Goal: Information Seeking & Learning: Find specific fact

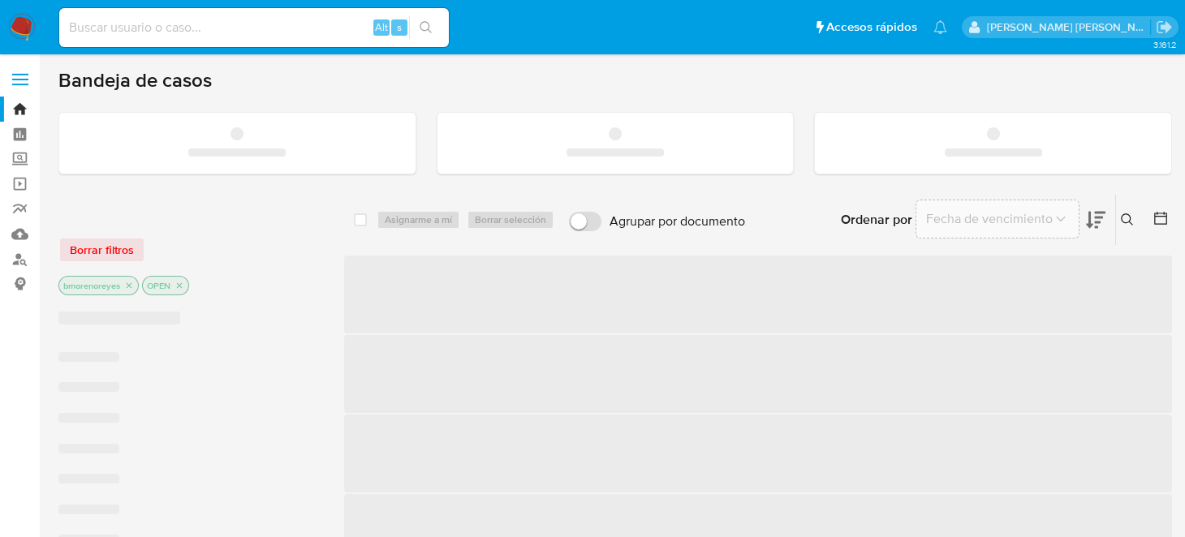
click at [147, 29] on input at bounding box center [254, 27] width 390 height 21
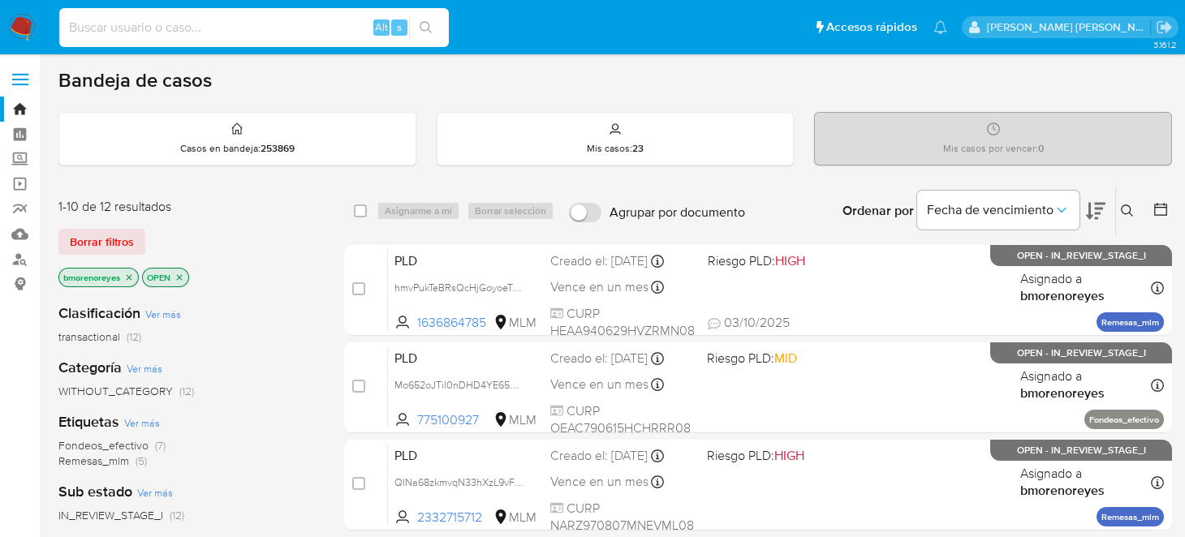
paste input "254391379"
type input "254391379"
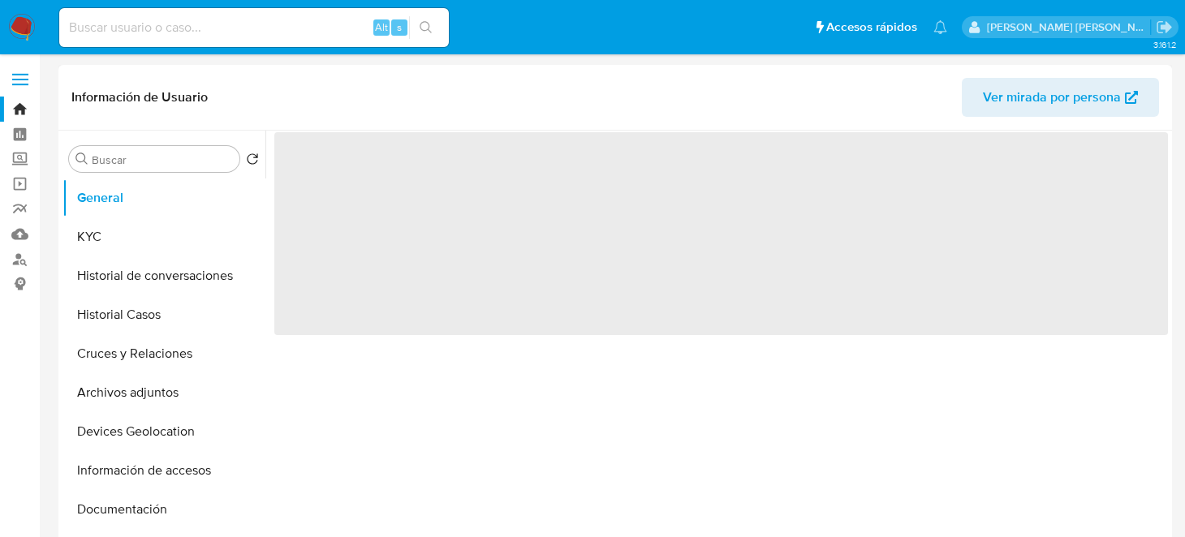
select select "10"
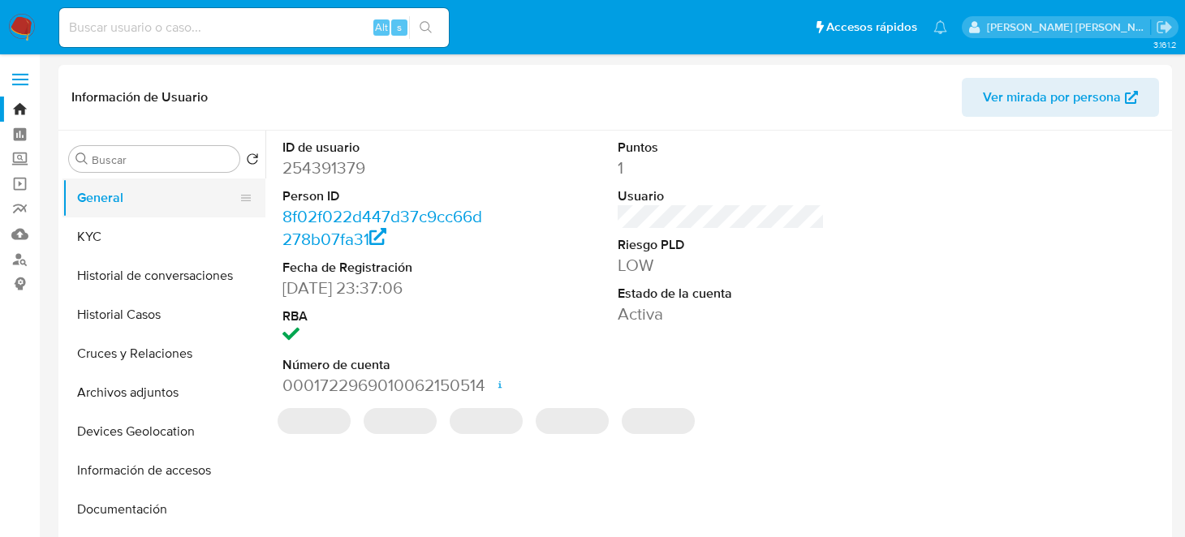
click at [85, 213] on button "General" at bounding box center [157, 198] width 190 height 39
click at [98, 224] on button "KYC" at bounding box center [157, 237] width 190 height 39
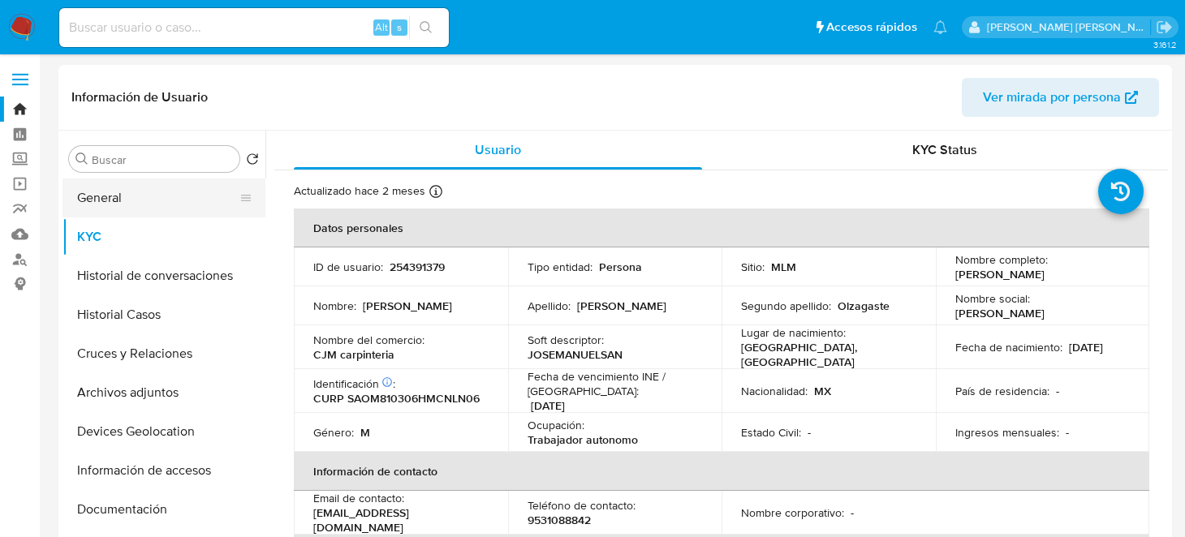
click at [126, 200] on button "General" at bounding box center [157, 198] width 190 height 39
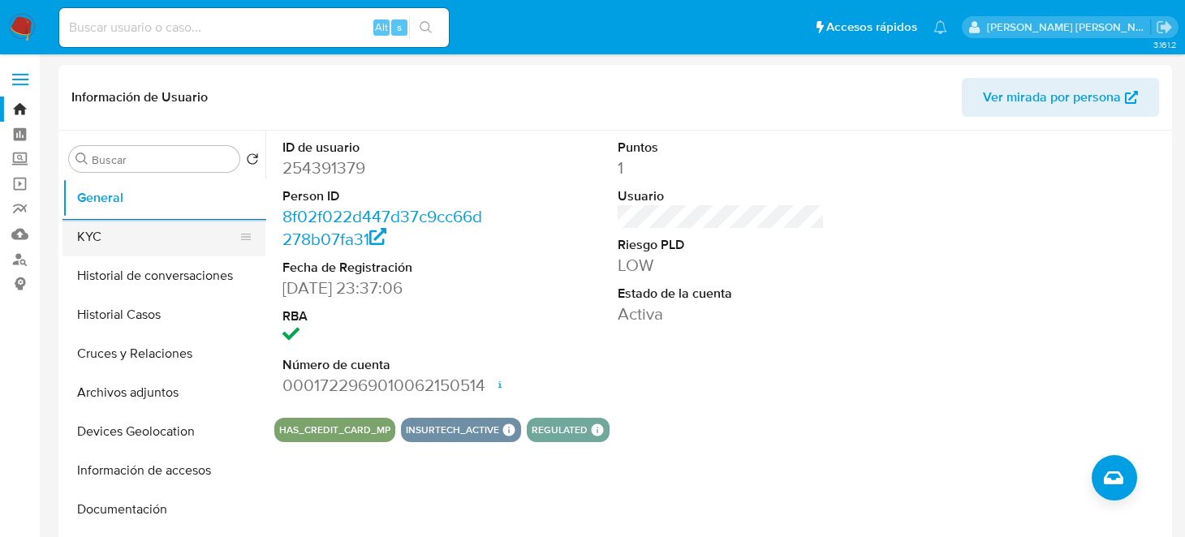
click at [91, 237] on button "KYC" at bounding box center [157, 237] width 190 height 39
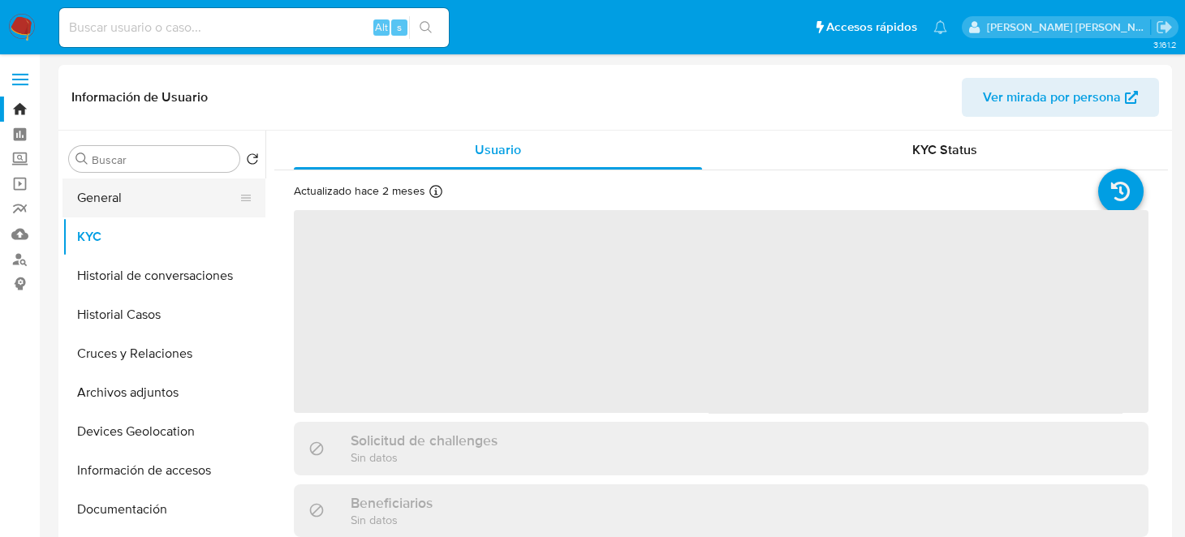
click at [177, 202] on button "General" at bounding box center [157, 198] width 190 height 39
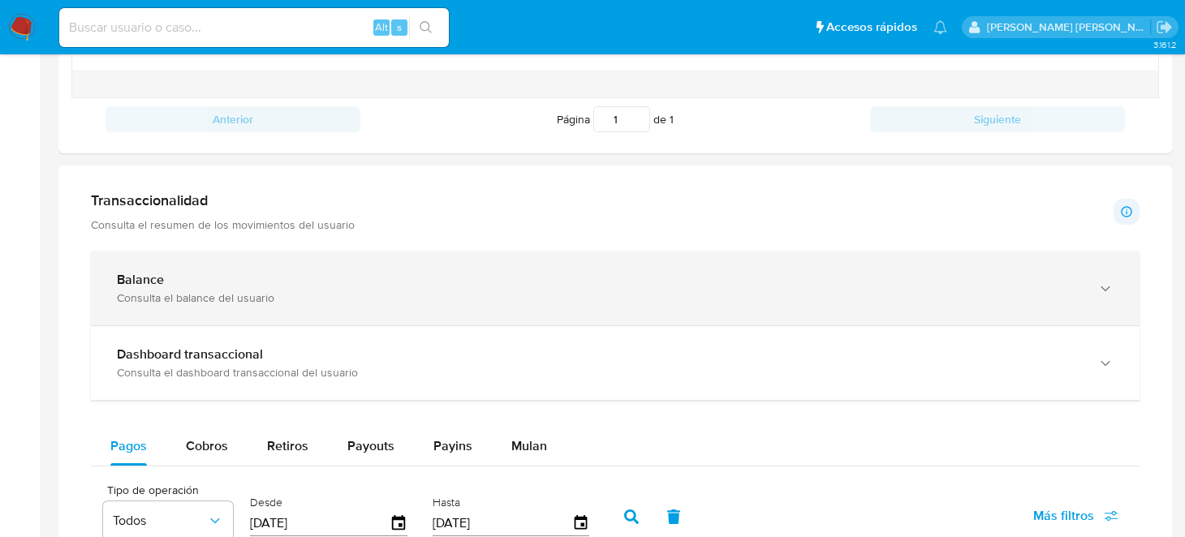
scroll to position [730, 0]
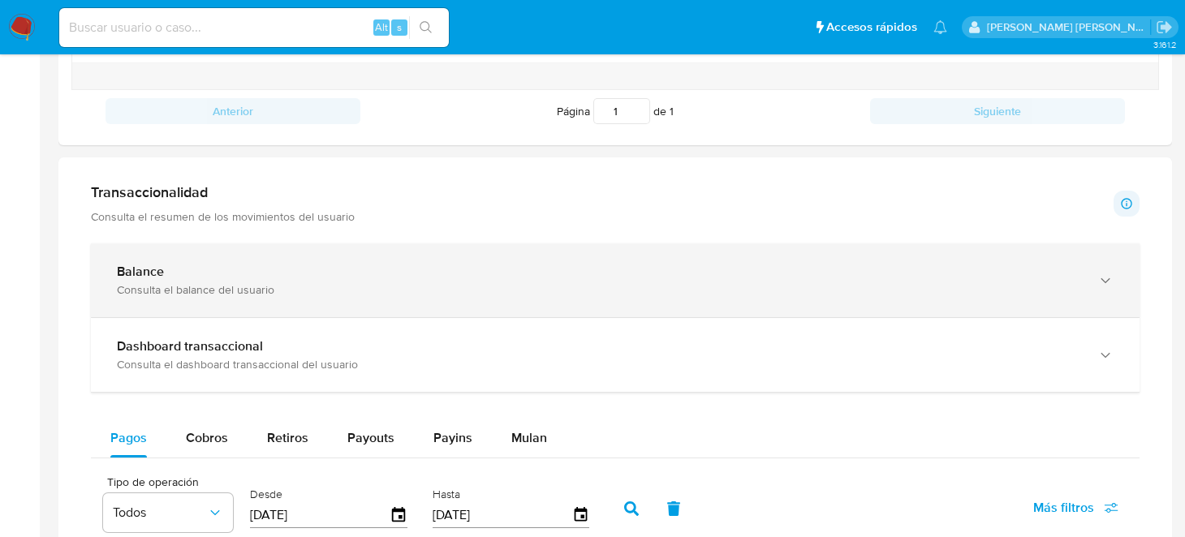
click at [175, 267] on div "Balance" at bounding box center [599, 272] width 964 height 16
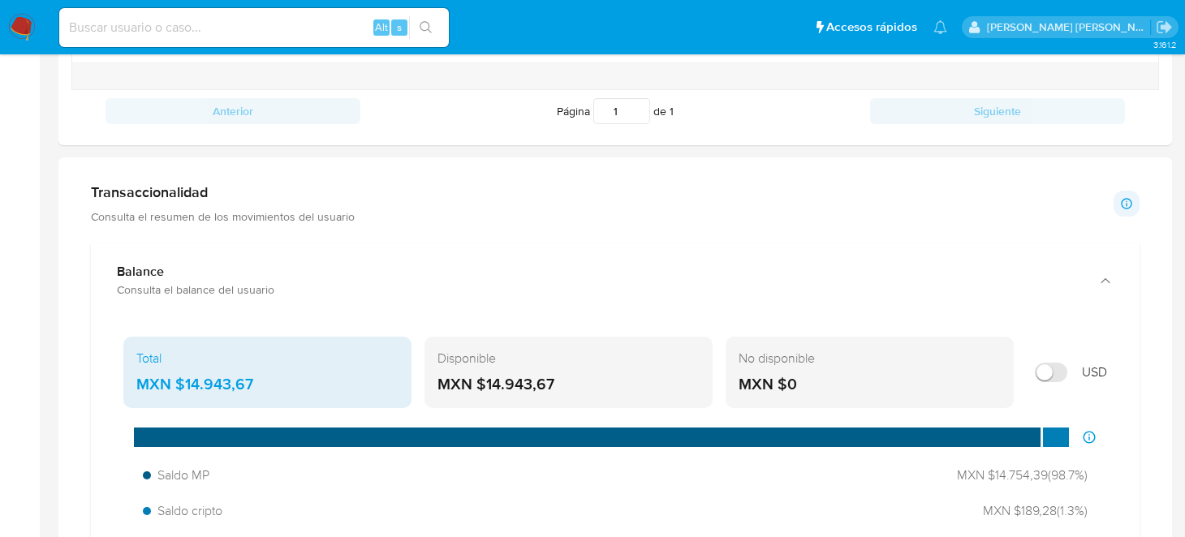
drag, startPoint x: 532, startPoint y: 385, endPoint x: 484, endPoint y: 385, distance: 47.9
click at [484, 385] on div "MXN $14.943,67" at bounding box center [568, 384] width 262 height 21
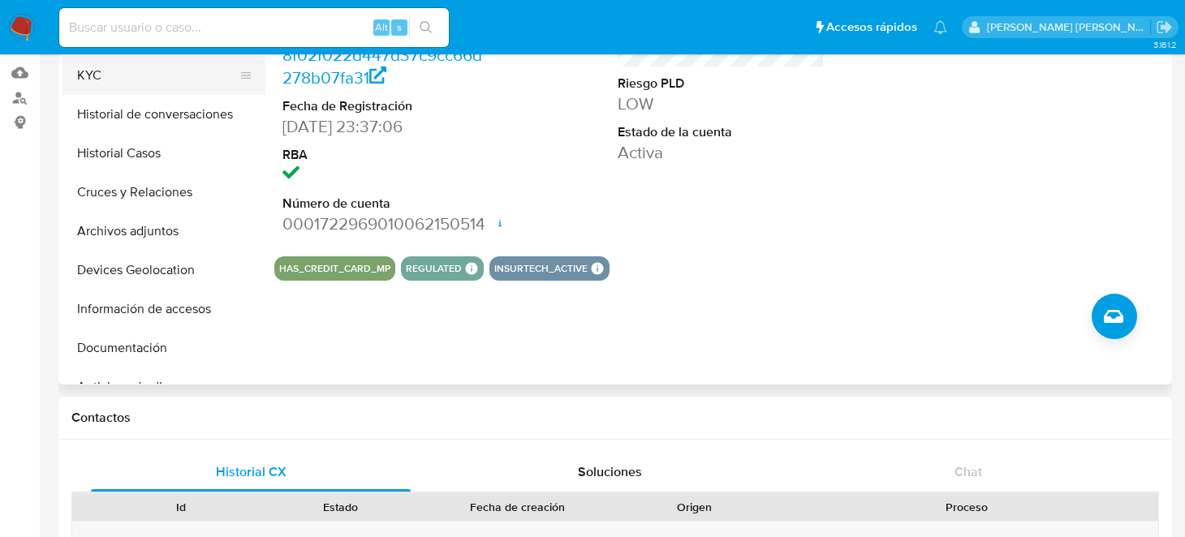
scroll to position [0, 0]
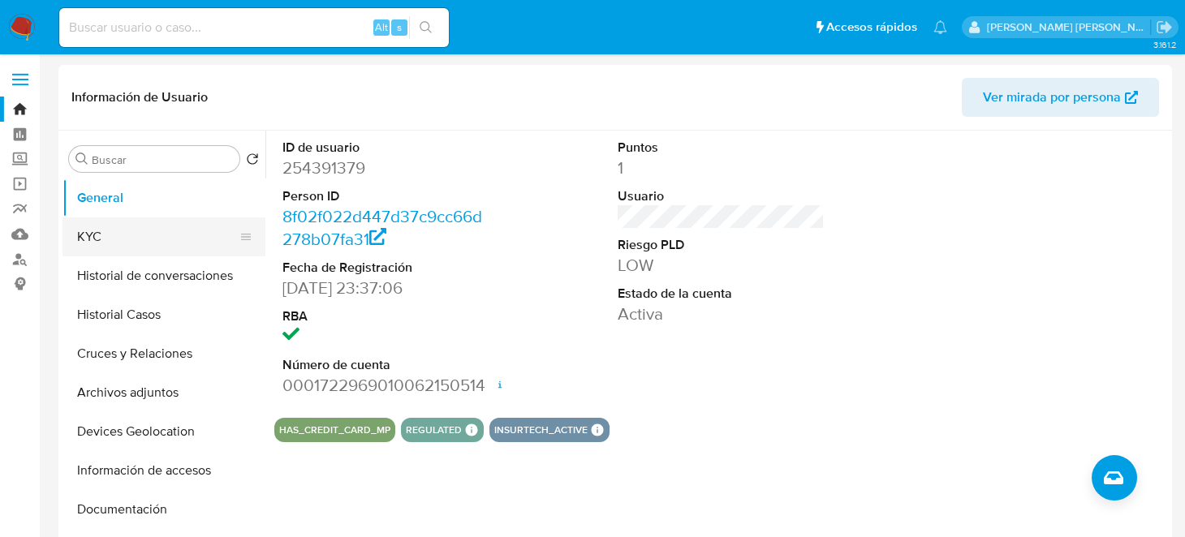
click at [124, 218] on button "KYC" at bounding box center [157, 237] width 190 height 39
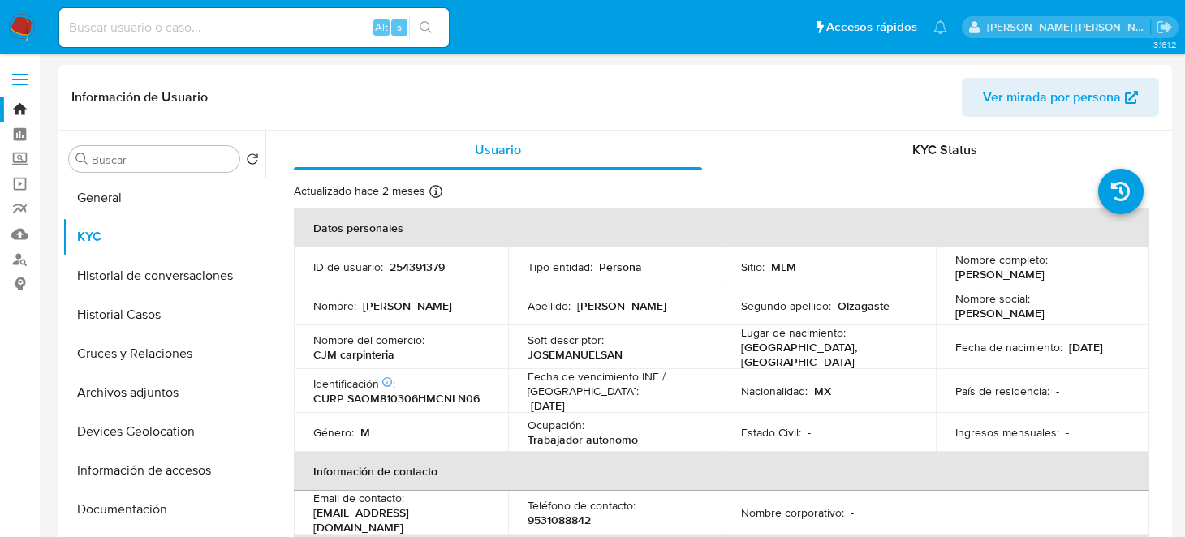
drag, startPoint x: 950, startPoint y: 271, endPoint x: 1114, endPoint y: 276, distance: 164.0
click at [1114, 276] on div "Nombre completo : Jose Manuel Sanchez Olzagaste" at bounding box center [1042, 266] width 175 height 29
drag, startPoint x: 403, startPoint y: 353, endPoint x: 308, endPoint y: 348, distance: 95.1
click at [308, 348] on td "Nombre del comercio : CJM carpinteria" at bounding box center [401, 347] width 214 height 44
copy p "CJM carpinteria"
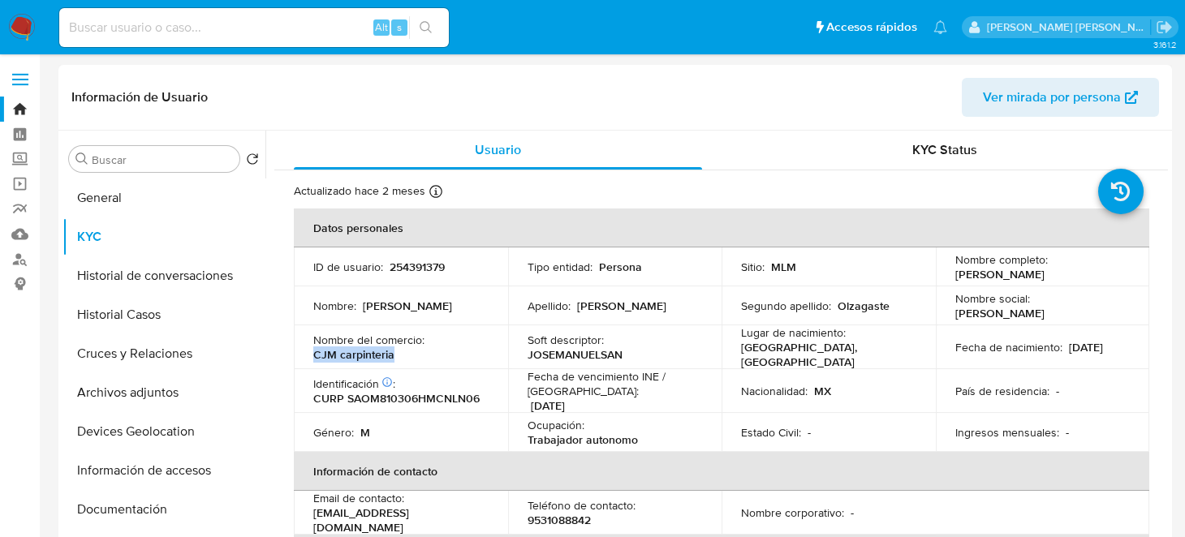
scroll to position [325, 0]
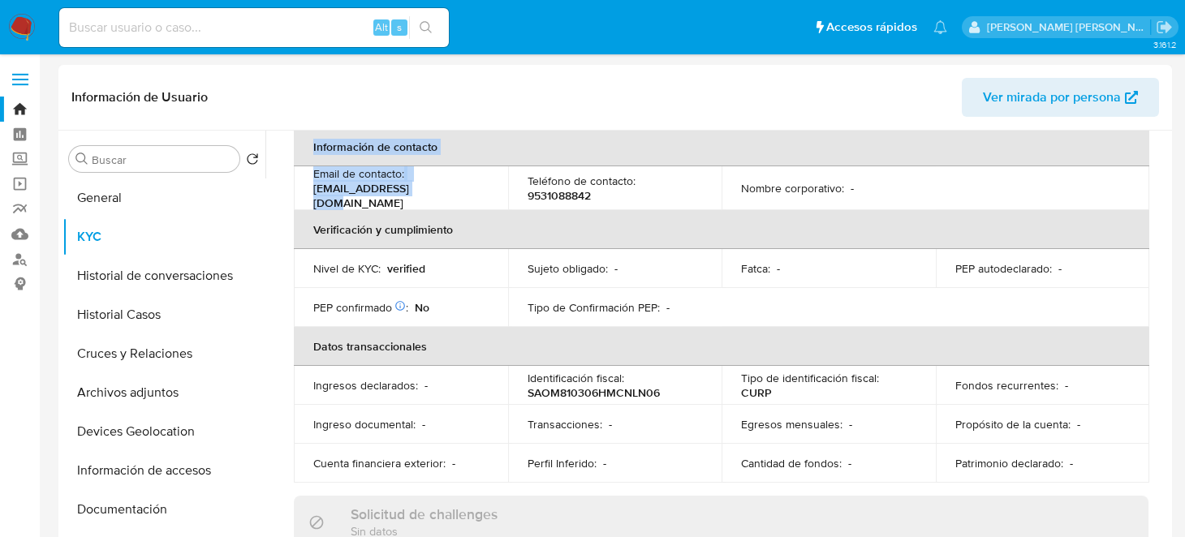
drag, startPoint x: 454, startPoint y: 186, endPoint x: 274, endPoint y: 188, distance: 179.4
click at [299, 189] on td "Email de contacto : josemsmps@gmail.com" at bounding box center [401, 188] width 214 height 44
drag, startPoint x: 307, startPoint y: 189, endPoint x: 449, endPoint y: 189, distance: 142.0
click at [449, 189] on td "Email de contacto : josemsmps@gmail.com" at bounding box center [401, 188] width 214 height 44
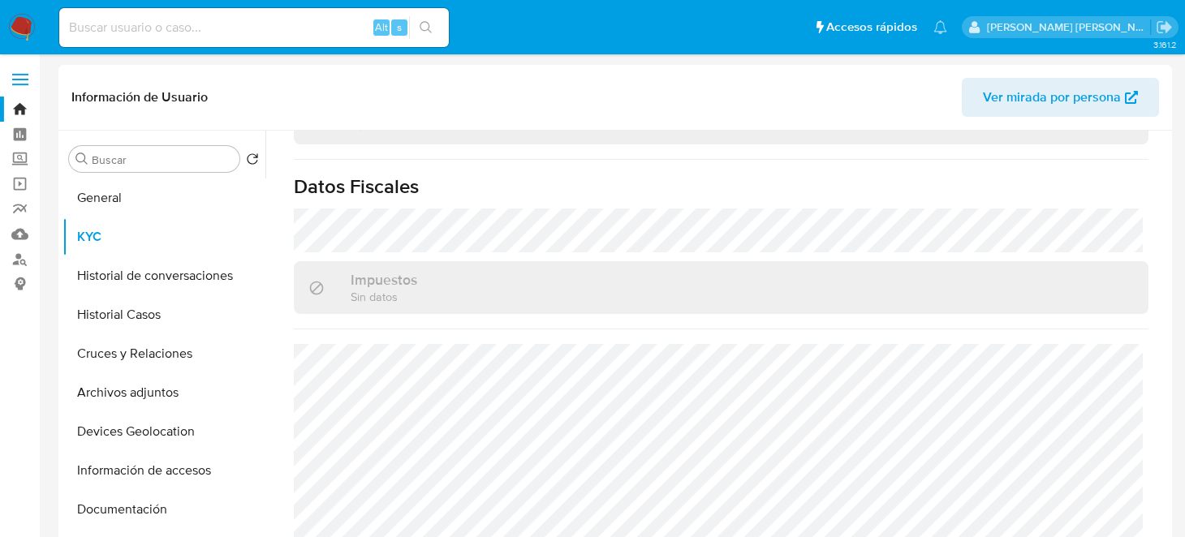
scroll to position [700, 0]
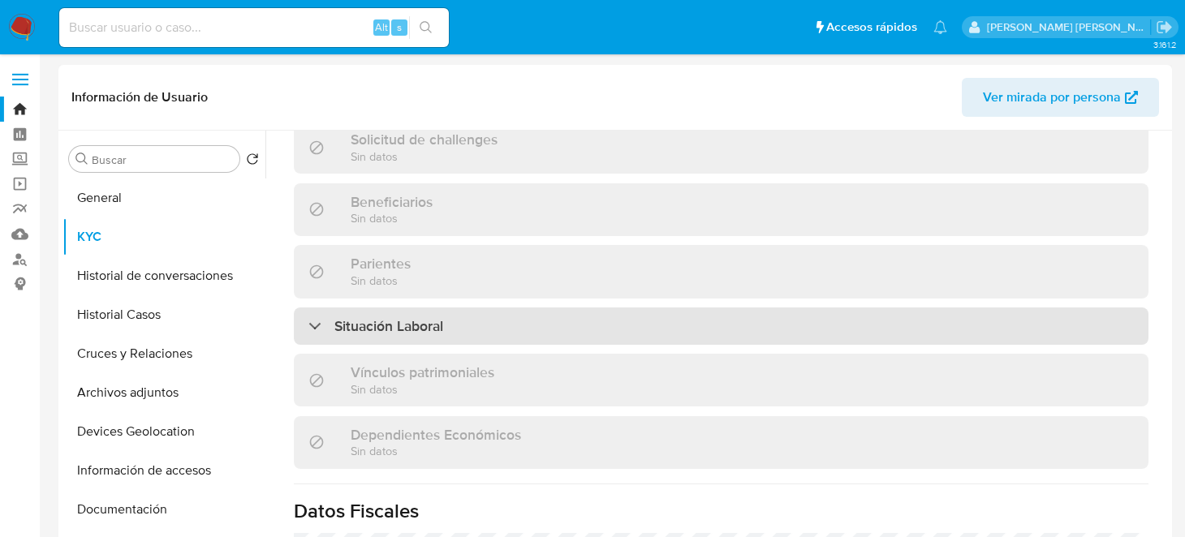
click at [515, 321] on div "Situación Laboral" at bounding box center [721, 326] width 855 height 37
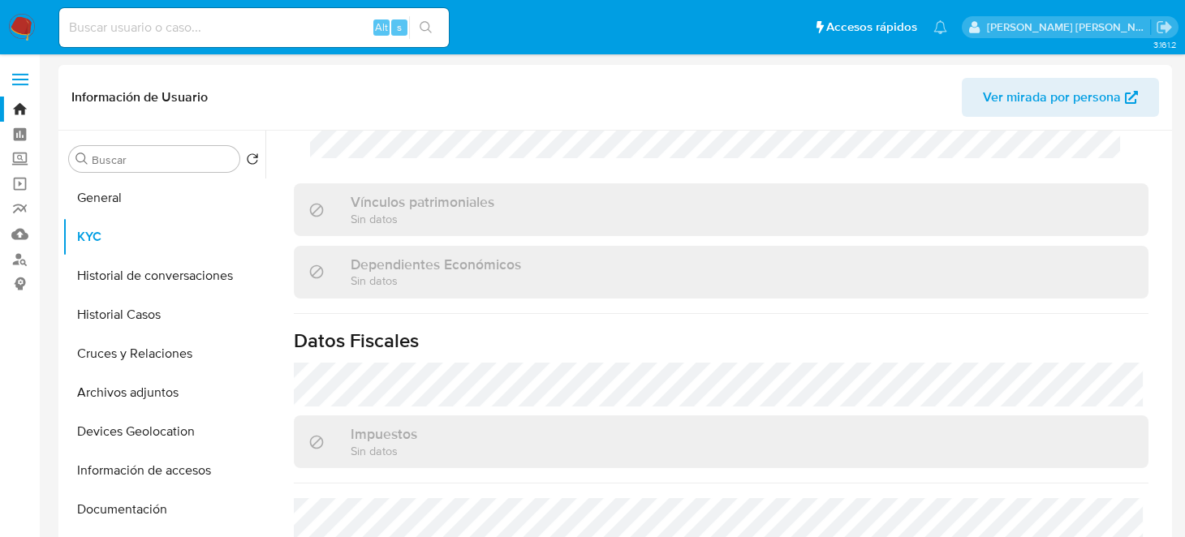
scroll to position [1260, 0]
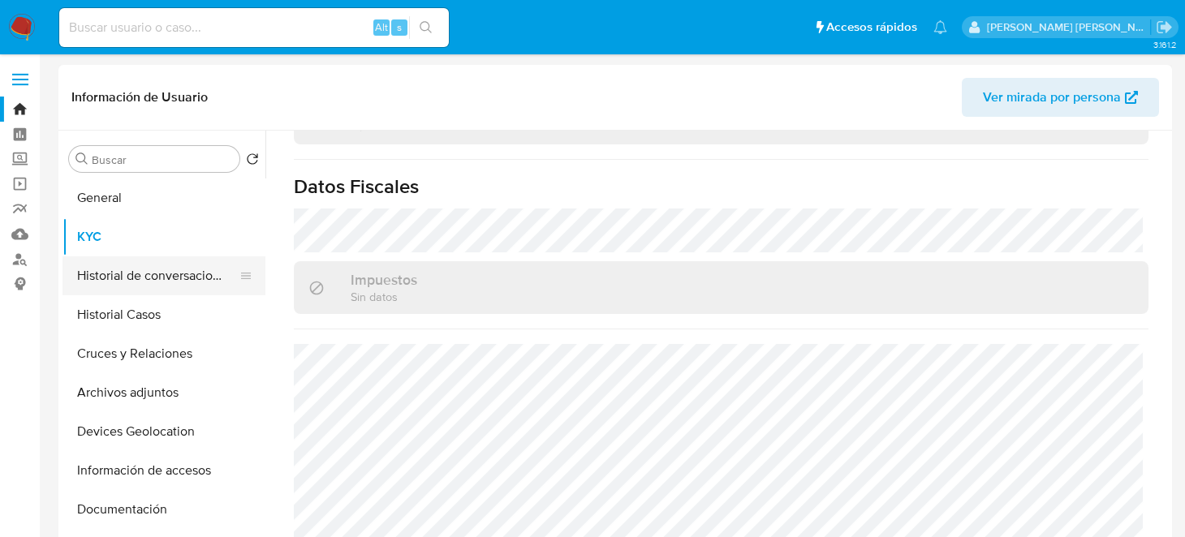
click at [118, 274] on button "Historial de conversaciones" at bounding box center [157, 275] width 190 height 39
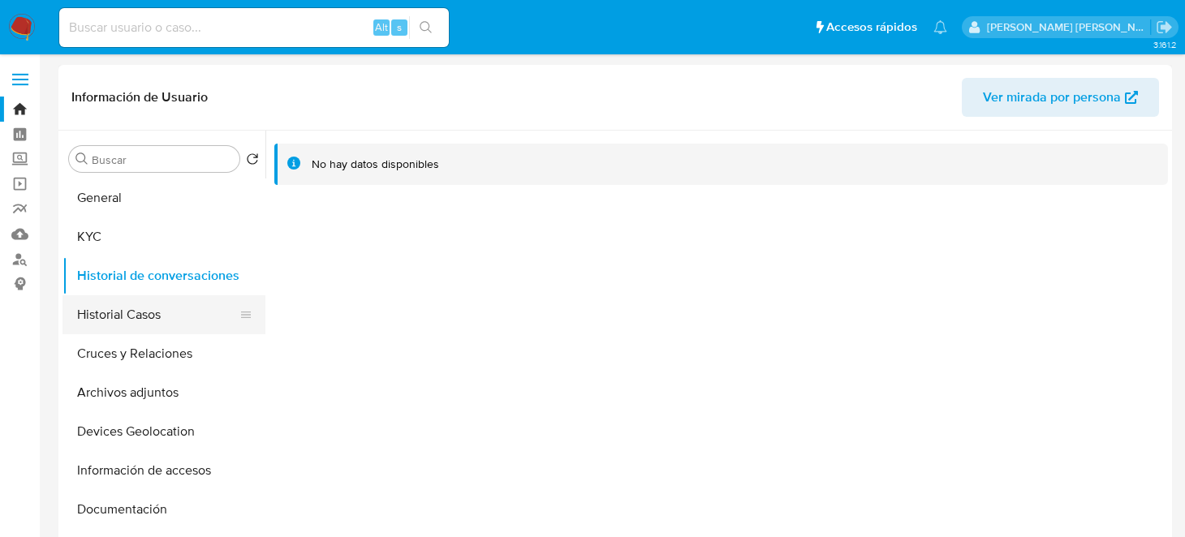
click at [115, 312] on button "Historial Casos" at bounding box center [157, 314] width 190 height 39
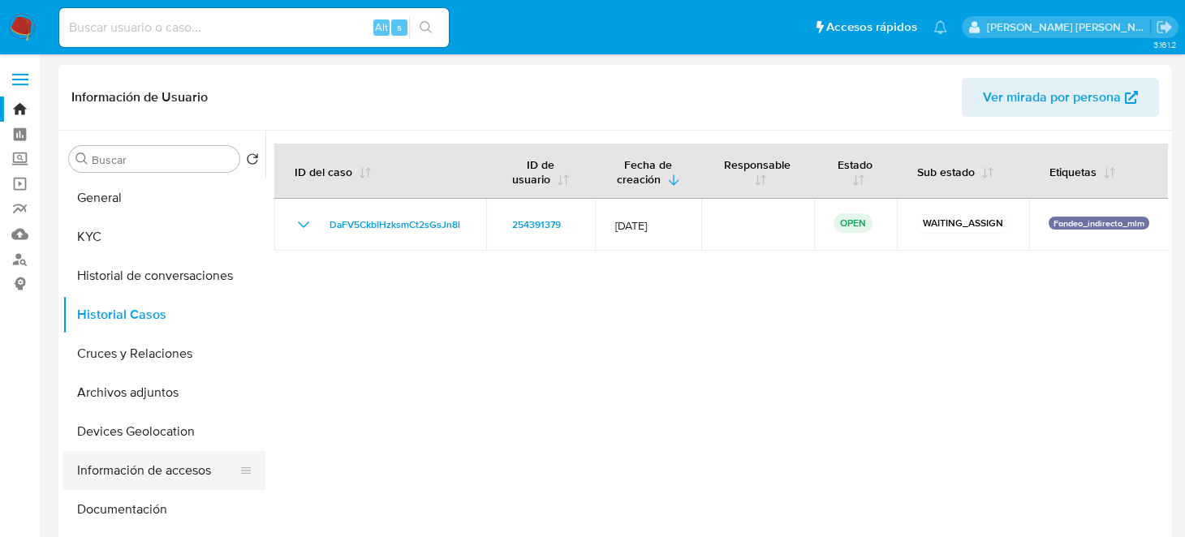
click at [145, 465] on button "Información de accesos" at bounding box center [157, 470] width 190 height 39
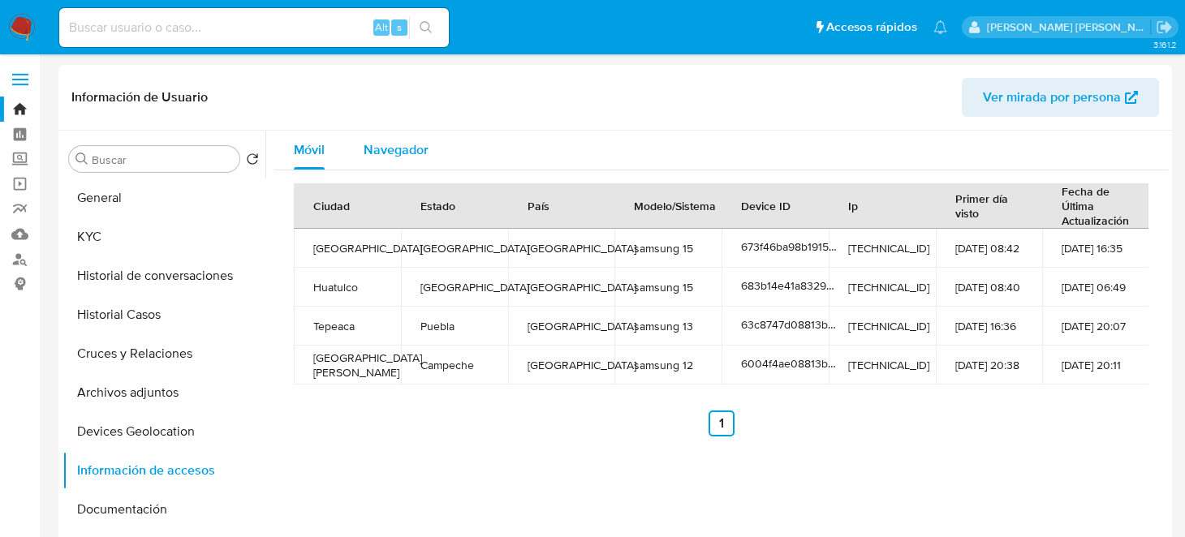
click at [389, 158] on span "Navegador" at bounding box center [396, 149] width 65 height 19
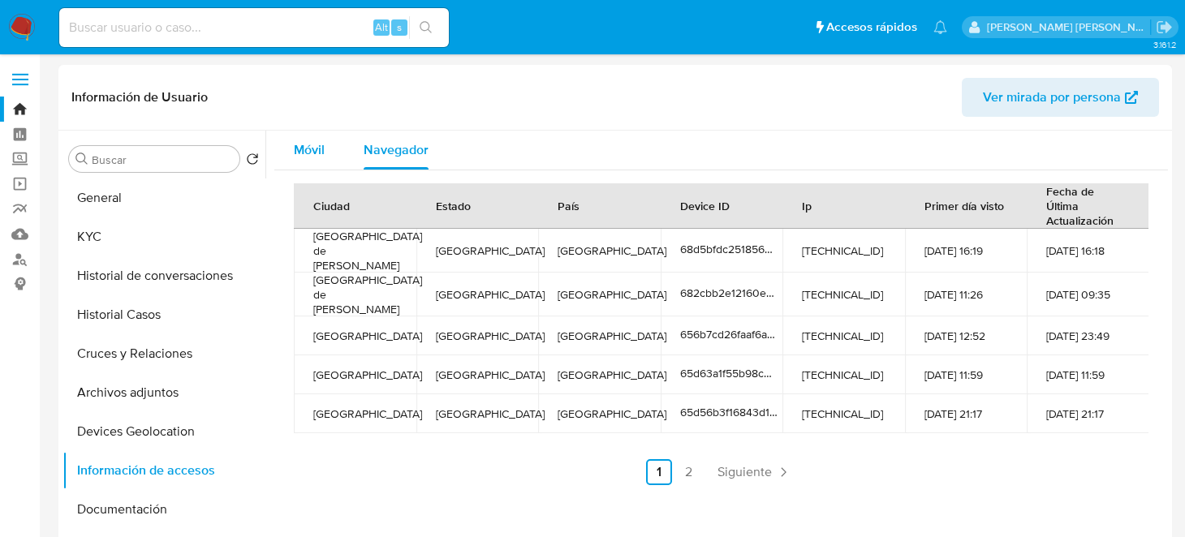
click at [330, 149] on button "Móvil" at bounding box center [309, 150] width 70 height 39
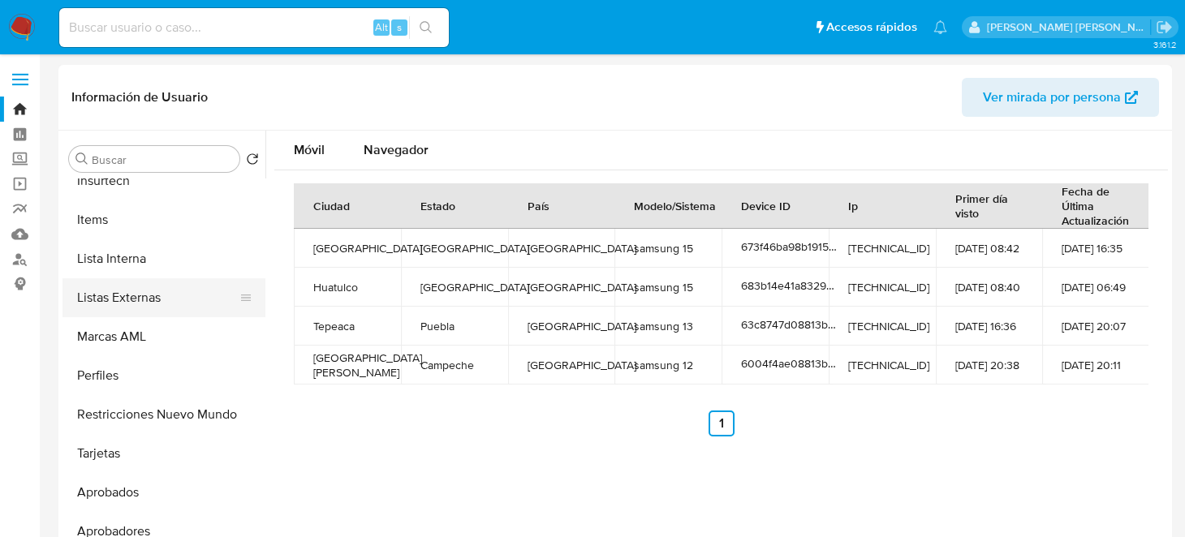
scroll to position [763, 0]
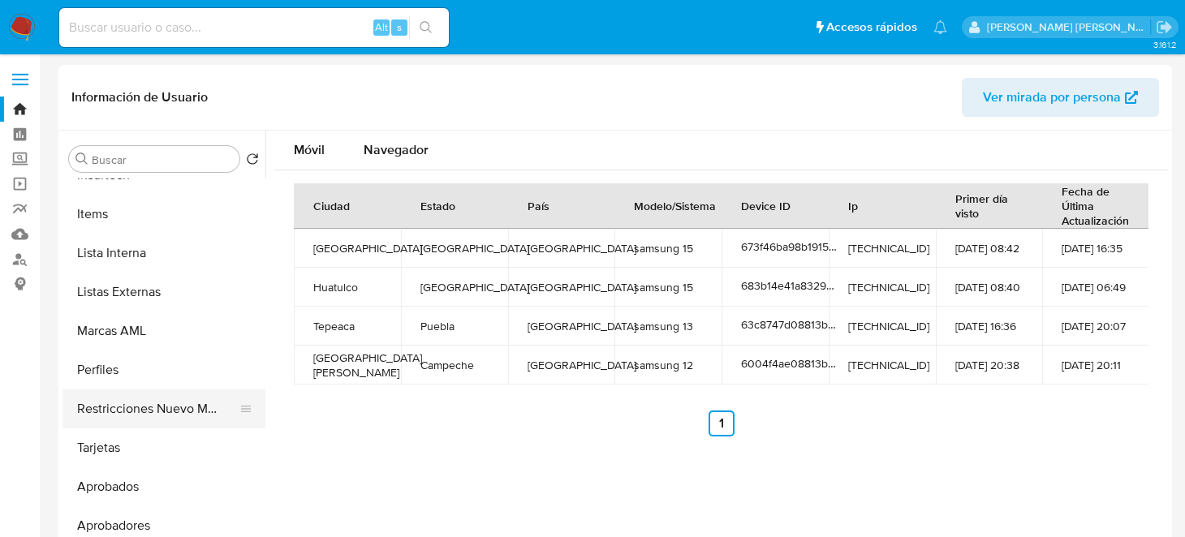
click at [161, 424] on button "Restricciones Nuevo Mundo" at bounding box center [157, 409] width 190 height 39
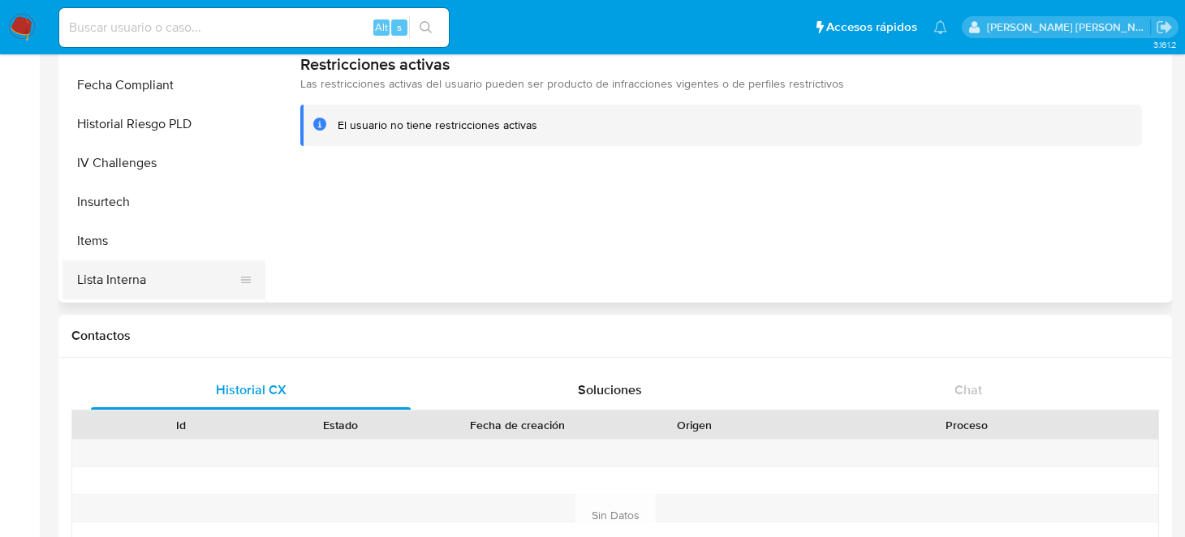
scroll to position [519, 0]
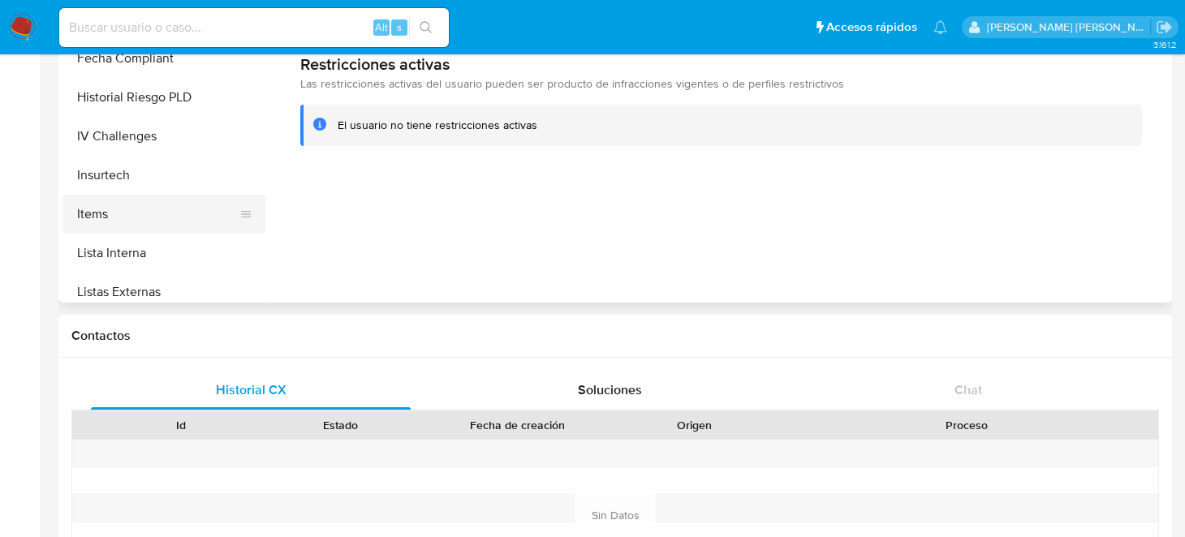
click at [138, 231] on button "Items" at bounding box center [157, 214] width 190 height 39
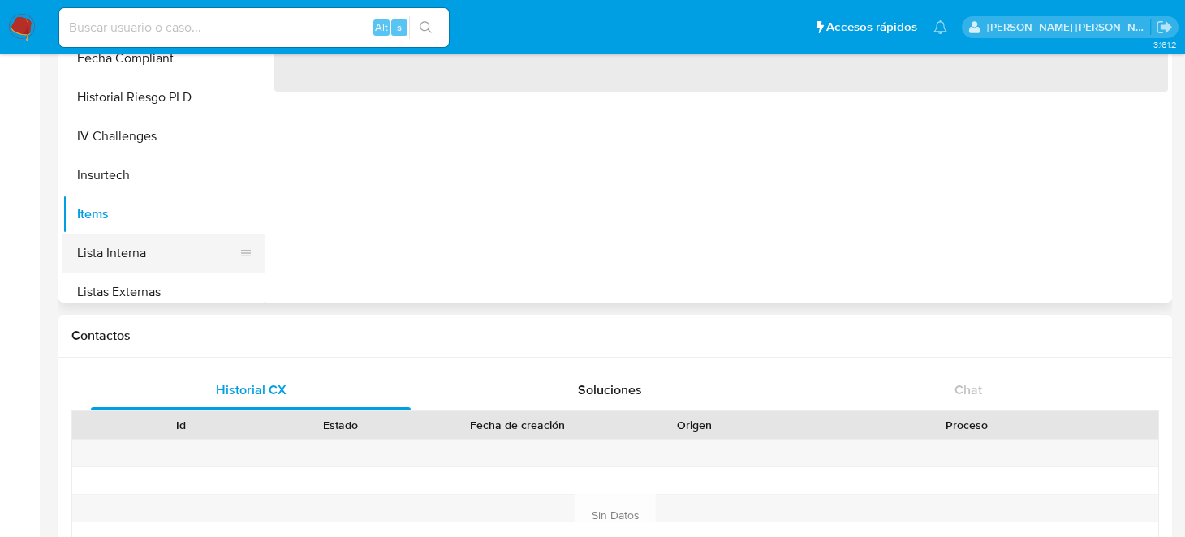
click at [149, 264] on button "Lista Interna" at bounding box center [157, 253] width 190 height 39
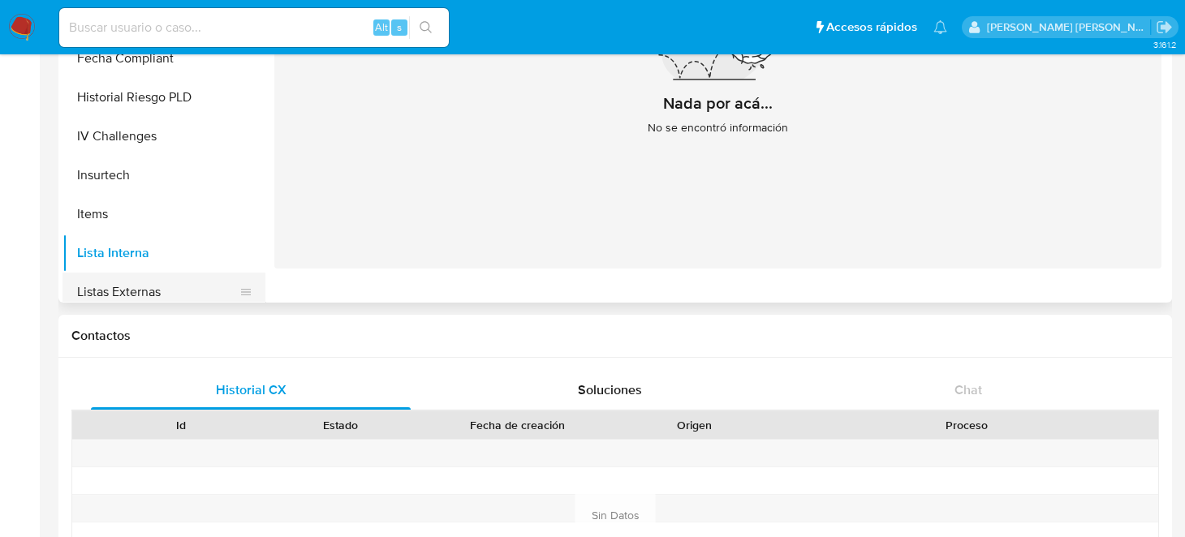
click at [153, 288] on button "Listas Externas" at bounding box center [157, 292] width 190 height 39
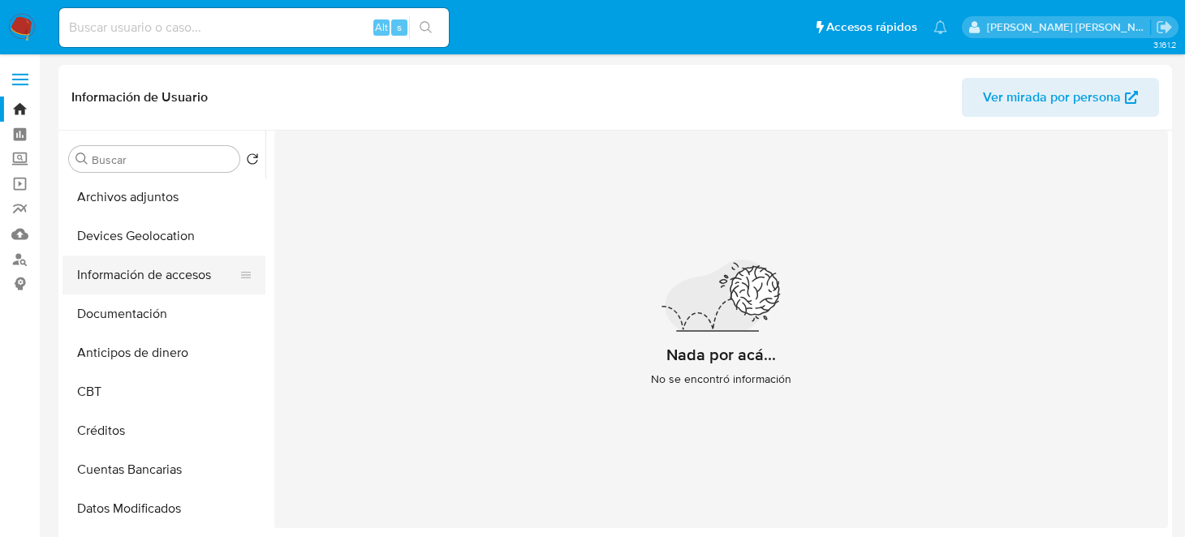
scroll to position [0, 0]
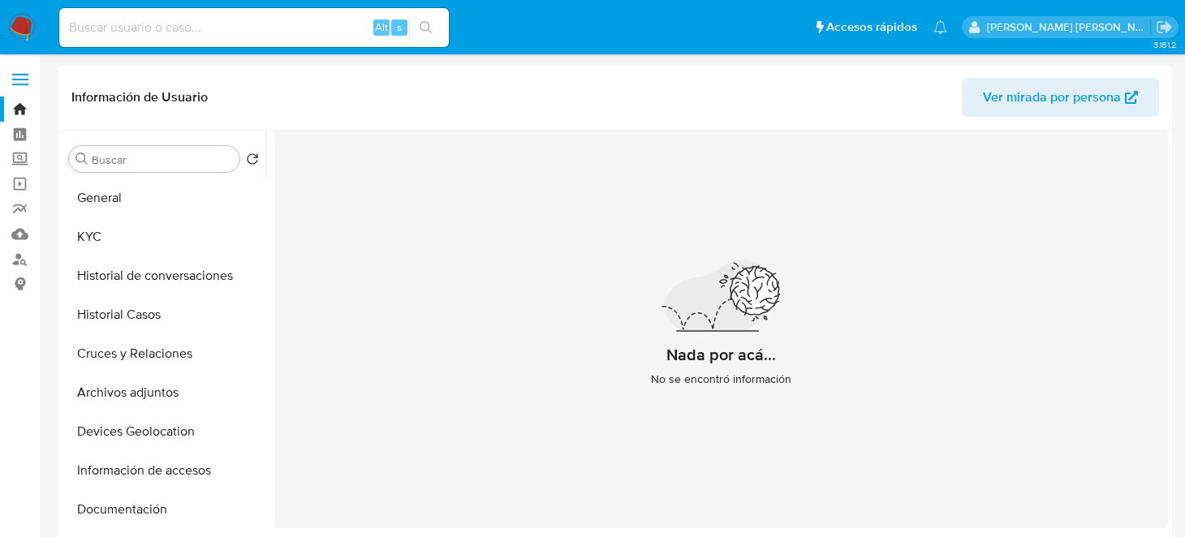
drag, startPoint x: 22, startPoint y: 24, endPoint x: 320, endPoint y: 77, distance: 302.5
click at [22, 24] on img at bounding box center [22, 28] width 28 height 28
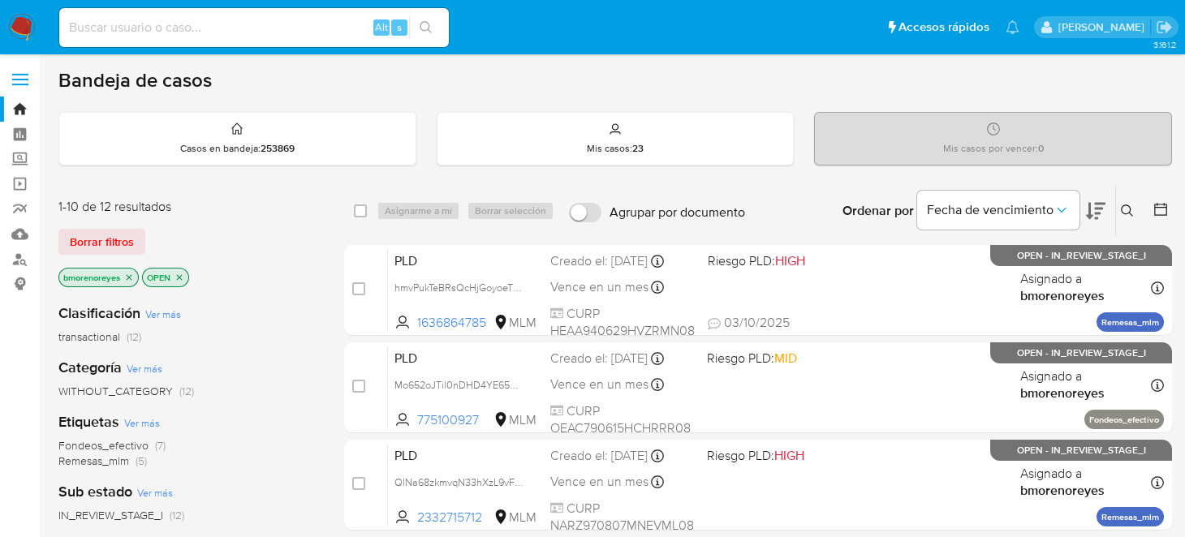
click at [614, 144] on p "Mis casos : 23" at bounding box center [615, 148] width 57 height 13
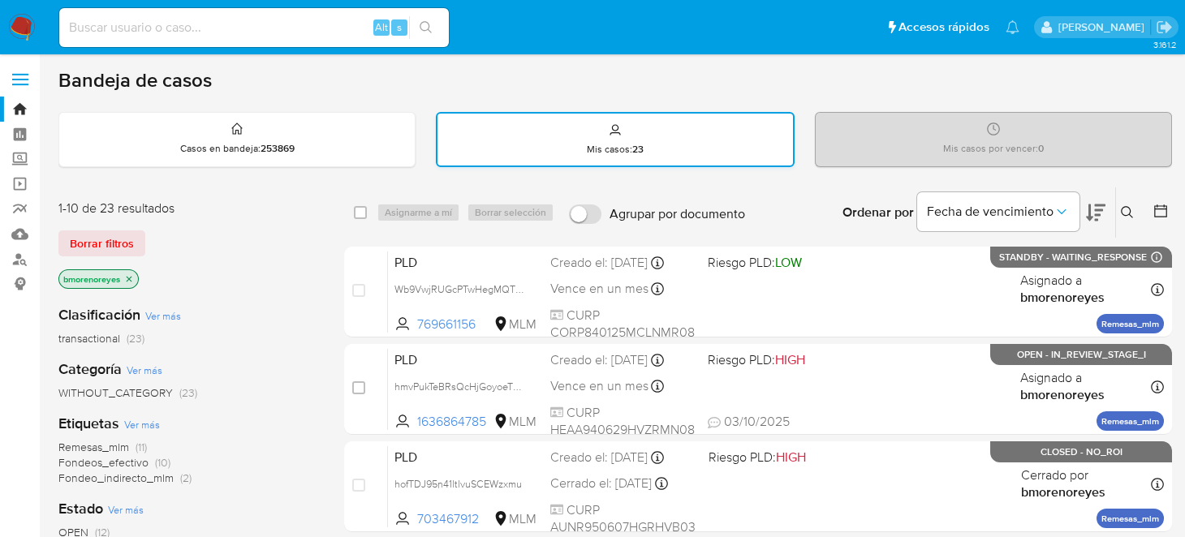
click at [619, 150] on p "Mis casos : 23" at bounding box center [615, 149] width 57 height 13
click at [1127, 215] on icon at bounding box center [1127, 212] width 13 height 13
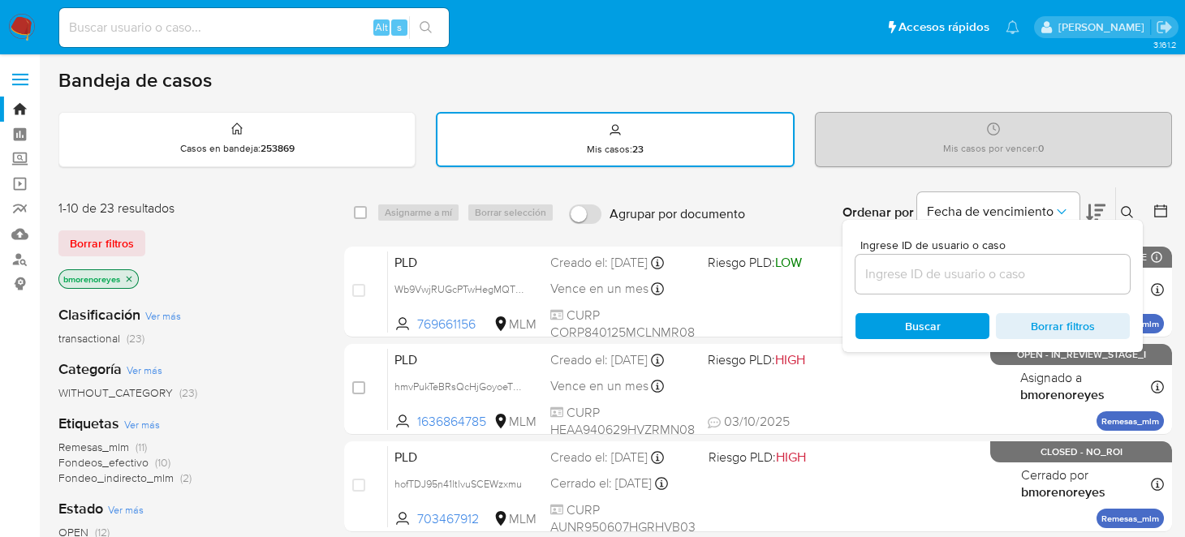
click at [921, 272] on input at bounding box center [992, 274] width 274 height 21
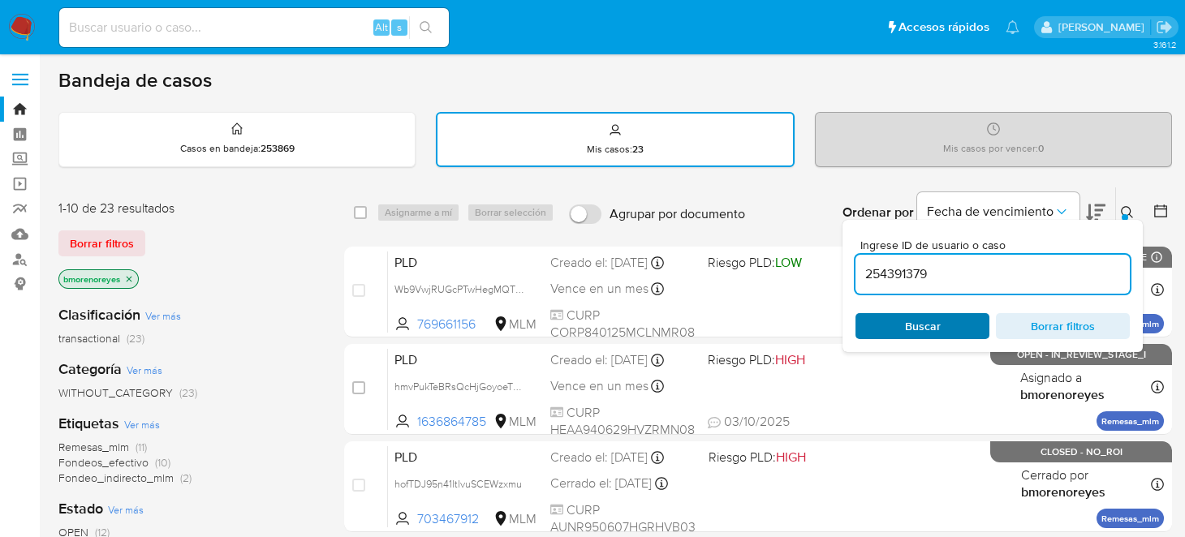
type input "254391379"
click at [898, 317] on span "Buscar" at bounding box center [922, 326] width 111 height 23
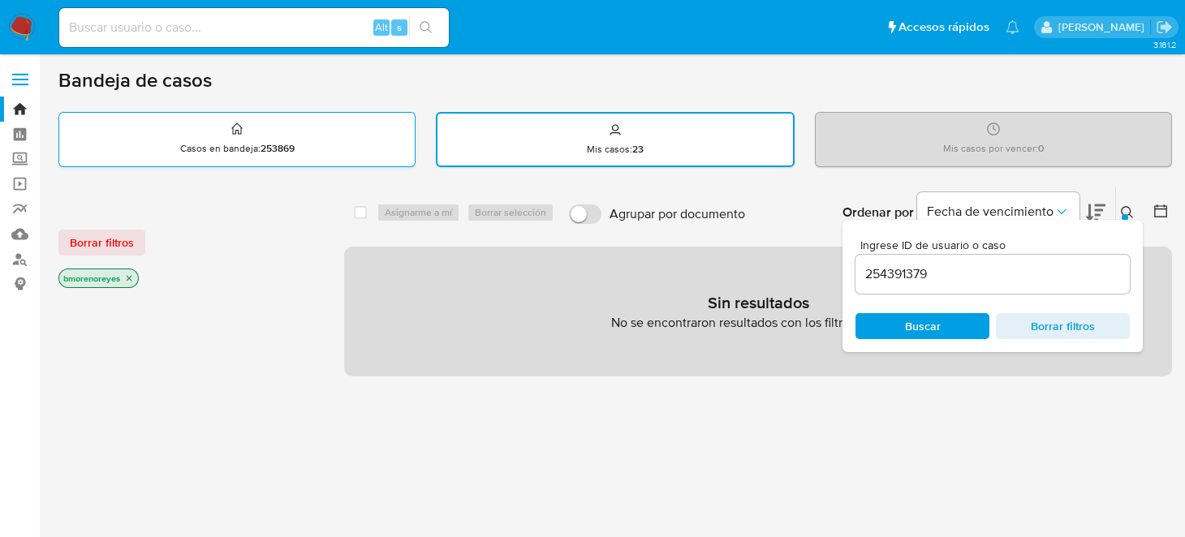
click at [222, 127] on div "Casos en bandeja : 253869" at bounding box center [236, 139] width 355 height 52
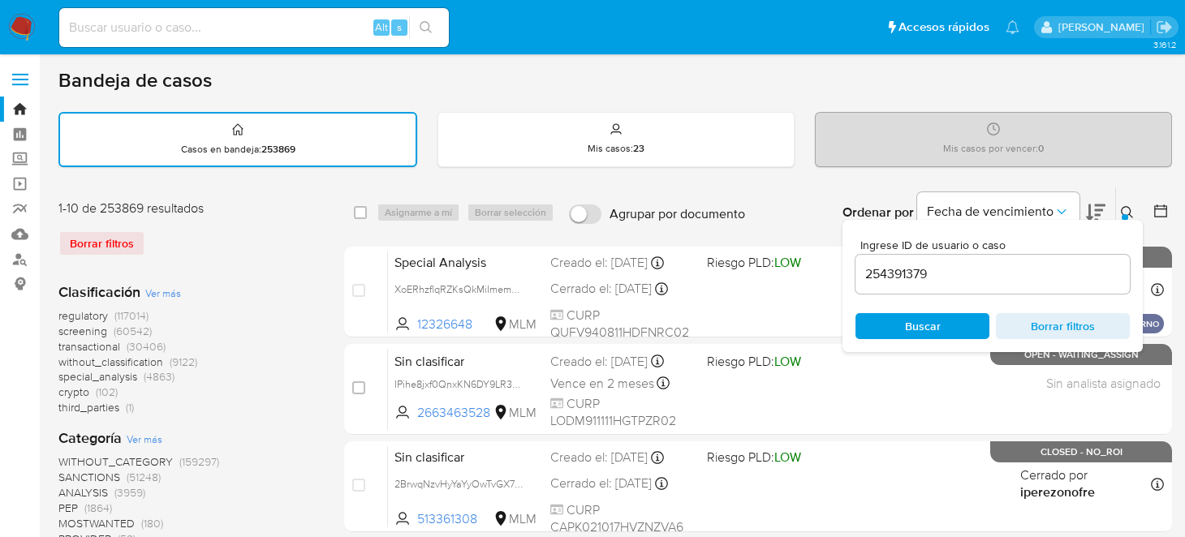
click at [937, 328] on span "Buscar" at bounding box center [923, 326] width 36 height 26
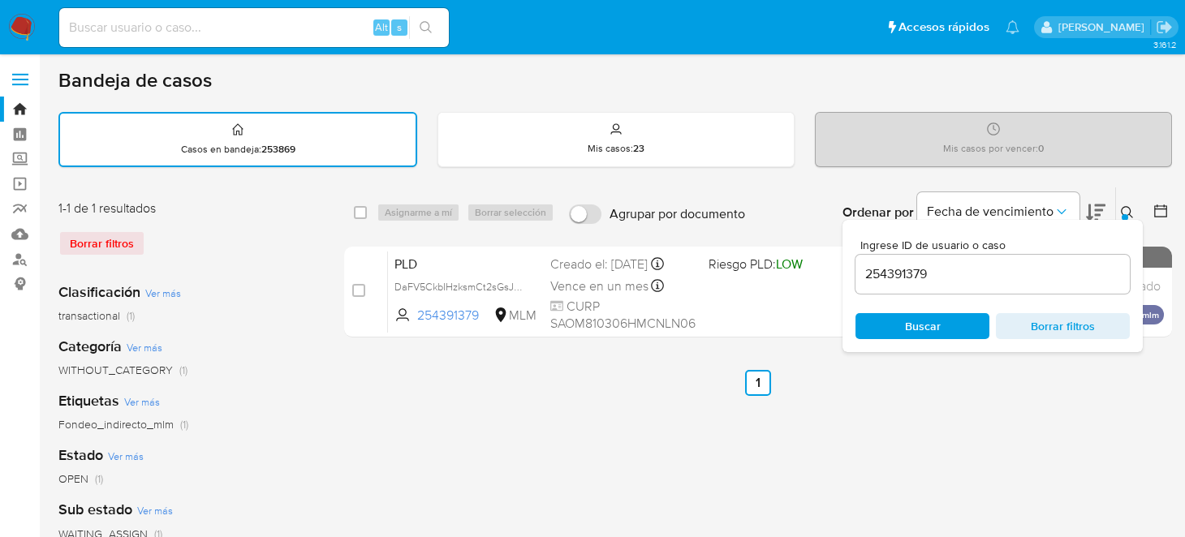
click at [548, 354] on div "select-all-cases-checkbox Asignarme a mí Borrar selección Agrupar por documento…" at bounding box center [758, 543] width 828 height 713
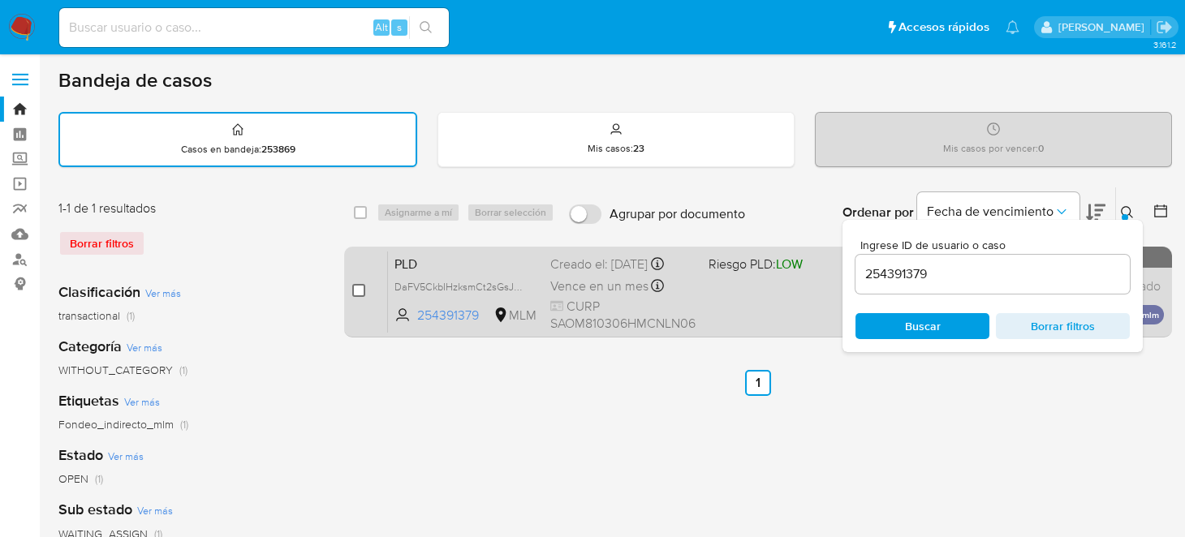
click at [360, 292] on input "checkbox" at bounding box center [358, 290] width 13 height 13
checkbox input "true"
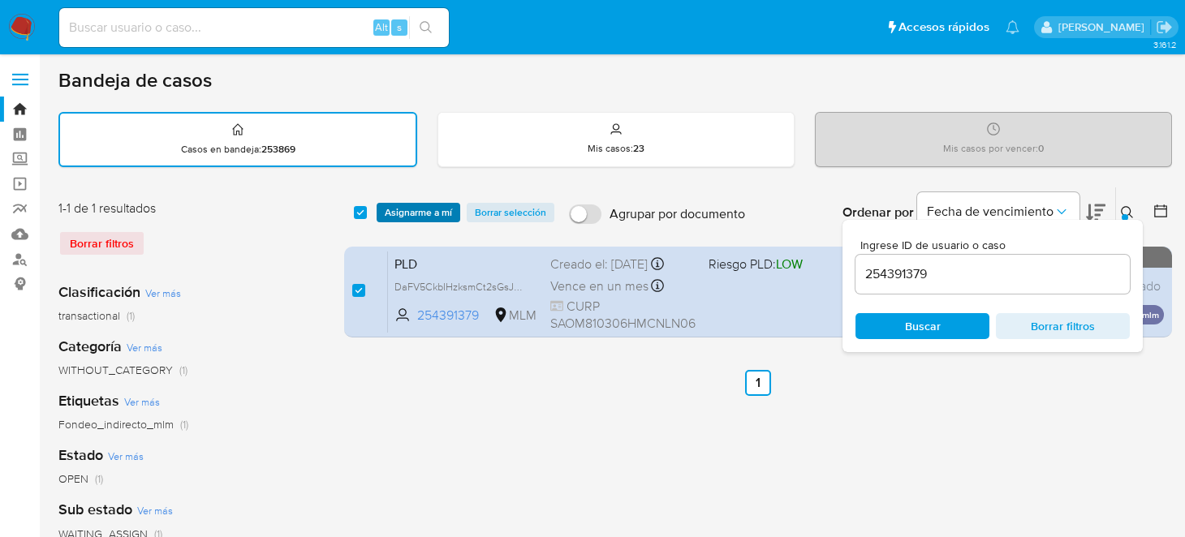
click at [390, 210] on span "Asignarme a mí" at bounding box center [418, 213] width 67 height 16
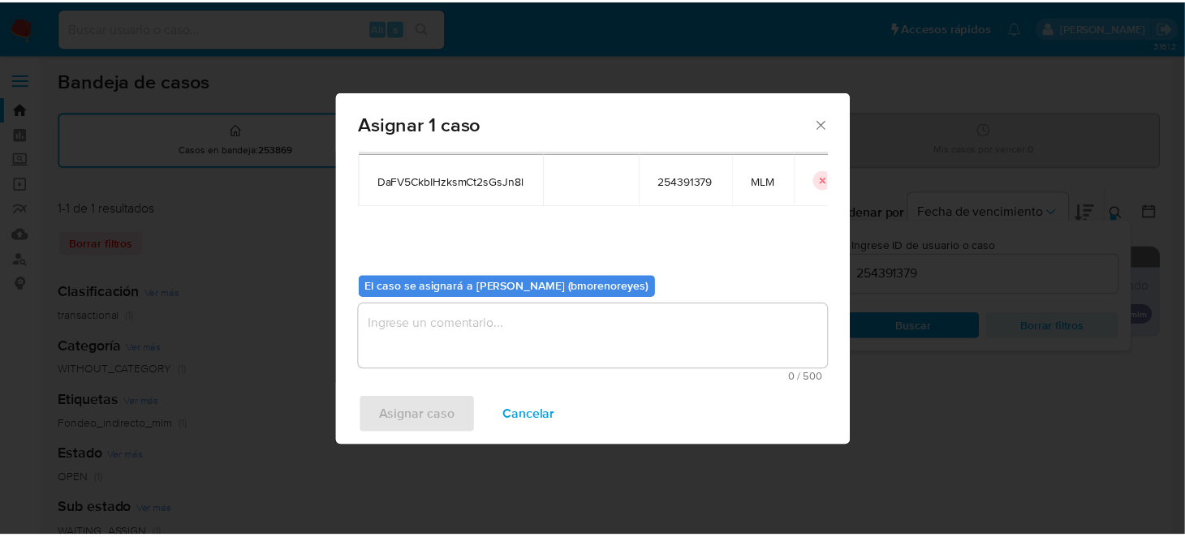
scroll to position [83, 0]
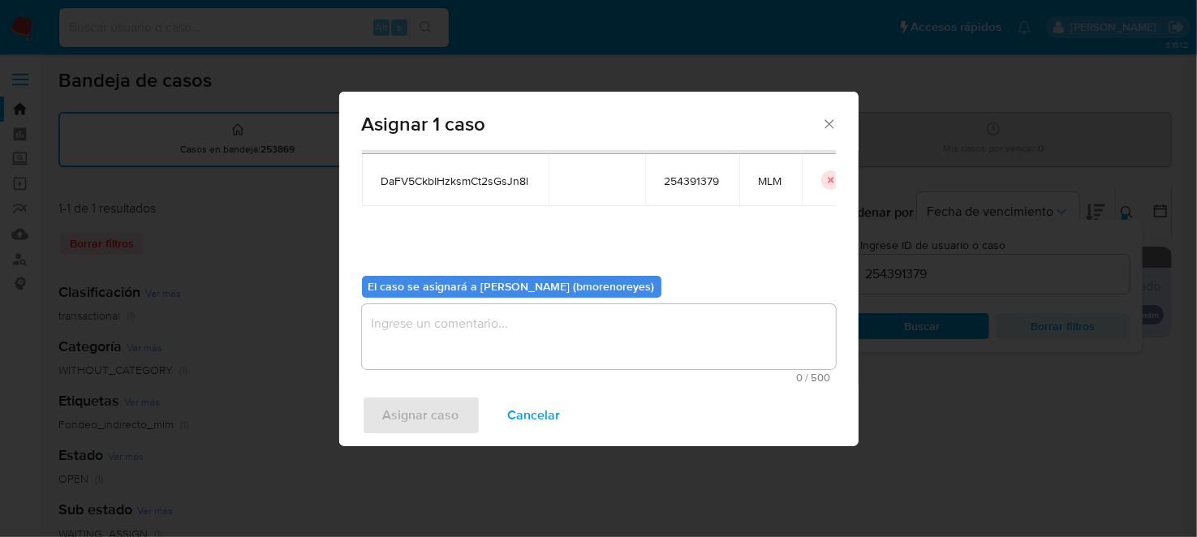
click at [465, 338] on textarea "assign-modal" at bounding box center [599, 336] width 474 height 65
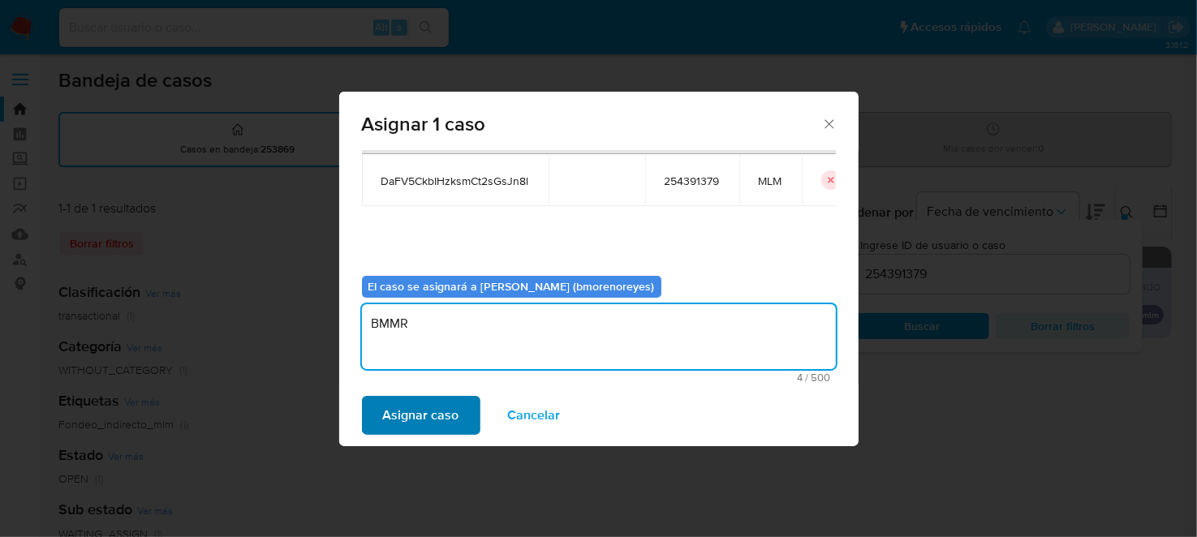
type textarea "BMMR"
click at [435, 429] on span "Asignar caso" at bounding box center [421, 416] width 76 height 36
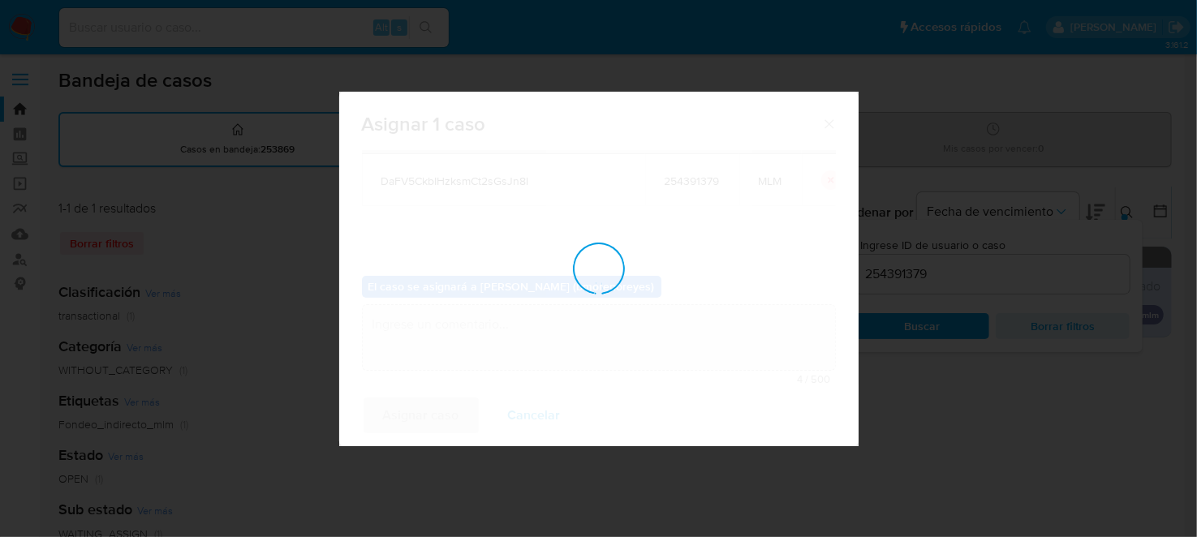
checkbox input "false"
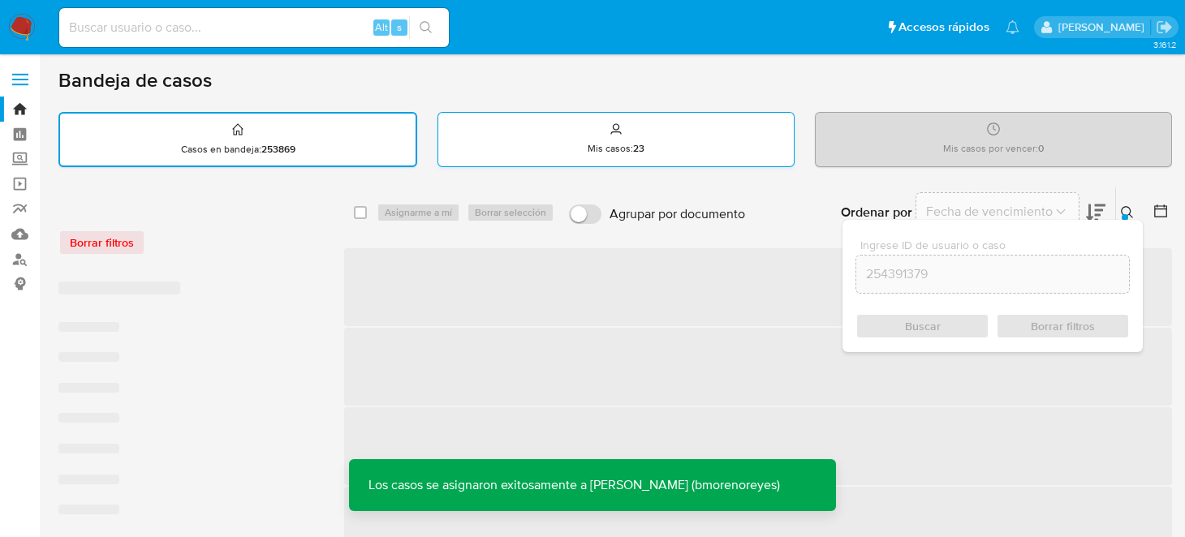
click at [618, 125] on icon at bounding box center [616, 126] width 6 height 6
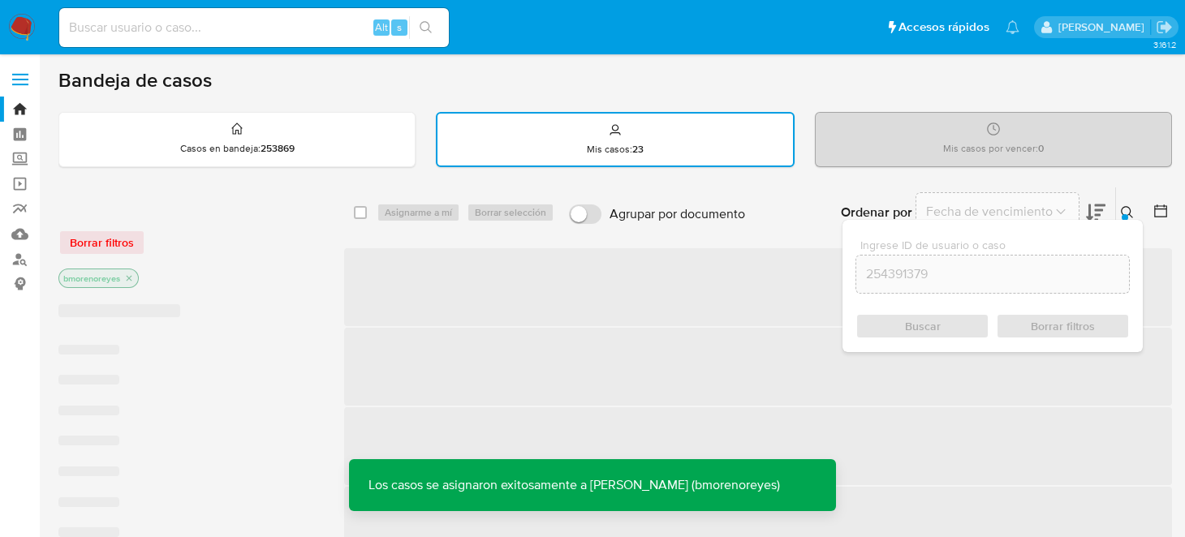
click at [1119, 213] on button at bounding box center [1129, 212] width 27 height 19
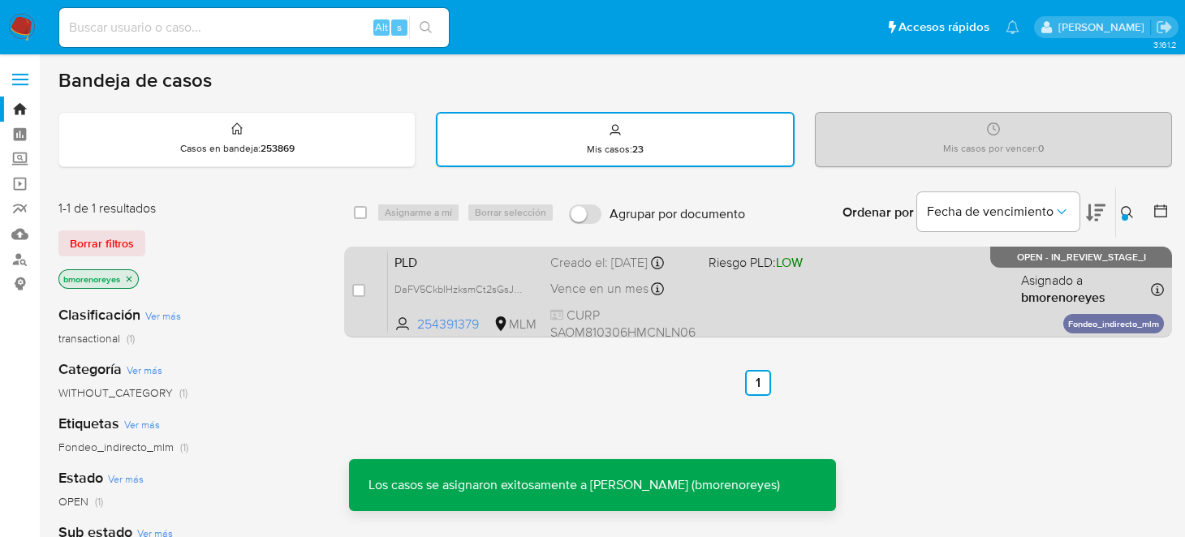
click at [886, 310] on div "PLD DaFV5CkbIHzksmCt2sGsJn8l 254391379 MLM Riesgo PLD: LOW Creado el: 12/09/202…" at bounding box center [776, 292] width 776 height 82
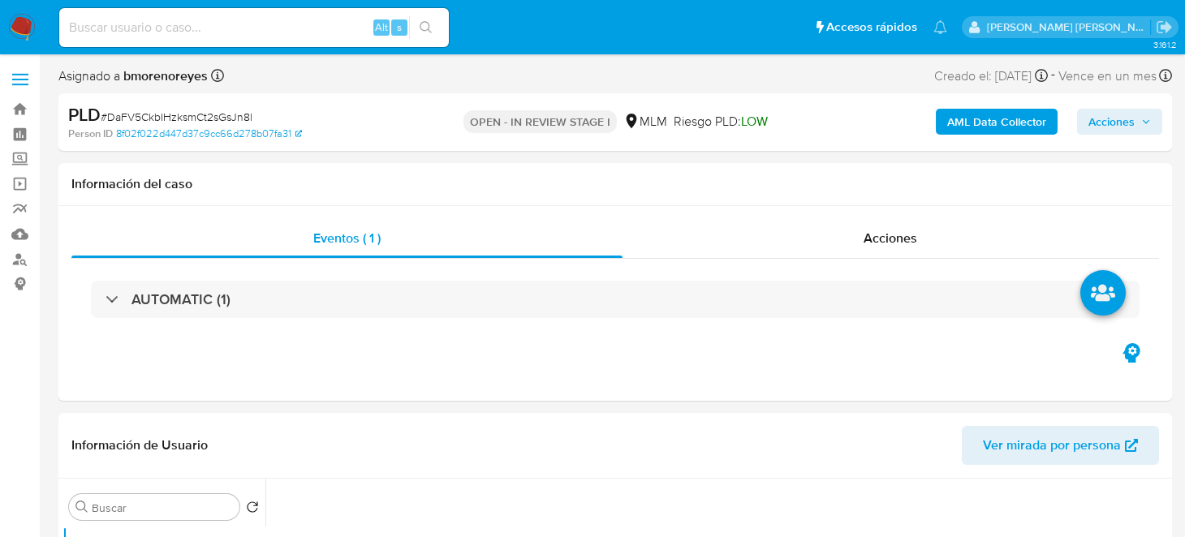
select select "10"
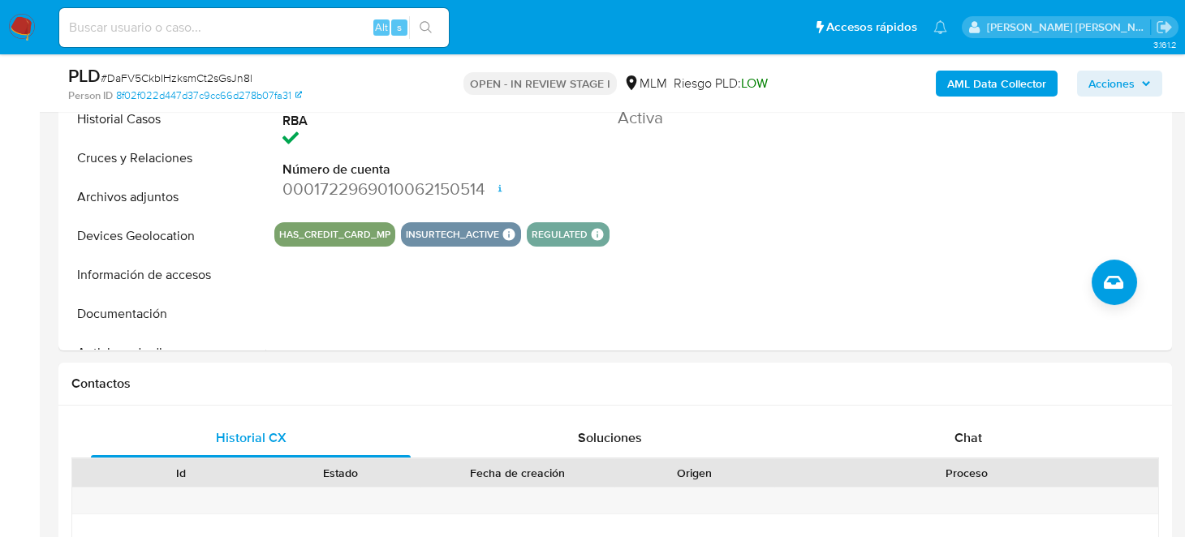
scroll to position [325, 0]
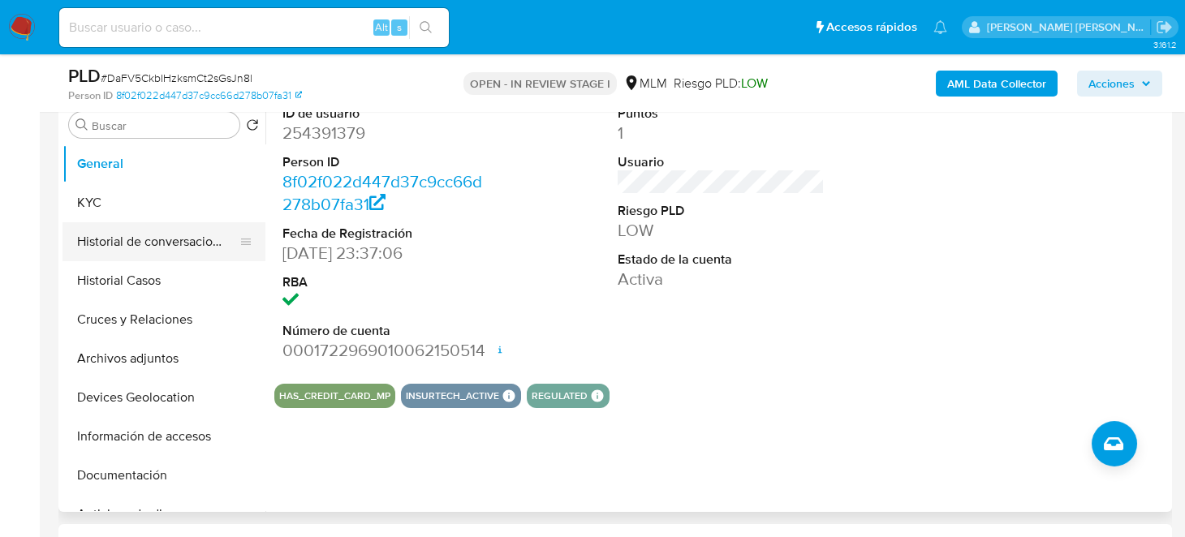
click at [108, 253] on button "Historial de conversaciones" at bounding box center [157, 241] width 190 height 39
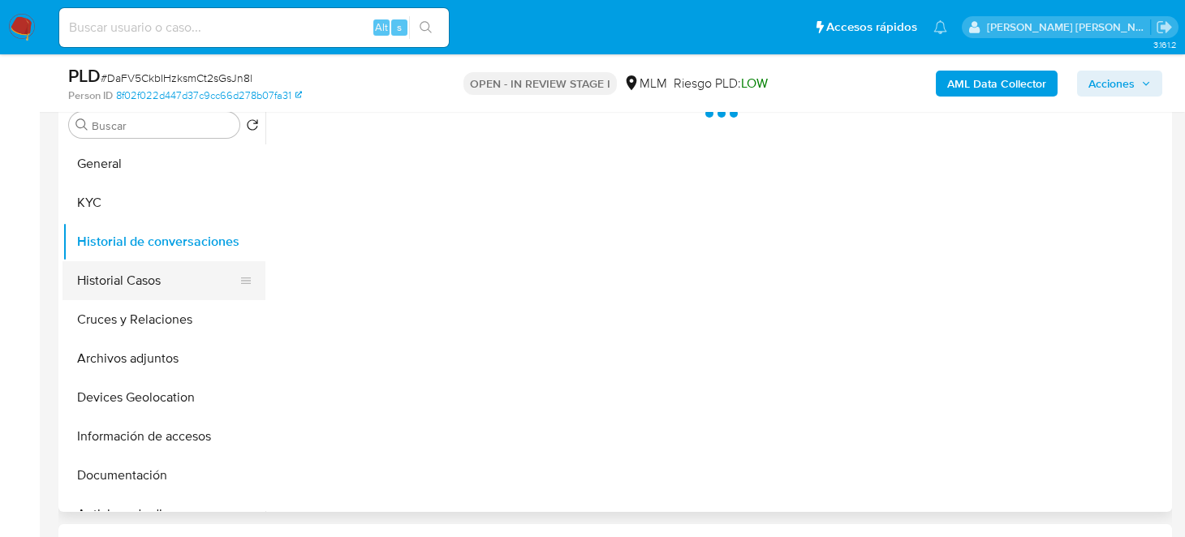
click at [116, 272] on button "Historial Casos" at bounding box center [157, 280] width 190 height 39
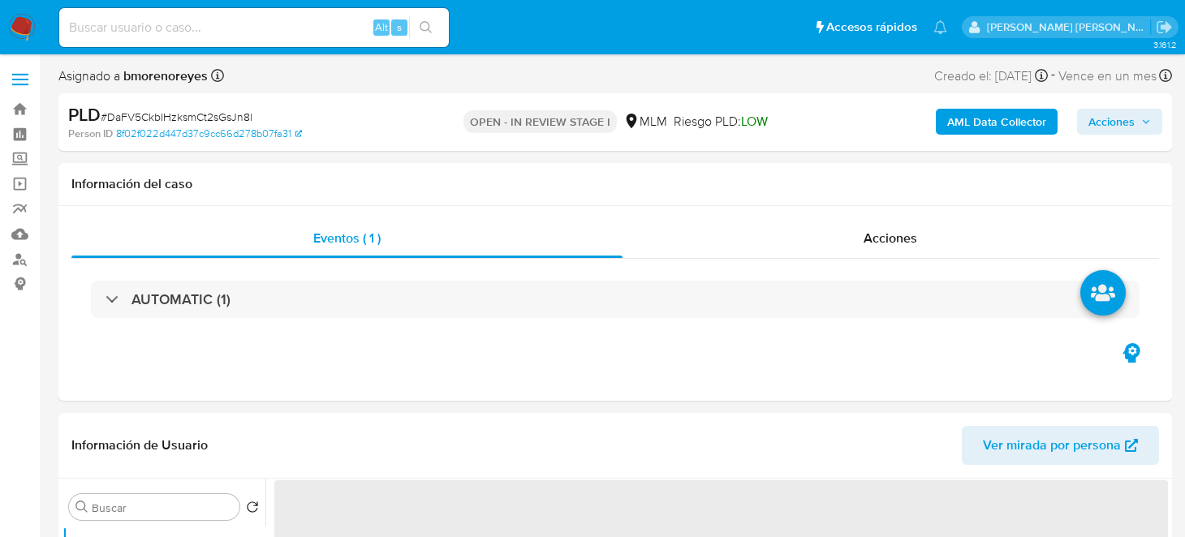
select select "10"
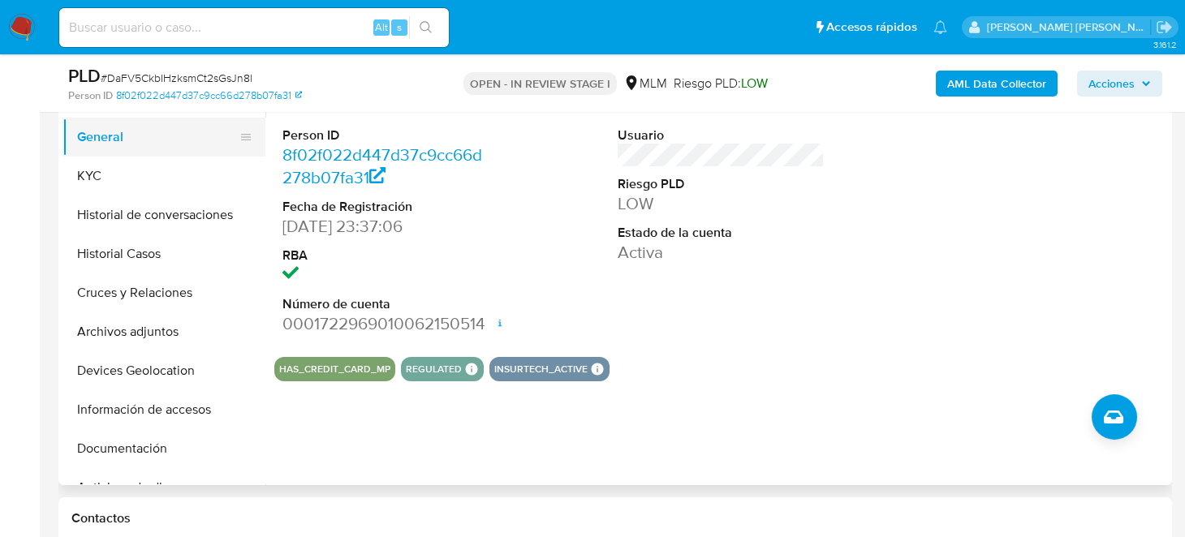
scroll to position [325, 0]
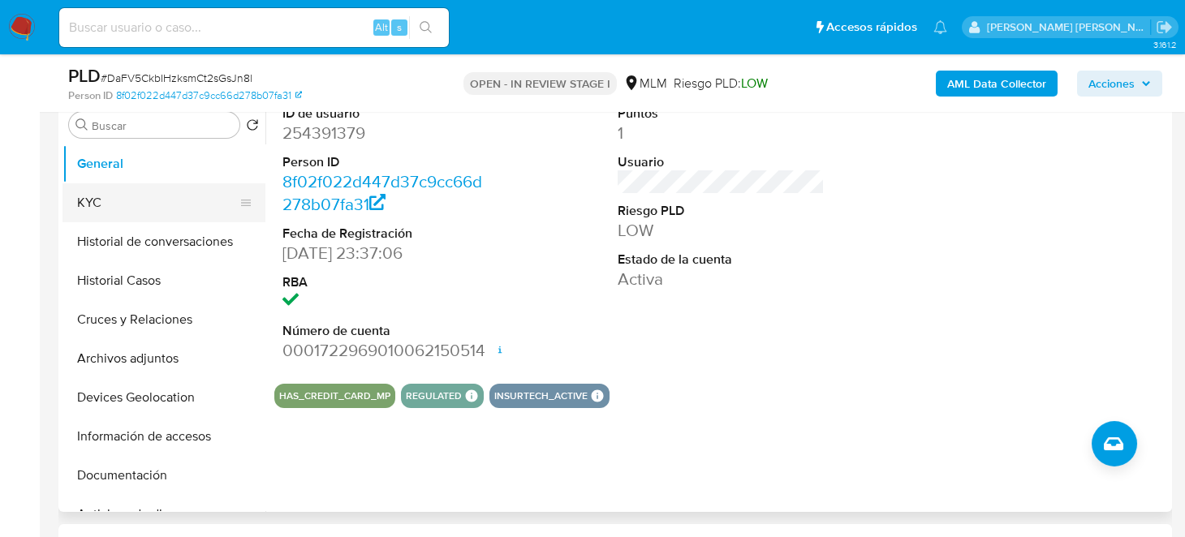
click at [109, 200] on button "KYC" at bounding box center [157, 202] width 190 height 39
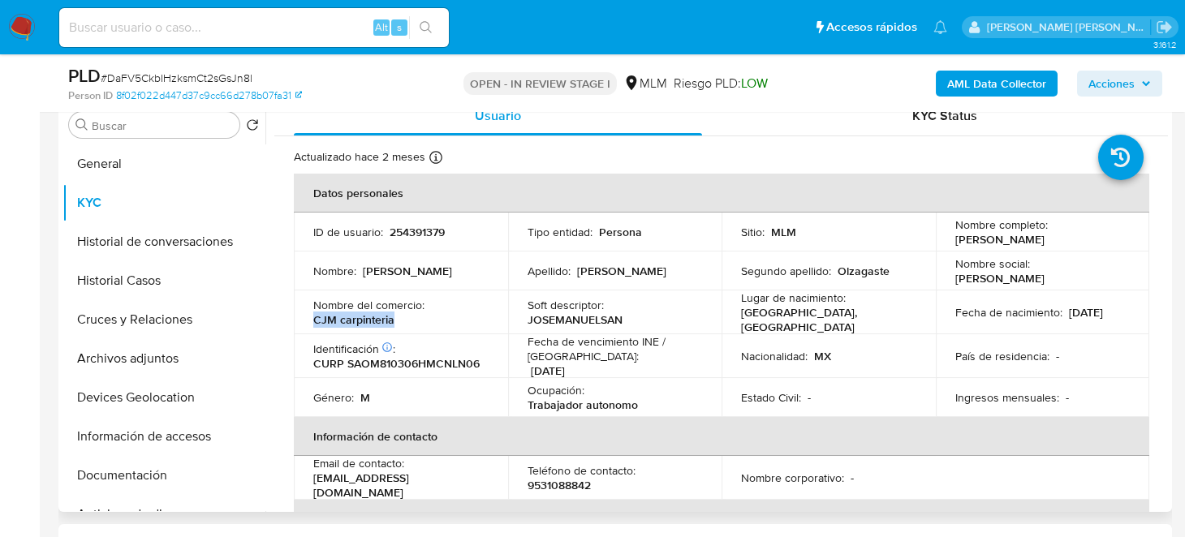
drag, startPoint x: 393, startPoint y: 320, endPoint x: 311, endPoint y: 322, distance: 82.0
click at [311, 322] on td "Nombre del comercio : CJM carpinteria" at bounding box center [401, 313] width 214 height 44
copy p "CJM carpinteria"
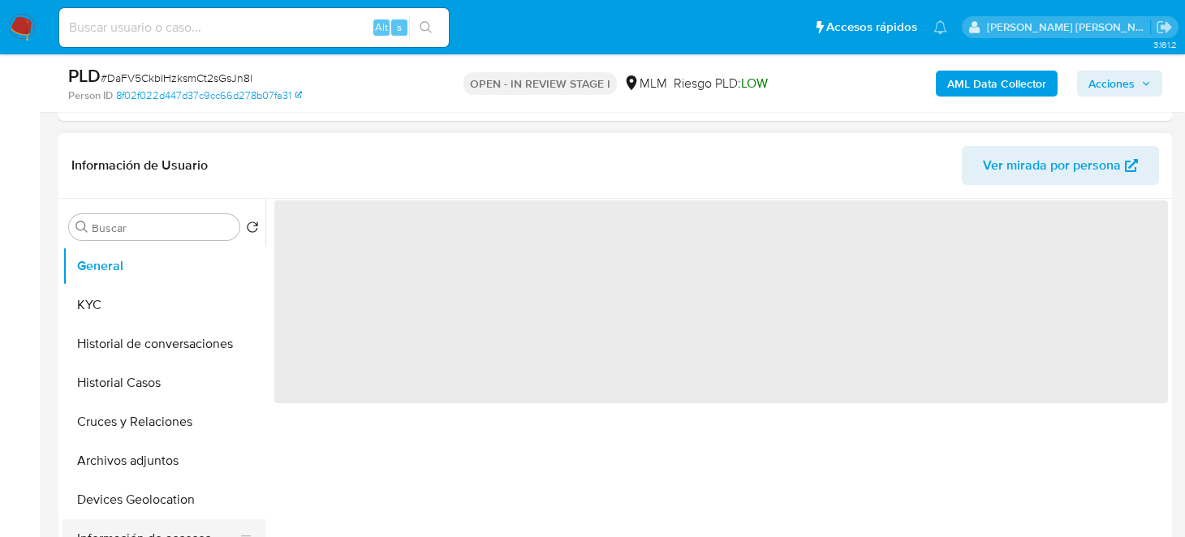
scroll to position [486, 0]
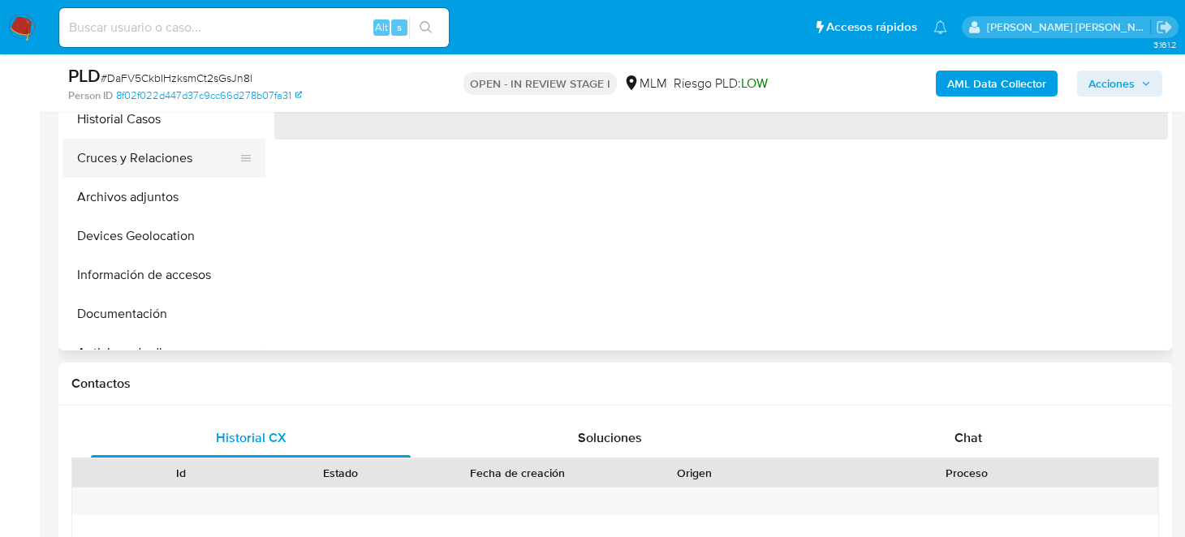
select select "10"
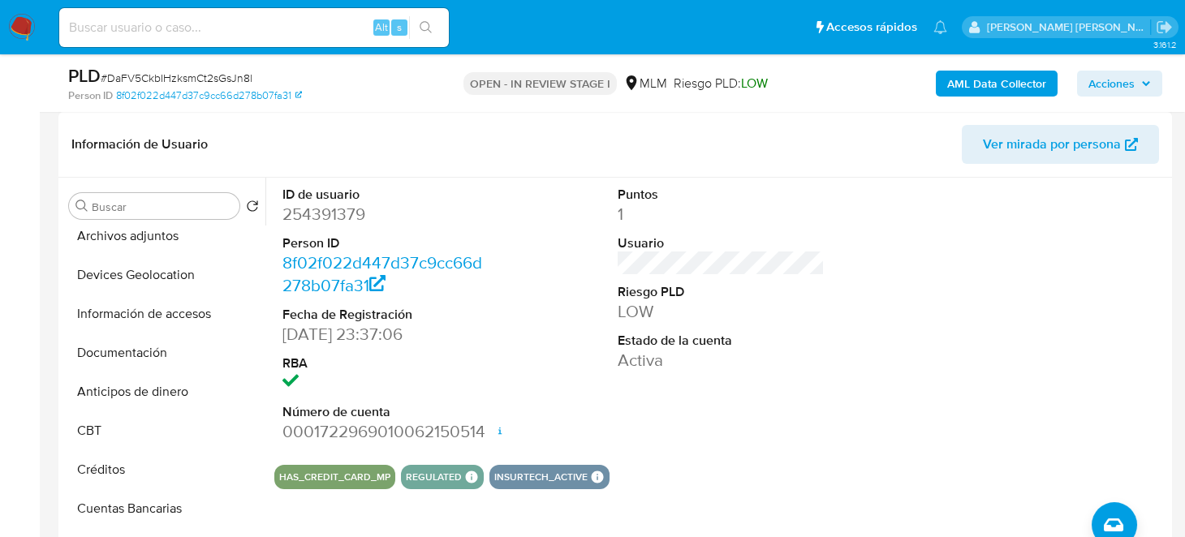
scroll to position [243, 0]
click at [138, 315] on button "Documentación" at bounding box center [157, 313] width 190 height 39
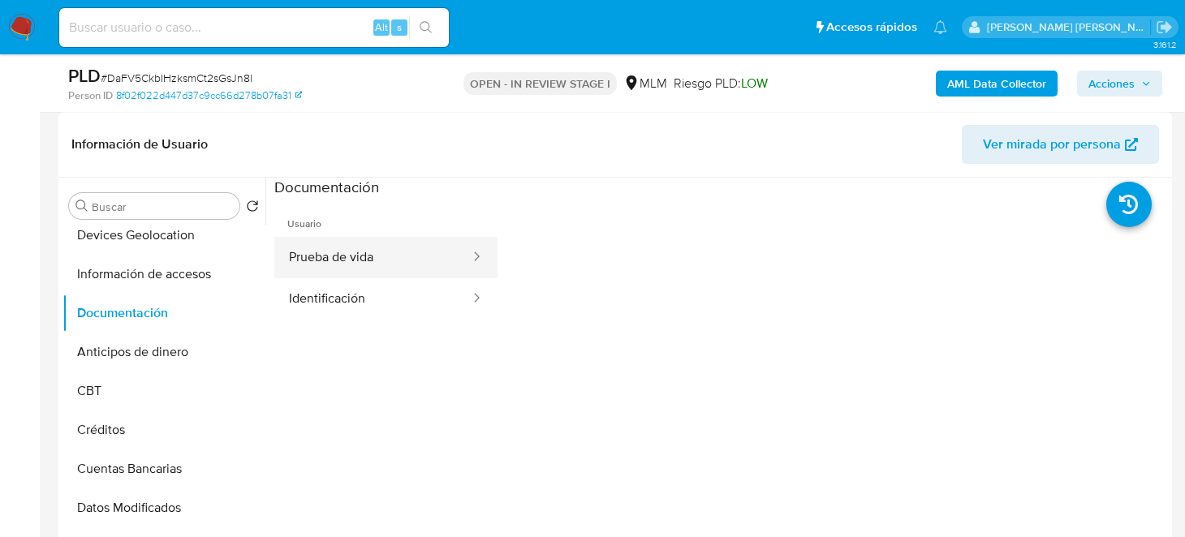
click at [317, 256] on button "Prueba de vida" at bounding box center [372, 257] width 197 height 41
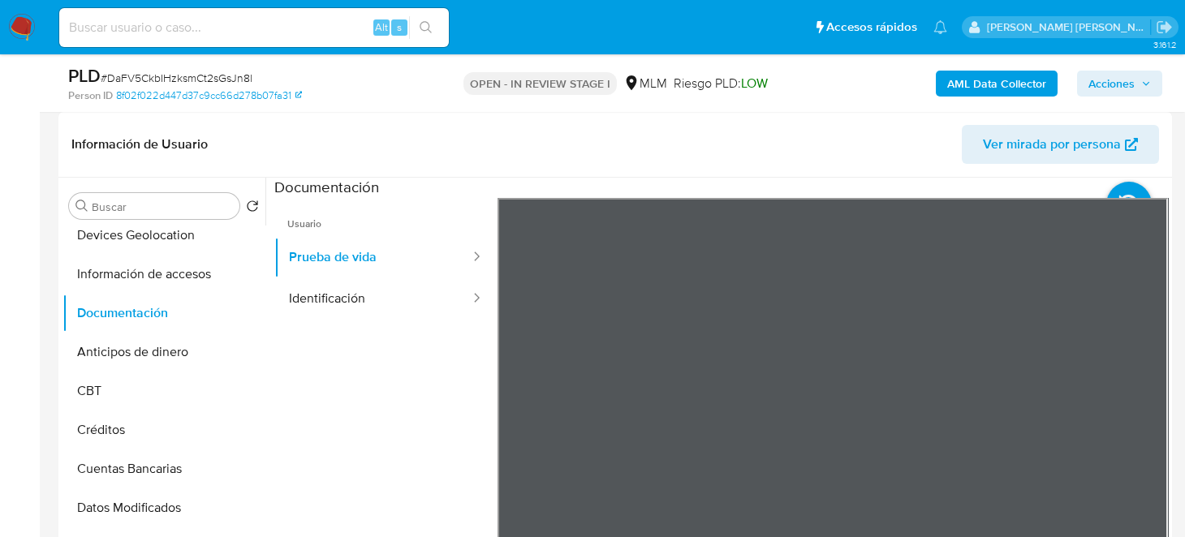
click at [226, 26] on input at bounding box center [254, 27] width 390 height 21
paste input "707951817"
drag, startPoint x: 222, startPoint y: 26, endPoint x: 218, endPoint y: 42, distance: 16.7
click at [218, 42] on div "707951817 Alt s" at bounding box center [254, 27] width 390 height 39
type input "707951817"
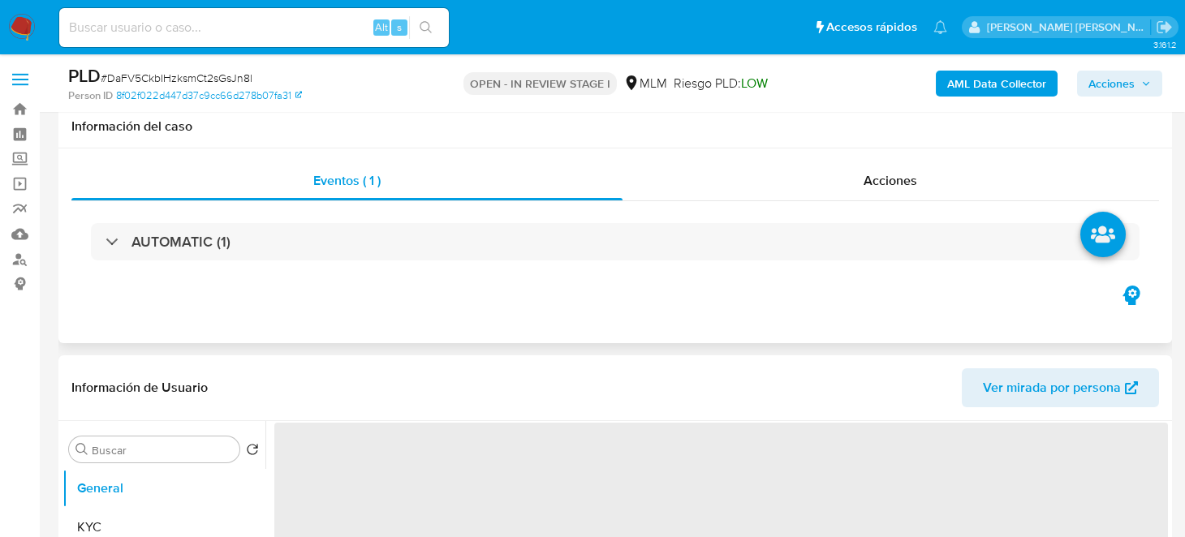
scroll to position [325, 0]
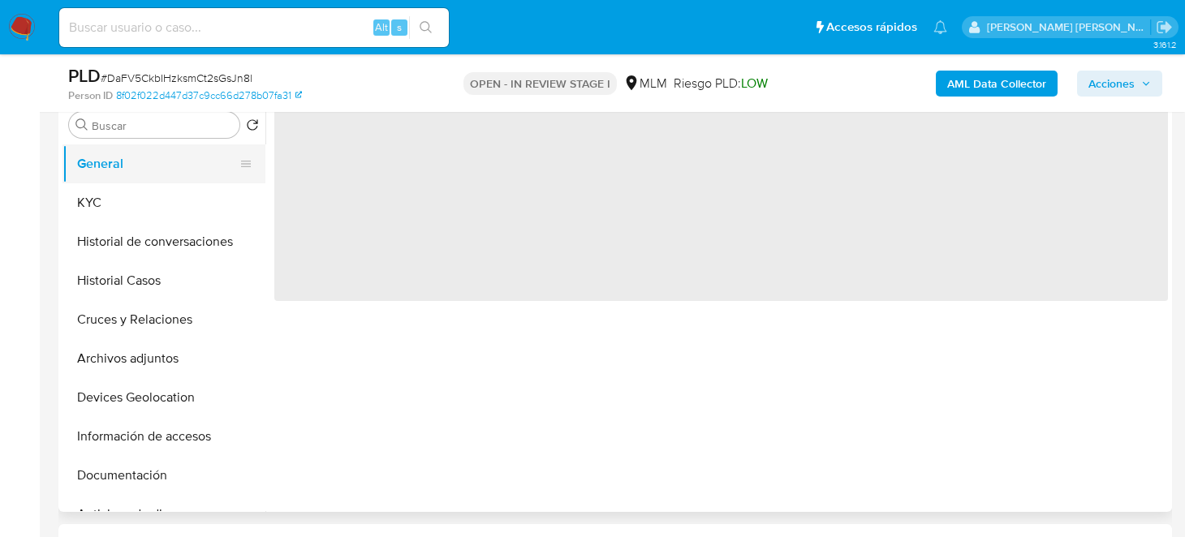
select select "10"
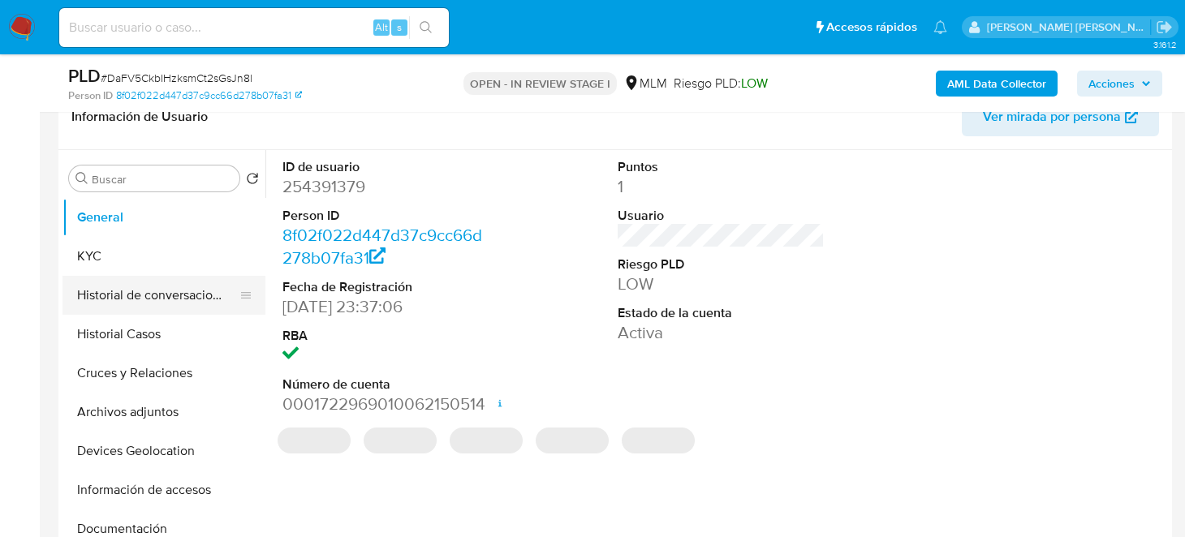
scroll to position [243, 0]
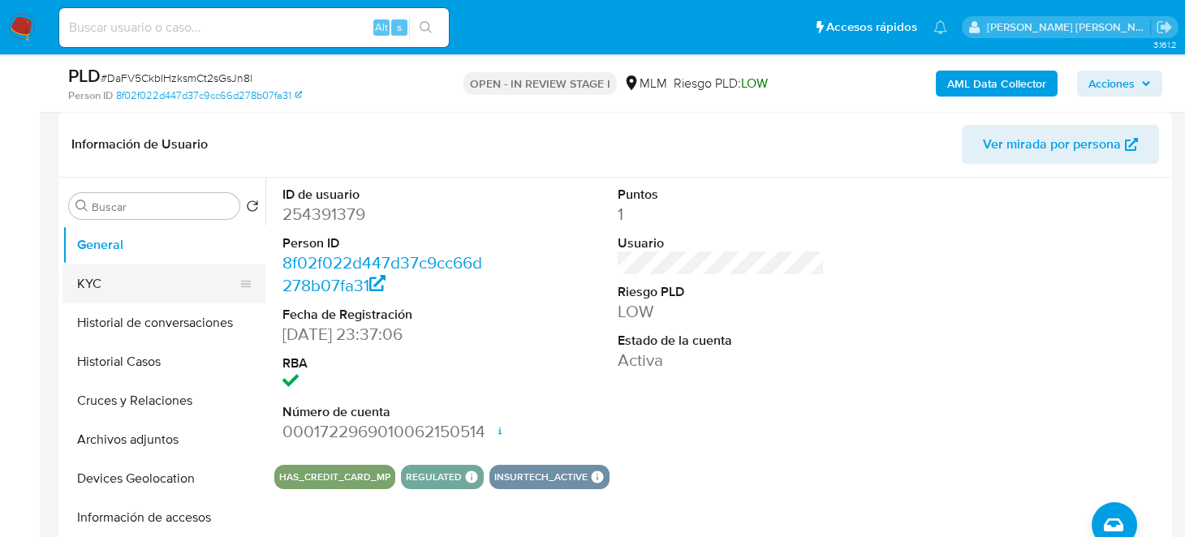
click at [97, 295] on button "KYC" at bounding box center [157, 284] width 190 height 39
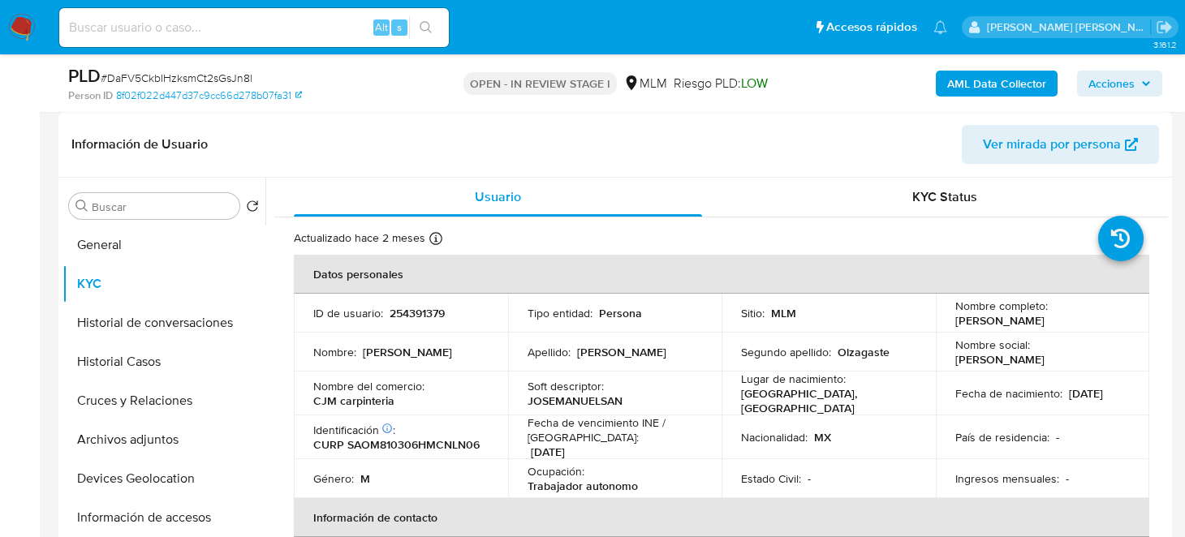
click at [226, 37] on input at bounding box center [254, 27] width 390 height 21
paste input "707951817"
type input "707951817"
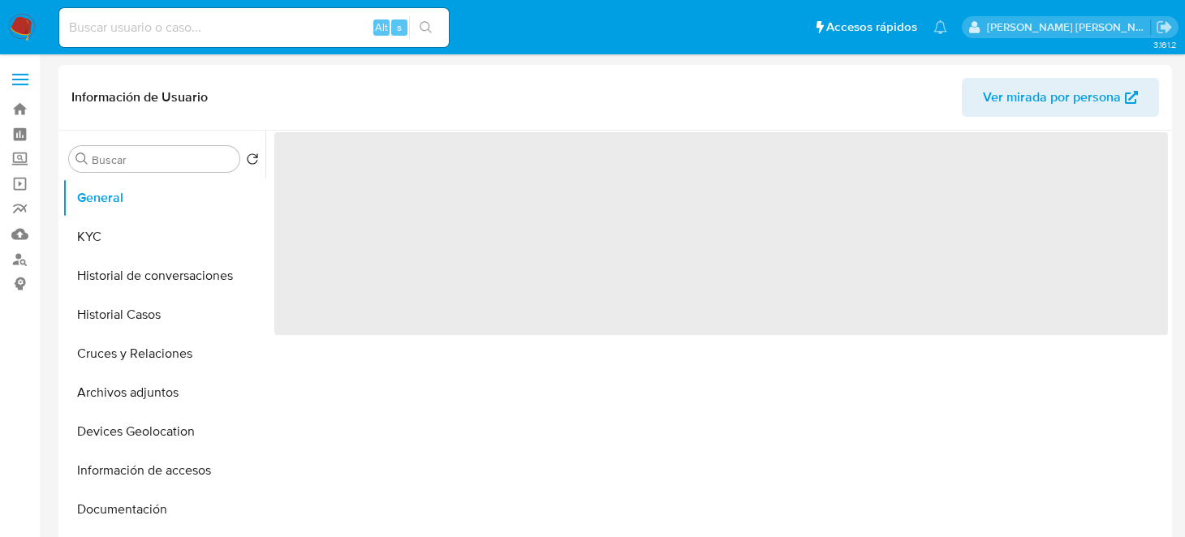
select select "10"
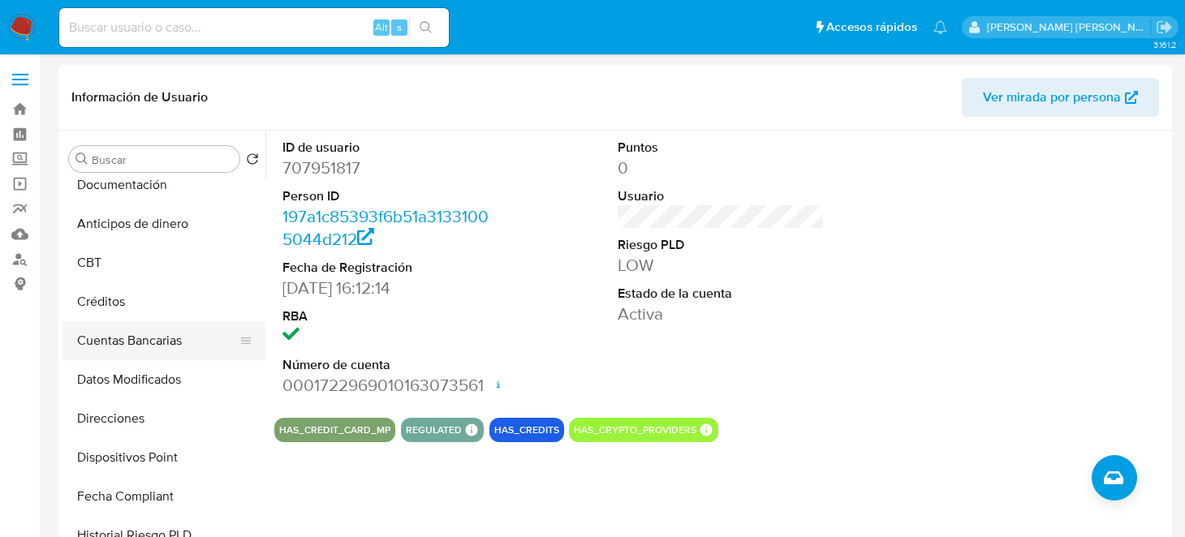
scroll to position [162, 0]
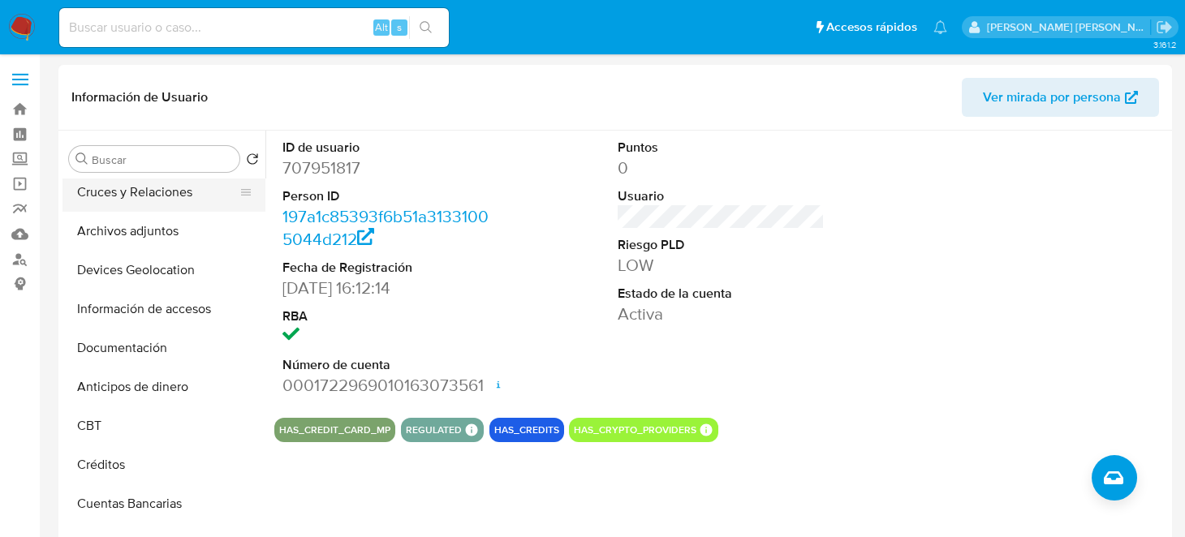
click at [163, 195] on button "Cruces y Relaciones" at bounding box center [157, 192] width 190 height 39
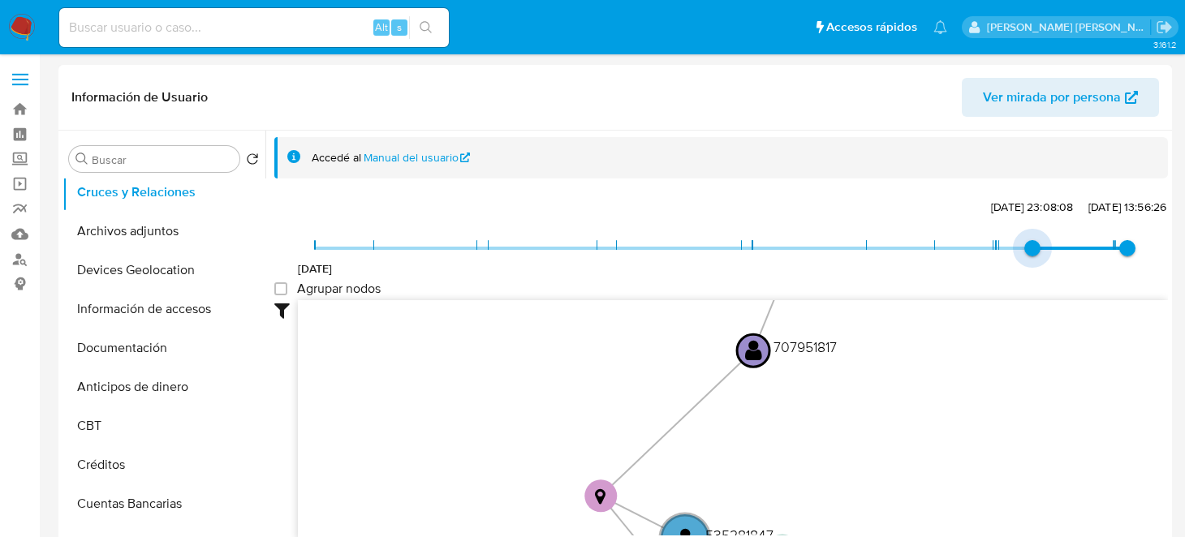
drag, startPoint x: 317, startPoint y: 246, endPoint x: 1058, endPoint y: 261, distance: 742.0
click at [1058, 261] on div "20/8/2021 25/1/2025, 23:08:08 11/7/2025, 13:56:26" at bounding box center [721, 258] width 812 height 45
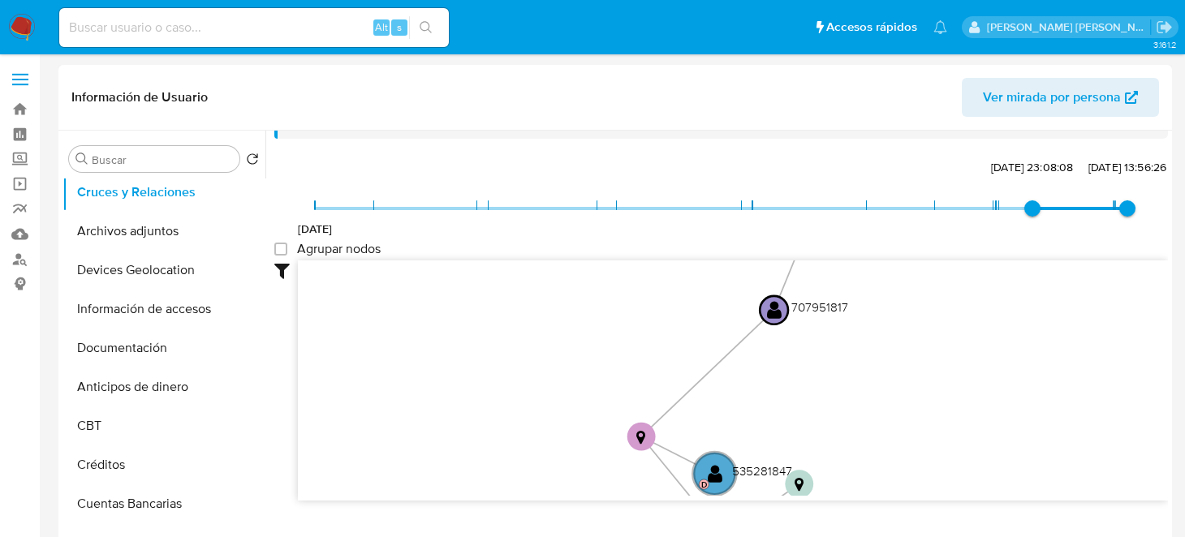
scroll to position [59, 0]
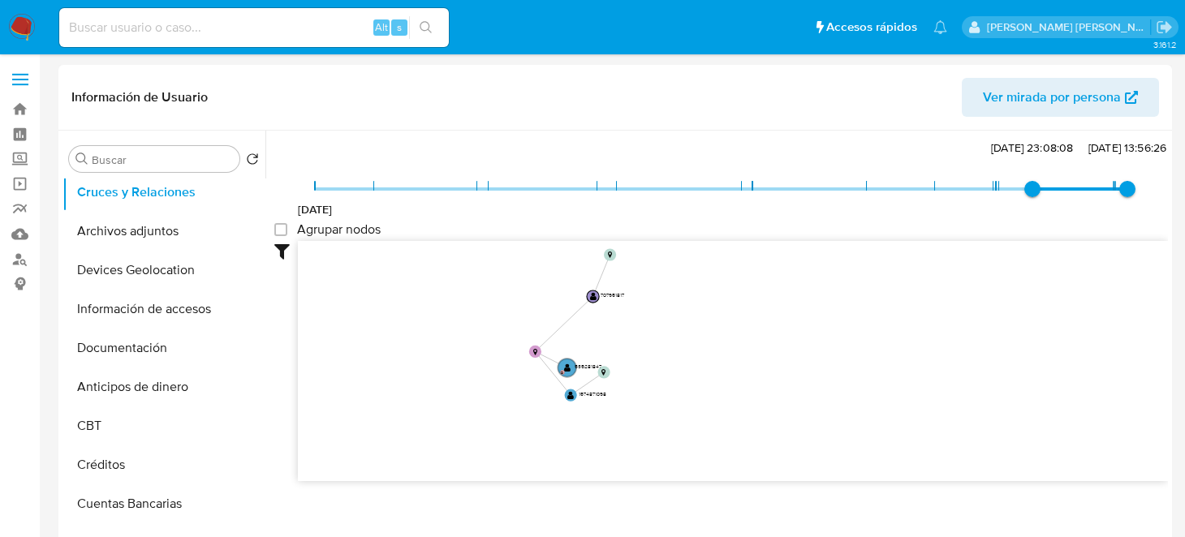
drag, startPoint x: 895, startPoint y: 364, endPoint x: 675, endPoint y: 333, distance: 222.1
click at [675, 333] on icon "device-674354277c2ebc8c02dce830  user-707951817  707951817 device-674151dddac…" at bounding box center [733, 358] width 870 height 235
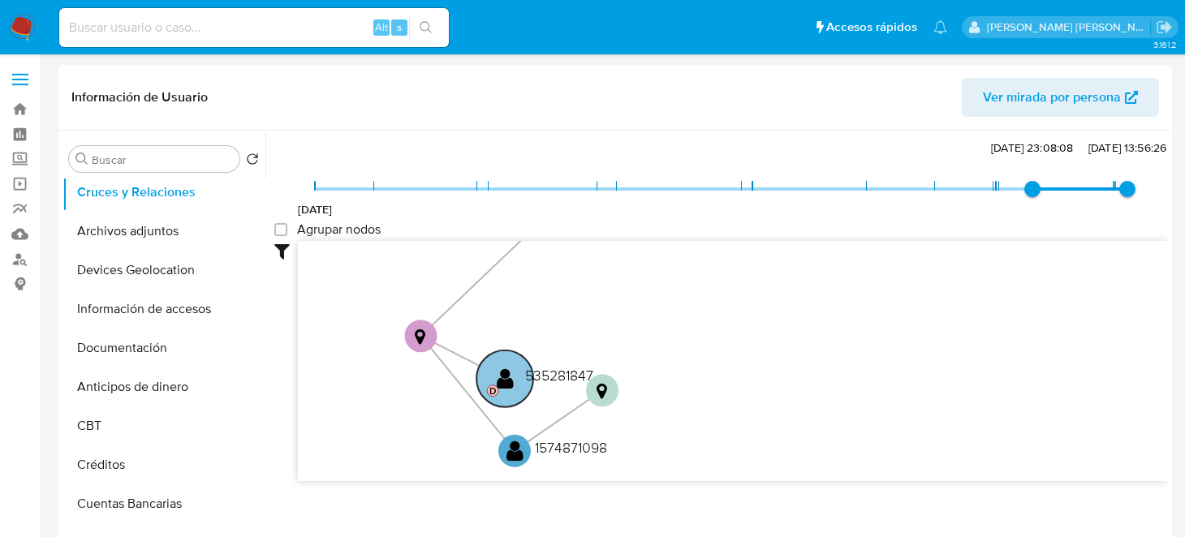
click at [550, 373] on text "535281847" at bounding box center [559, 375] width 68 height 20
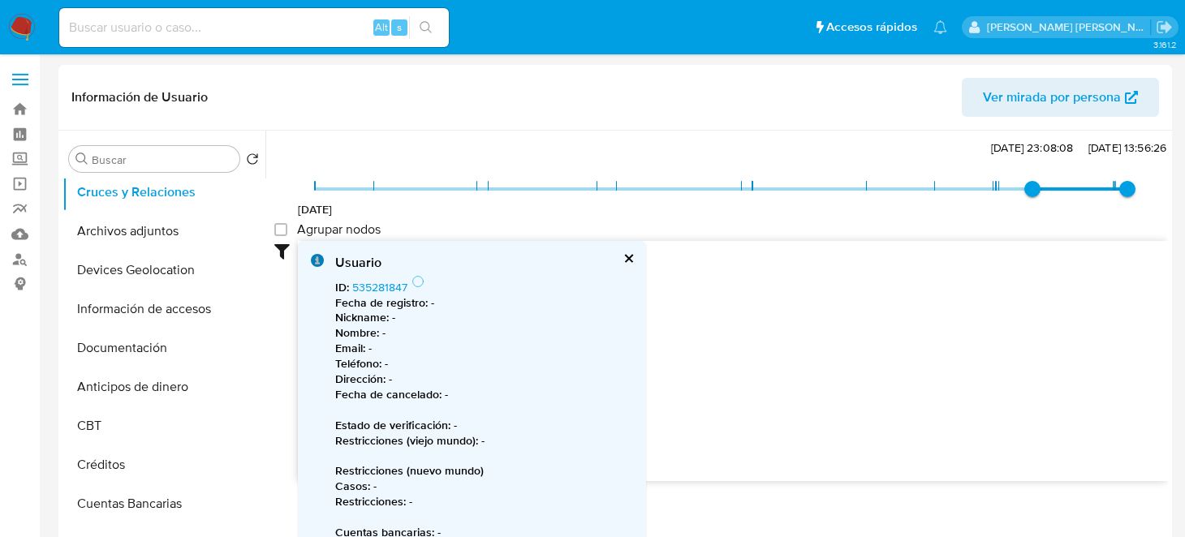
click at [629, 259] on div "Usuario ID : 535281847 Fecha de registro : - Nickname : - Nombre : - Email : - …" at bounding box center [472, 427] width 348 height 373
click at [376, 280] on link "535281847" at bounding box center [379, 287] width 55 height 16
click at [640, 248] on div "Usuario ID : 535281847 Fecha de registro : - Nickname : - Nombre : - Email : - …" at bounding box center [472, 427] width 348 height 373
click at [627, 256] on button "cerrar" at bounding box center [628, 258] width 11 height 11
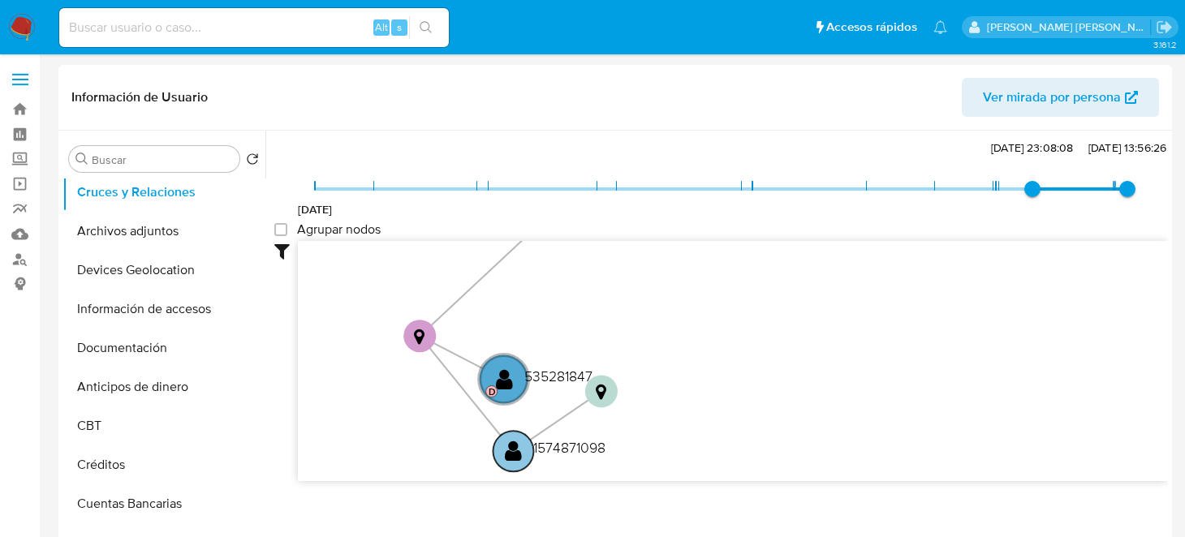
click at [515, 455] on text "" at bounding box center [513, 451] width 17 height 24
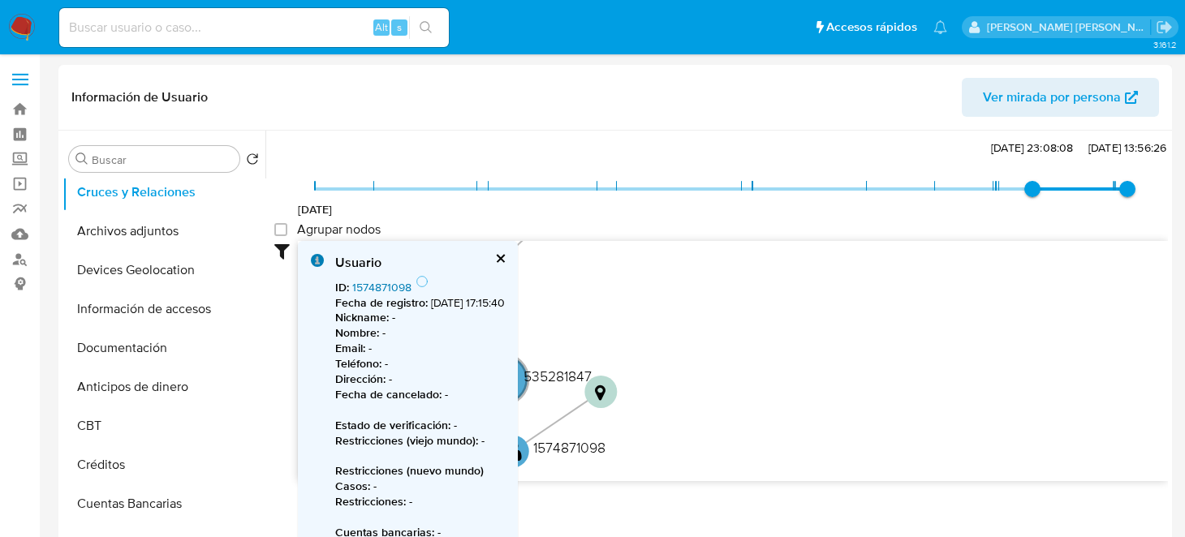
click at [397, 281] on link "1574871098" at bounding box center [381, 287] width 59 height 16
click at [724, 377] on icon "device-674354277c2ebc8c02dce830  user-707951817  707951817 device-674151dddac…" at bounding box center [733, 358] width 870 height 235
click at [505, 255] on button "cerrar" at bounding box center [499, 258] width 11 height 11
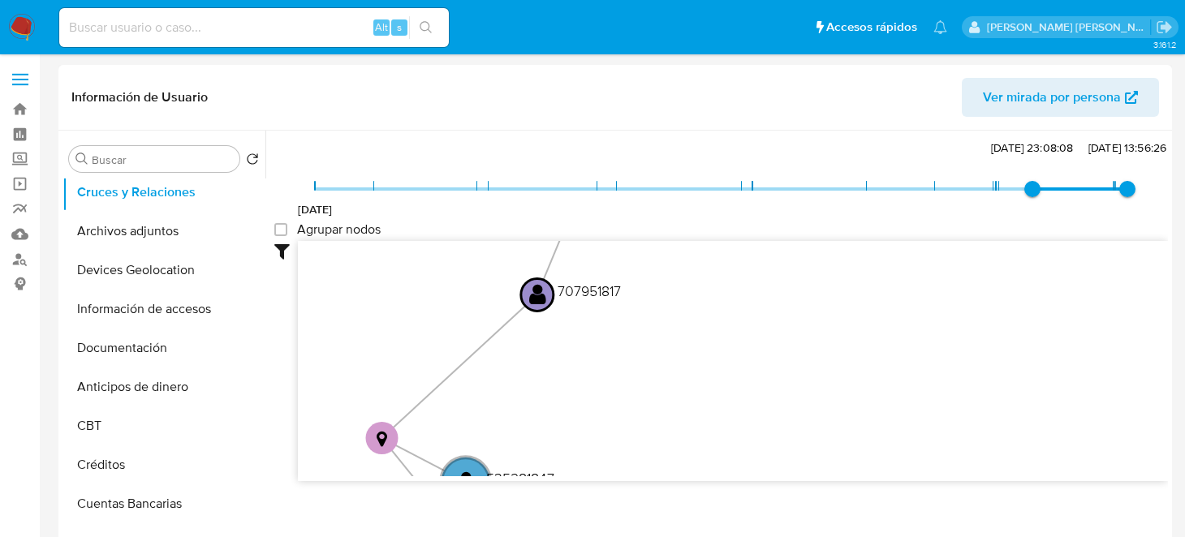
drag, startPoint x: 713, startPoint y: 334, endPoint x: 668, endPoint y: 433, distance: 109.7
click at [679, 450] on icon "device-674354277c2ebc8c02dce830  user-707951817  707951817 device-674151dddac…" at bounding box center [733, 358] width 870 height 235
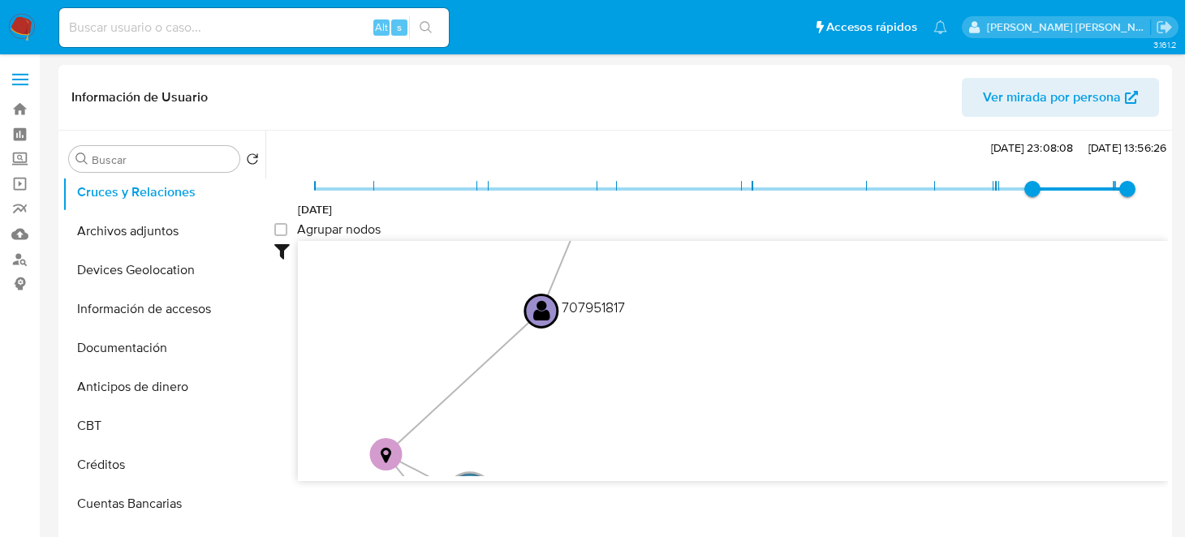
drag, startPoint x: 585, startPoint y: 345, endPoint x: 593, endPoint y: 418, distance: 73.5
click at [593, 418] on icon "device-674354277c2ebc8c02dce830  user-707951817  707951817 device-674151dddac…" at bounding box center [733, 358] width 870 height 235
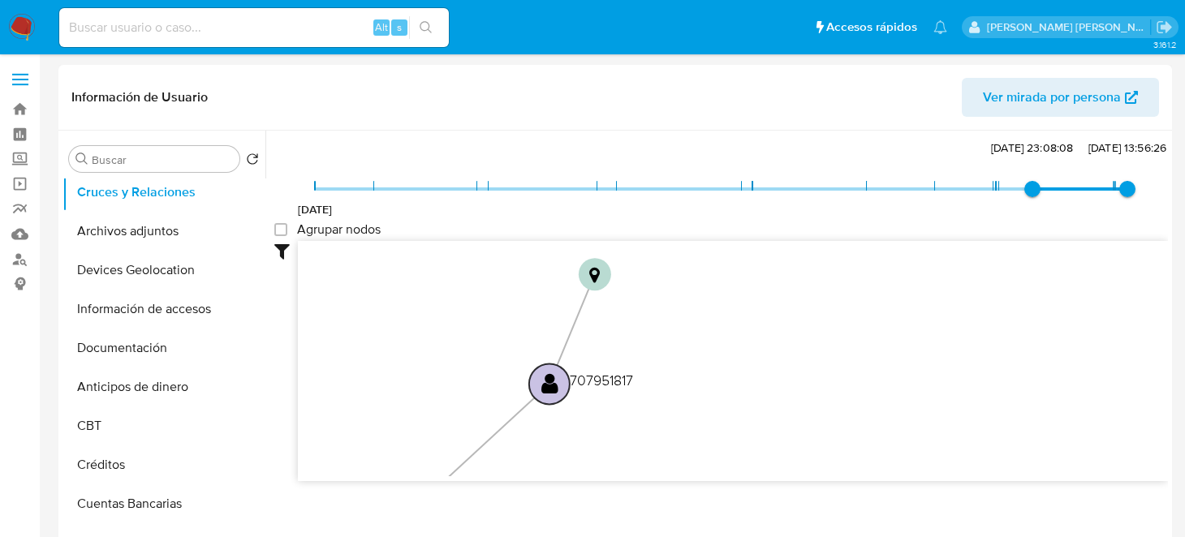
click at [544, 390] on text "" at bounding box center [549, 384] width 17 height 24
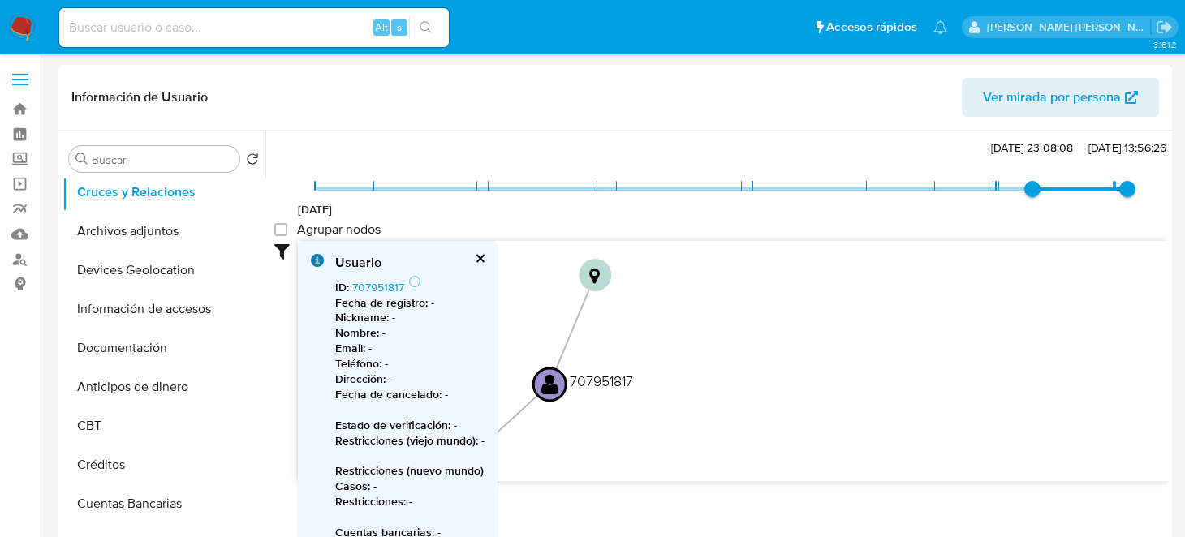
click at [733, 364] on icon "device-674354277c2ebc8c02dce830  user-707951817  707951817 device-674151dddac…" at bounding box center [733, 358] width 870 height 235
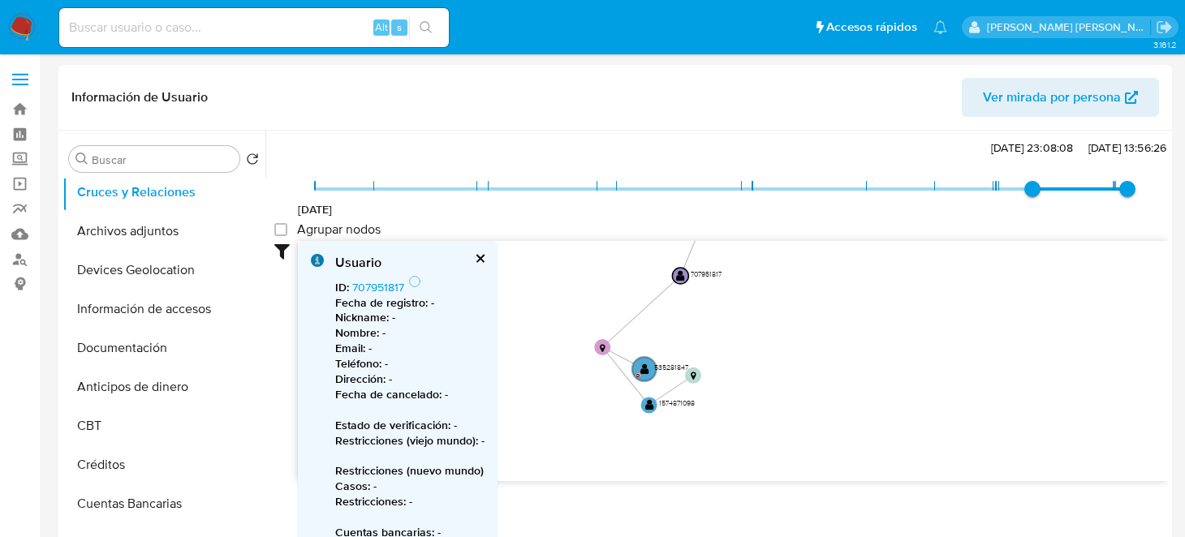
drag, startPoint x: 786, startPoint y: 408, endPoint x: 778, endPoint y: 305, distance: 103.5
click at [778, 305] on icon "device-674354277c2ebc8c02dce830  user-707951817  707951817 device-674151dddac…" at bounding box center [733, 358] width 870 height 235
click at [480, 255] on button "cerrar" at bounding box center [479, 258] width 11 height 11
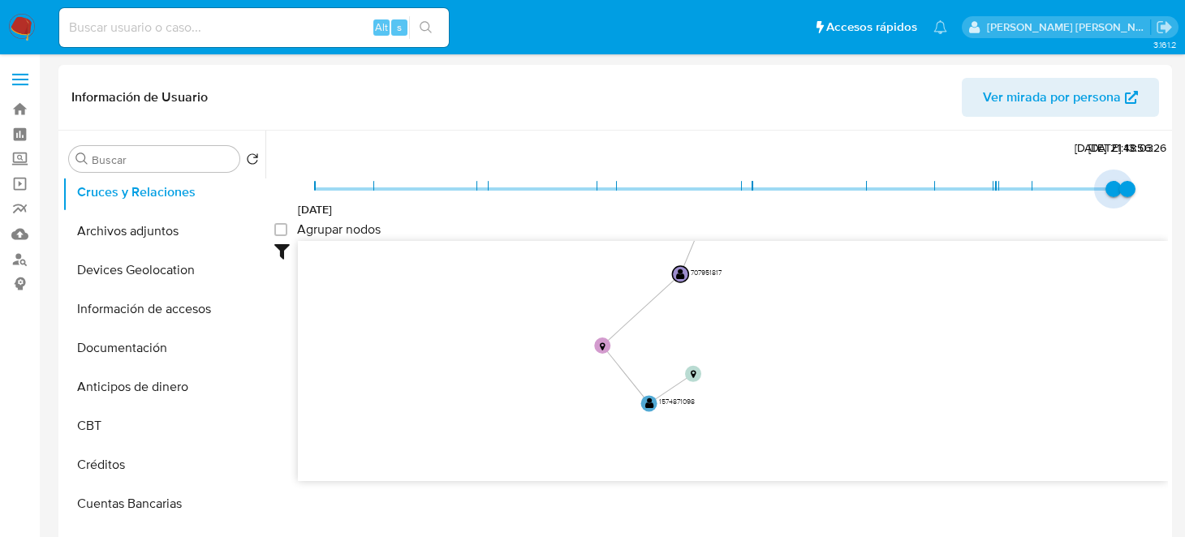
drag, startPoint x: 1028, startPoint y: 189, endPoint x: 1079, endPoint y: 192, distance: 51.2
click at [1079, 192] on span "20/8/2021 17/6/2025, 21:48:03 11/7/2025, 13:56:26" at bounding box center [721, 189] width 812 height 24
drag, startPoint x: 905, startPoint y: 343, endPoint x: 772, endPoint y: 351, distance: 133.4
click at [772, 351] on icon "device-674354277c2ebc8c02dce830  user-707951817  707951817 device-674151dddac…" at bounding box center [733, 358] width 870 height 235
type input "1731995416000"
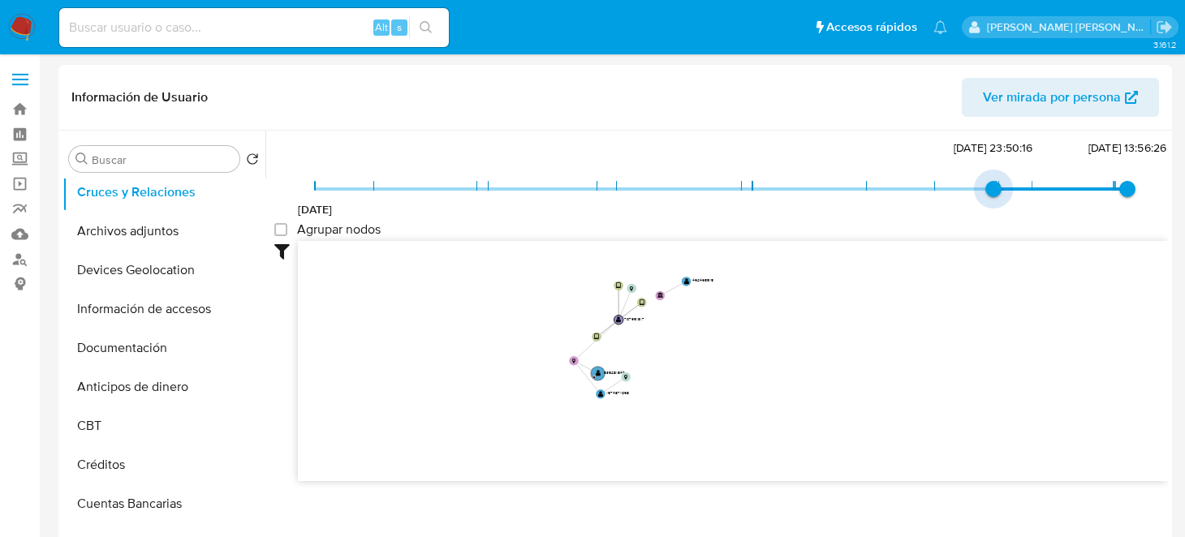
drag, startPoint x: 1102, startPoint y: 189, endPoint x: 964, endPoint y: 184, distance: 138.1
click at [964, 184] on span "20/8/2021 18/11/2024, 23:50:16 11/7/2025, 13:56:26" at bounding box center [721, 189] width 812 height 24
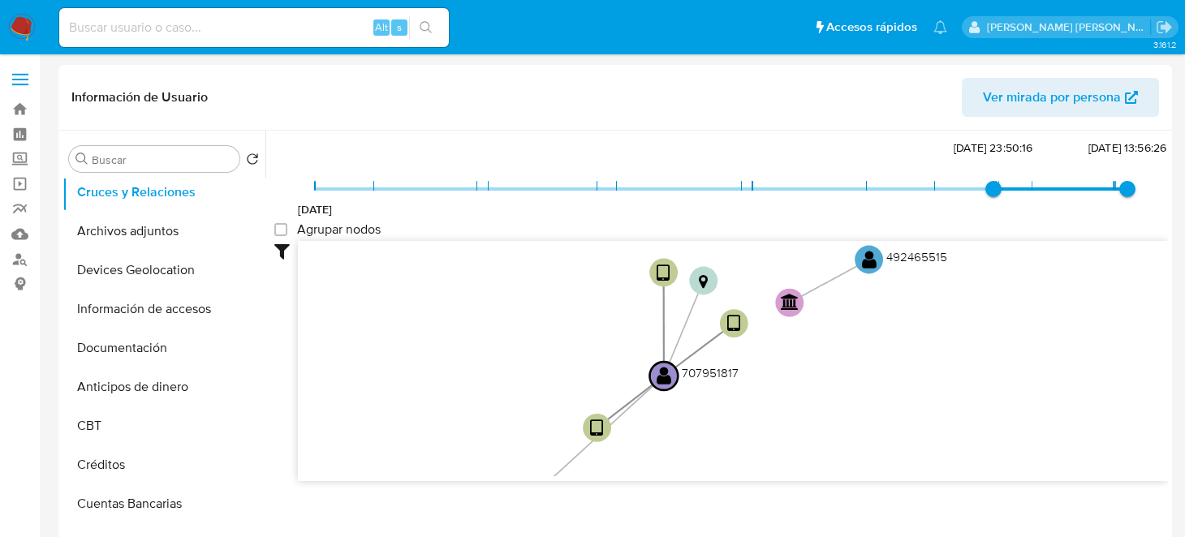
drag, startPoint x: 542, startPoint y: 355, endPoint x: 893, endPoint y: 412, distance: 355.2
click at [893, 412] on icon "device-674354277c2ebc8c02dce830  user-707951817  707951817 device-674151dddac…" at bounding box center [733, 358] width 870 height 235
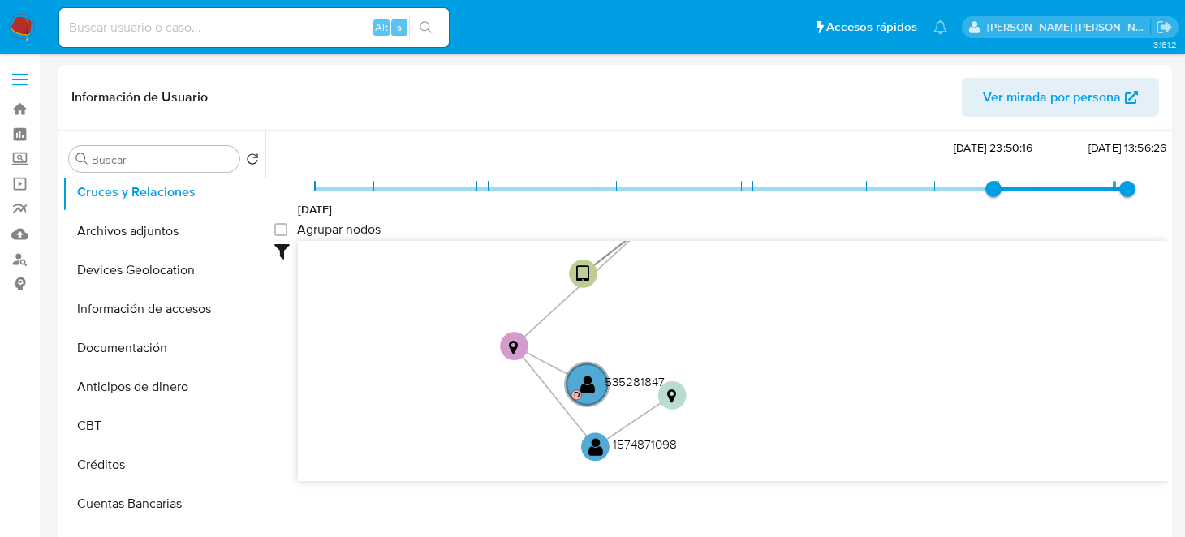
drag, startPoint x: 861, startPoint y: 421, endPoint x: 854, endPoint y: 287, distance: 134.1
click at [854, 287] on icon "device-674354277c2ebc8c02dce830  user-707951817  707951817 device-674151dddac…" at bounding box center [733, 358] width 870 height 235
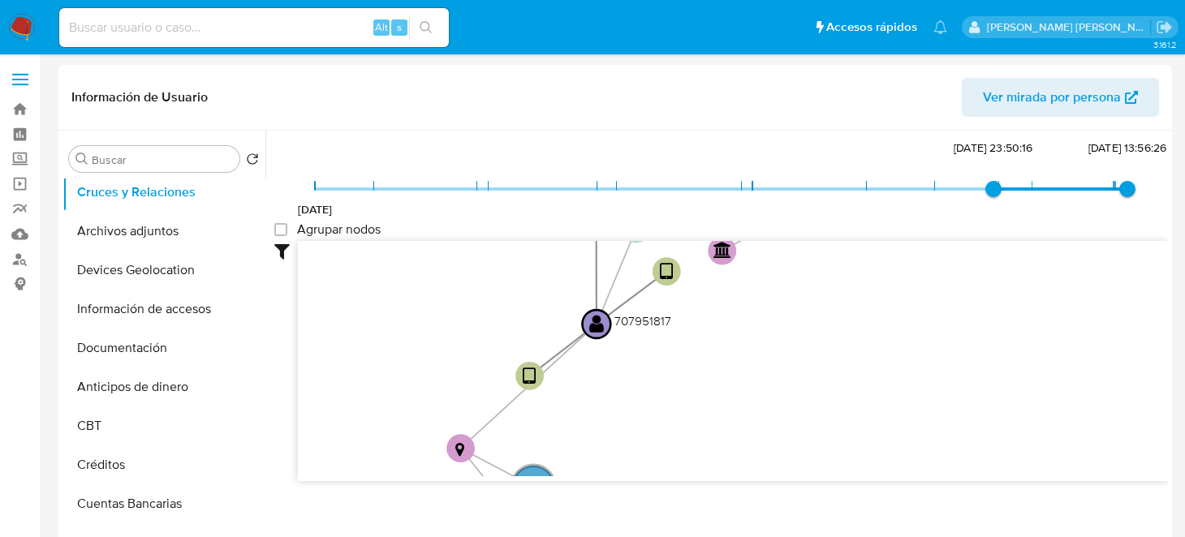
drag, startPoint x: 798, startPoint y: 347, endPoint x: 742, endPoint y: 462, distance: 127.4
click at [742, 462] on icon "device-674354277c2ebc8c02dce830  user-707951817  707951817 device-674151dddac…" at bounding box center [733, 358] width 870 height 235
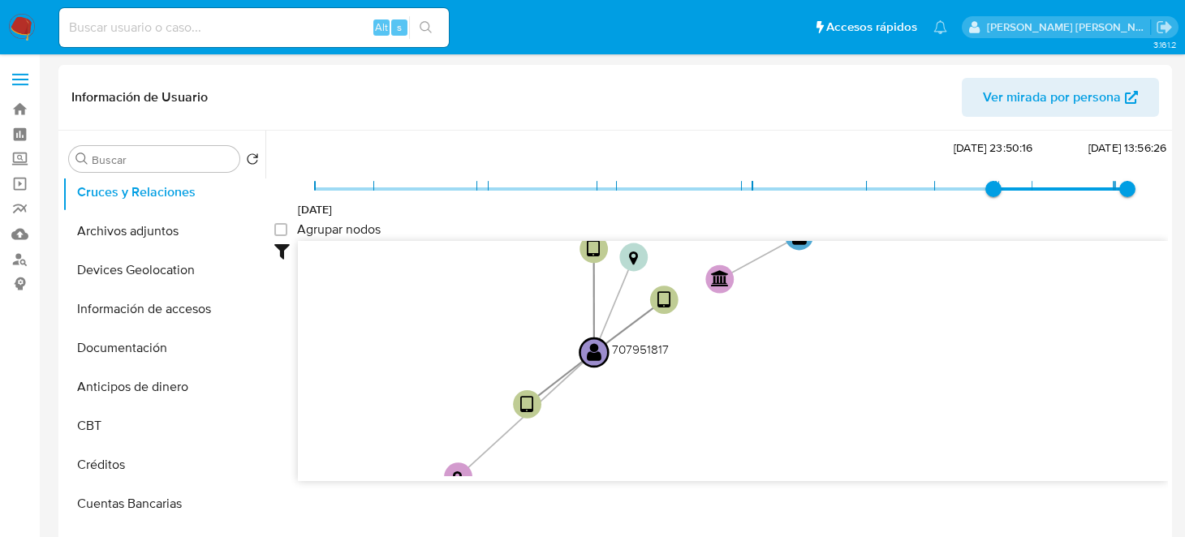
drag, startPoint x: 786, startPoint y: 411, endPoint x: 782, endPoint y: 497, distance: 85.3
click at [782, 497] on div "Filtros Confianza alta Device Tarjeta Persona validada Teléfono validado Confia…" at bounding box center [721, 390] width 894 height 299
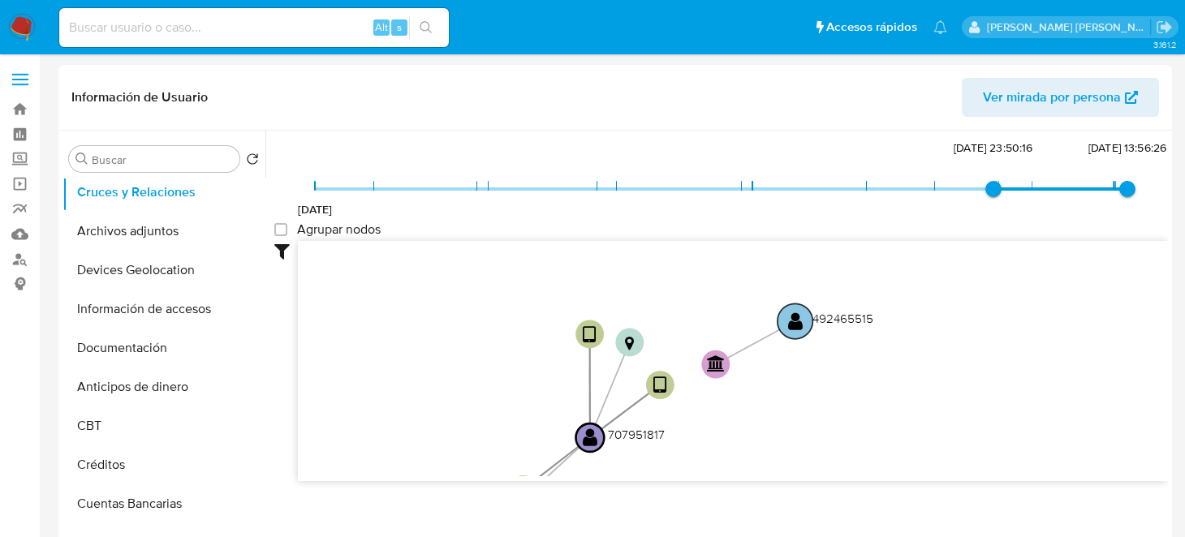
click at [784, 325] on circle at bounding box center [796, 322] width 36 height 36
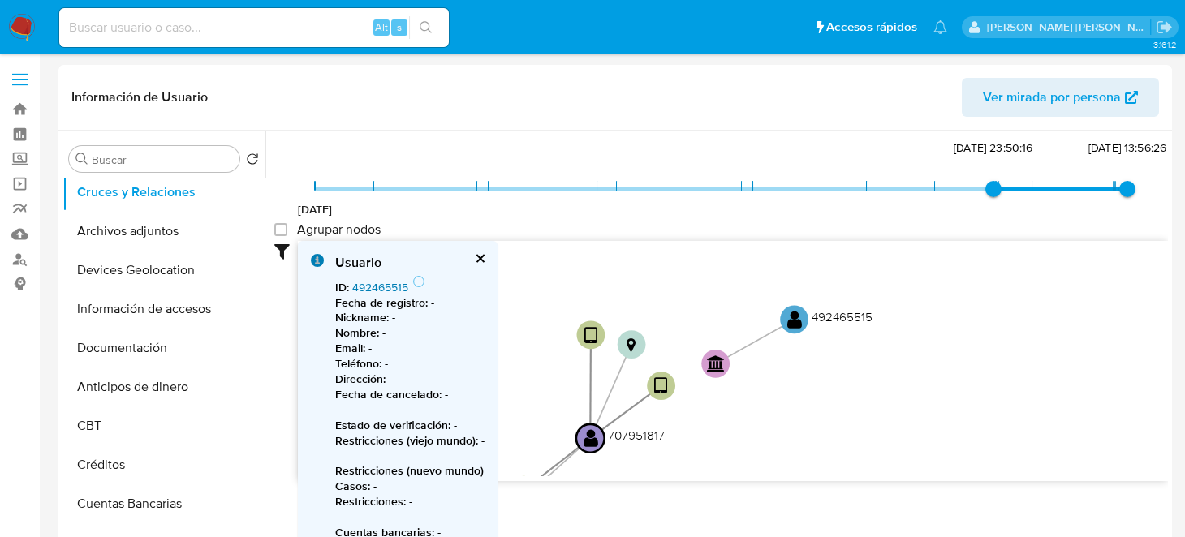
click at [365, 290] on link "492465515" at bounding box center [380, 287] width 56 height 16
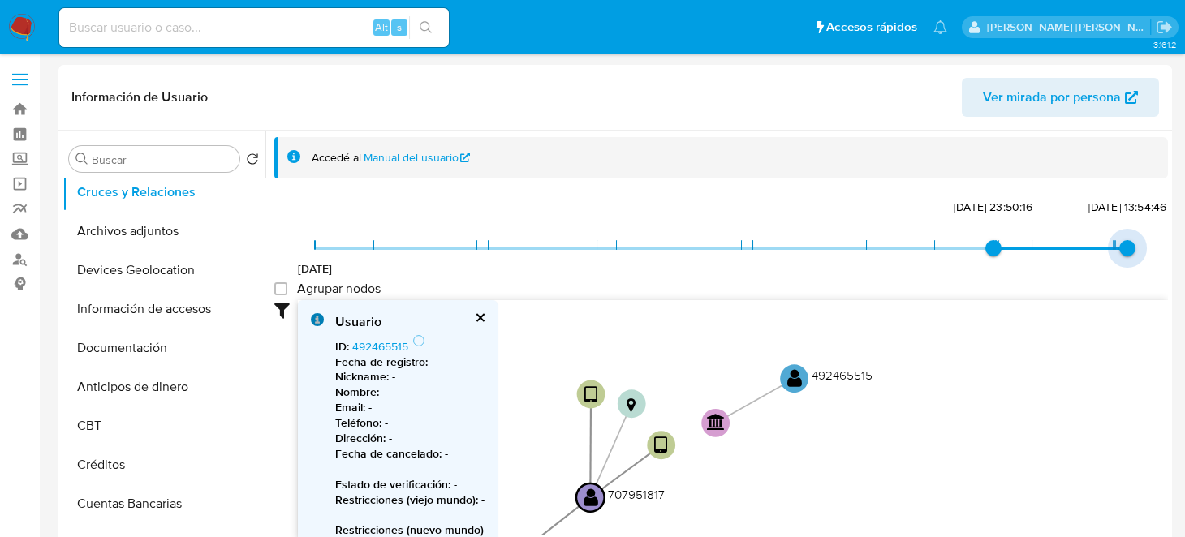
type input "1752263786000"
drag, startPoint x: 1119, startPoint y: 246, endPoint x: 1131, endPoint y: 242, distance: 12.1
click at [1131, 242] on span "11/7/2025, 13:56:26" at bounding box center [1127, 248] width 16 height 16
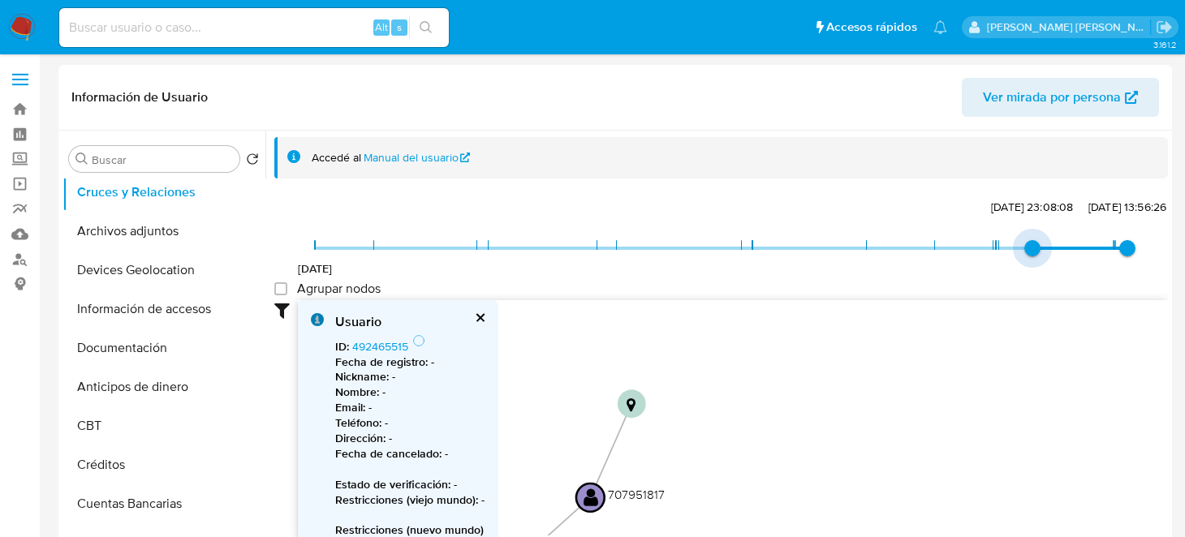
type input "1750218483000"
drag, startPoint x: 982, startPoint y: 242, endPoint x: 1075, endPoint y: 246, distance: 92.6
click at [1075, 246] on span "20/8/2021 17/6/2025, 21:48:03 11/7/2025, 13:56:26" at bounding box center [721, 248] width 812 height 24
click at [480, 315] on button "cerrar" at bounding box center [479, 317] width 11 height 11
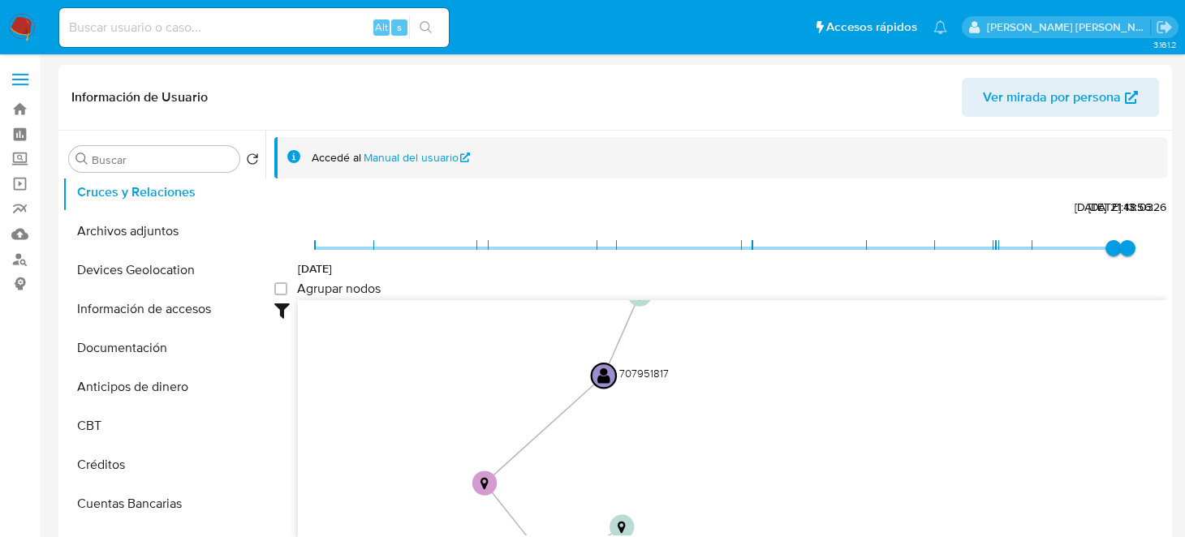
drag, startPoint x: 773, startPoint y: 413, endPoint x: 783, endPoint y: 318, distance: 95.5
click at [783, 318] on icon "device-674354277c2ebc8c02dce830  user-707951817  707951817 device-674151dddac…" at bounding box center [733, 417] width 870 height 235
drag, startPoint x: 755, startPoint y: 374, endPoint x: 614, endPoint y: 464, distance: 167.5
click at [614, 463] on icon "device-674354277c2ebc8c02dce830  user-707951817  707951817 device-674151dddac…" at bounding box center [733, 417] width 870 height 235
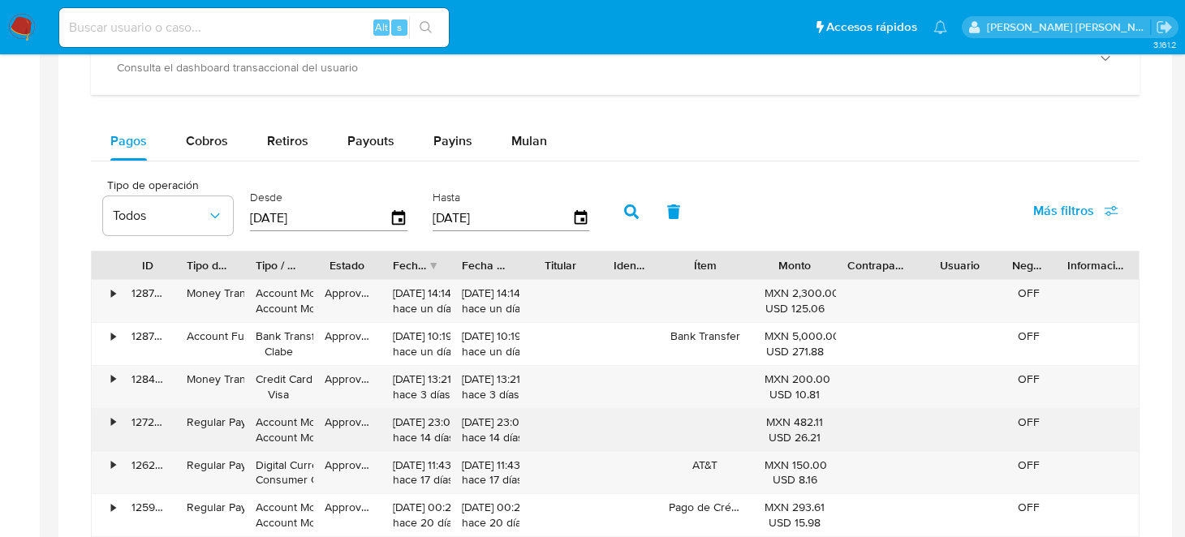
scroll to position [1055, 0]
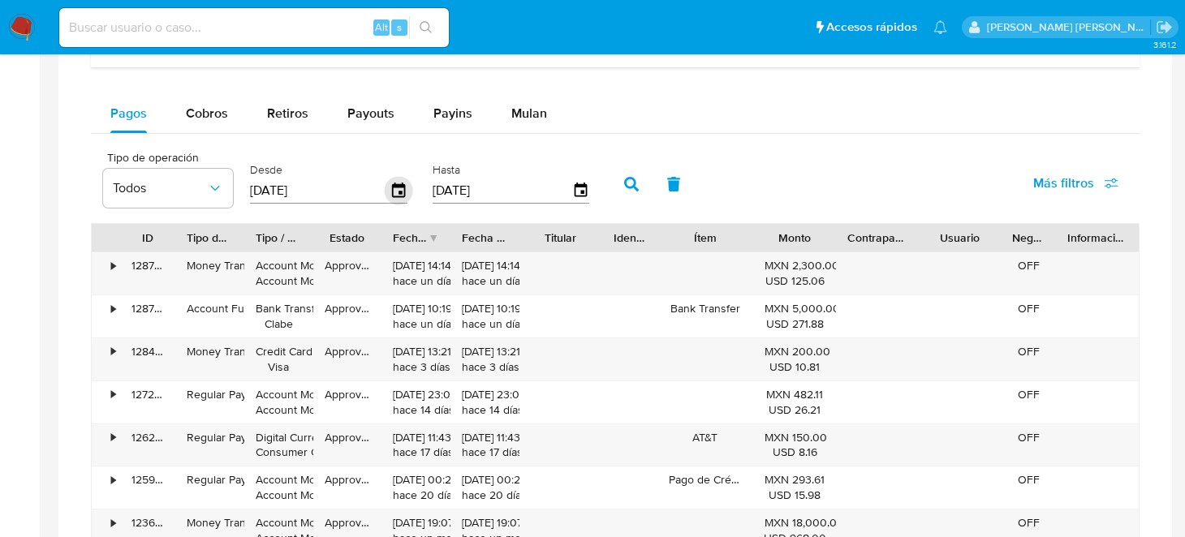
click at [395, 188] on icon "button" at bounding box center [398, 190] width 13 height 15
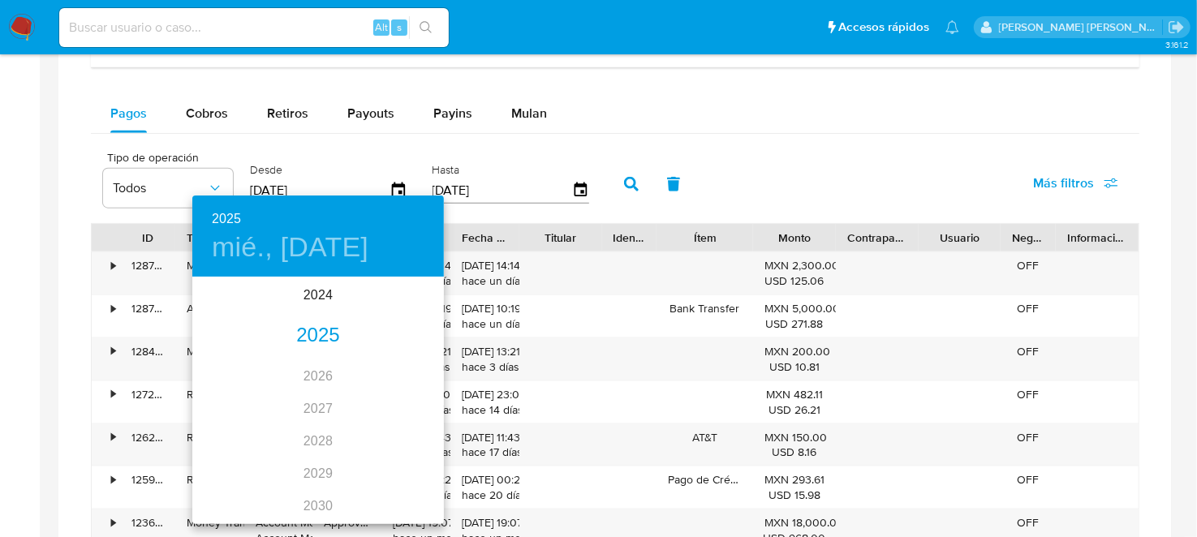
click at [317, 326] on div "2025" at bounding box center [318, 336] width 252 height 32
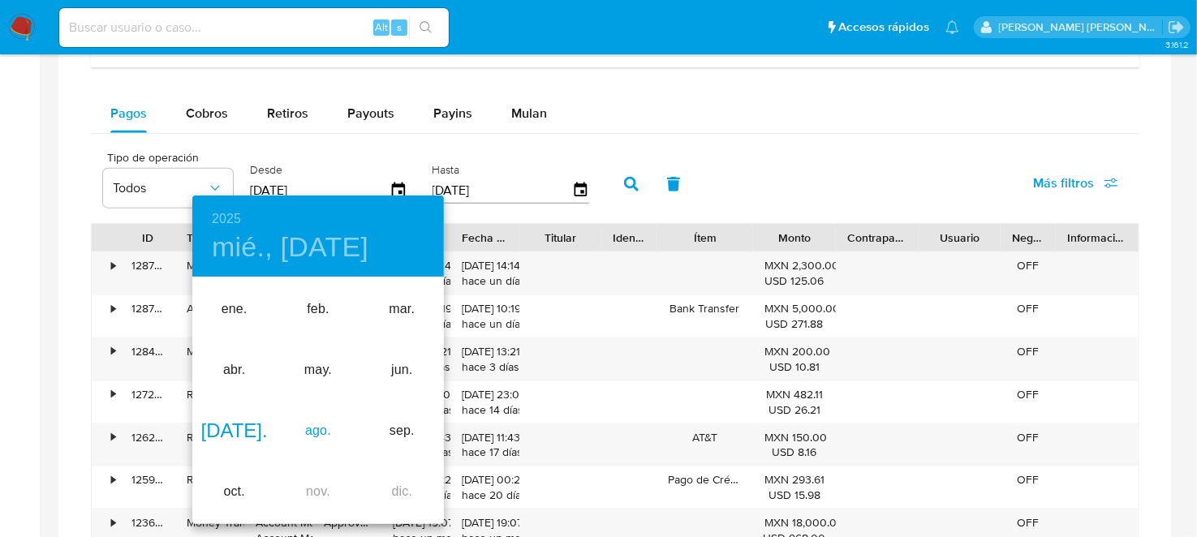
click at [317, 429] on div "ago." at bounding box center [318, 431] width 84 height 61
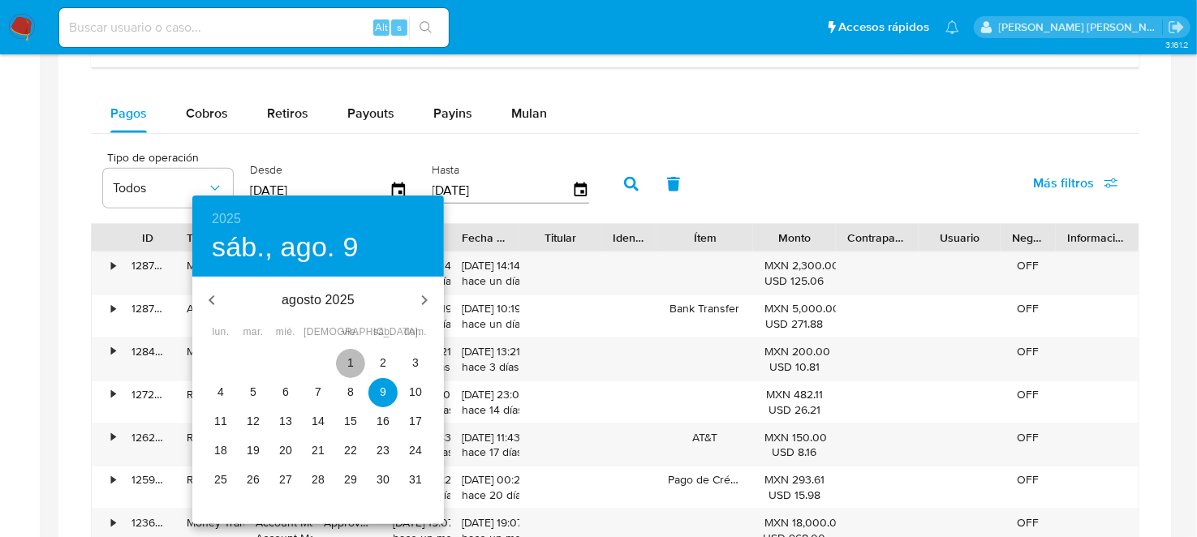
click at [351, 358] on p "1" at bounding box center [350, 363] width 6 height 16
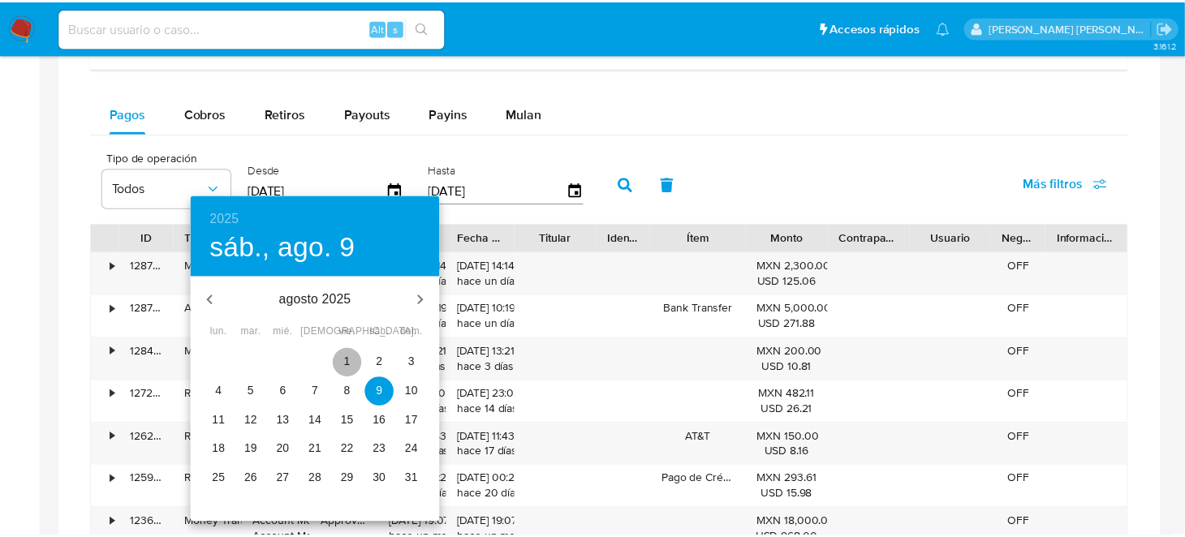
type input "01/08/2025"
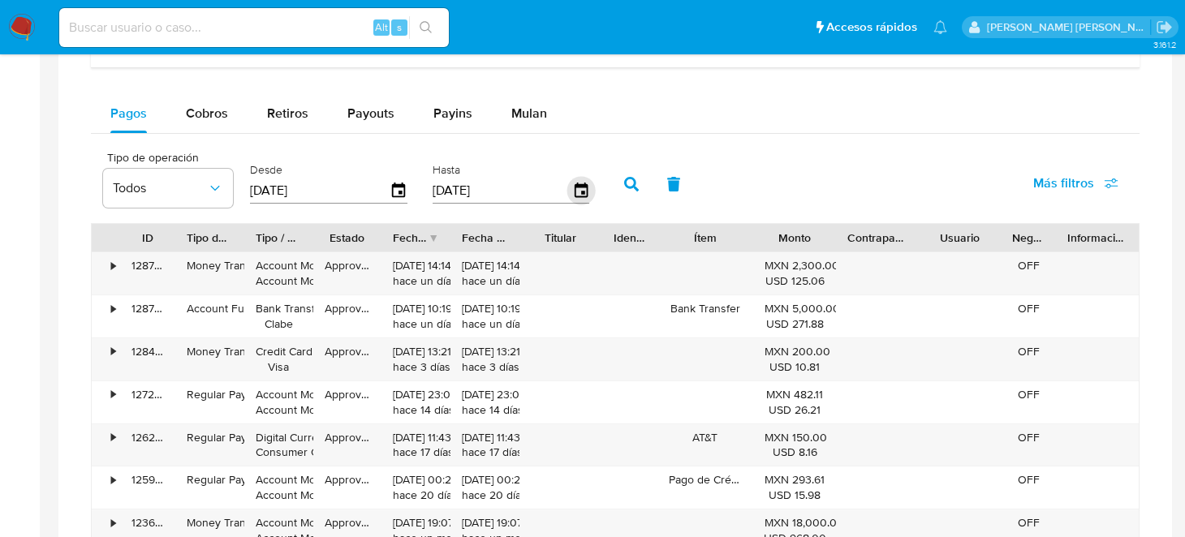
click at [567, 192] on icon "button" at bounding box center [581, 191] width 28 height 28
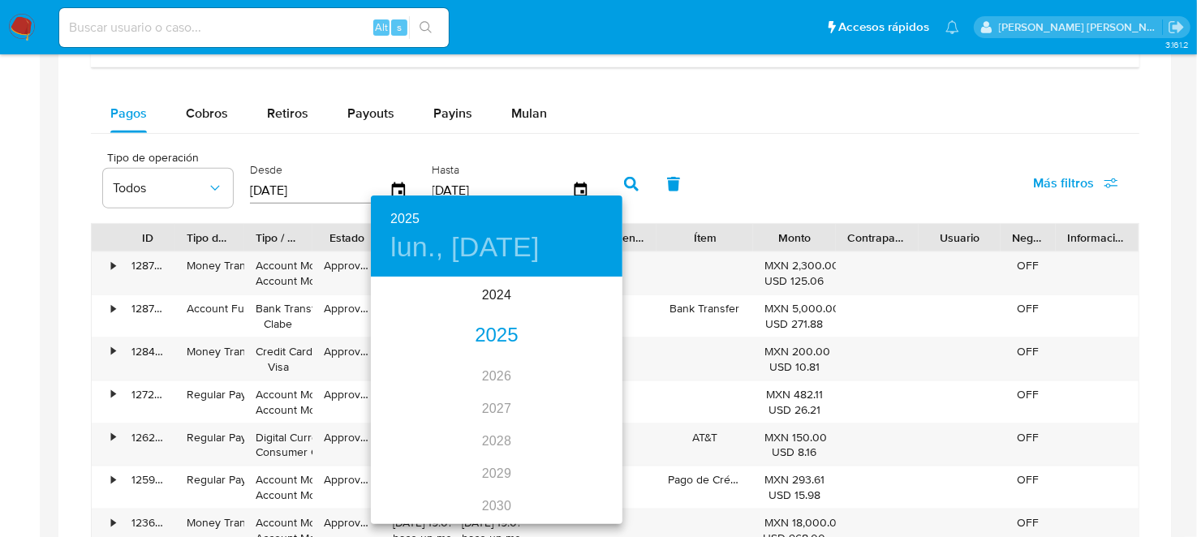
click at [505, 344] on div "2025" at bounding box center [497, 336] width 252 height 32
click at [491, 436] on div "ago." at bounding box center [497, 431] width 84 height 61
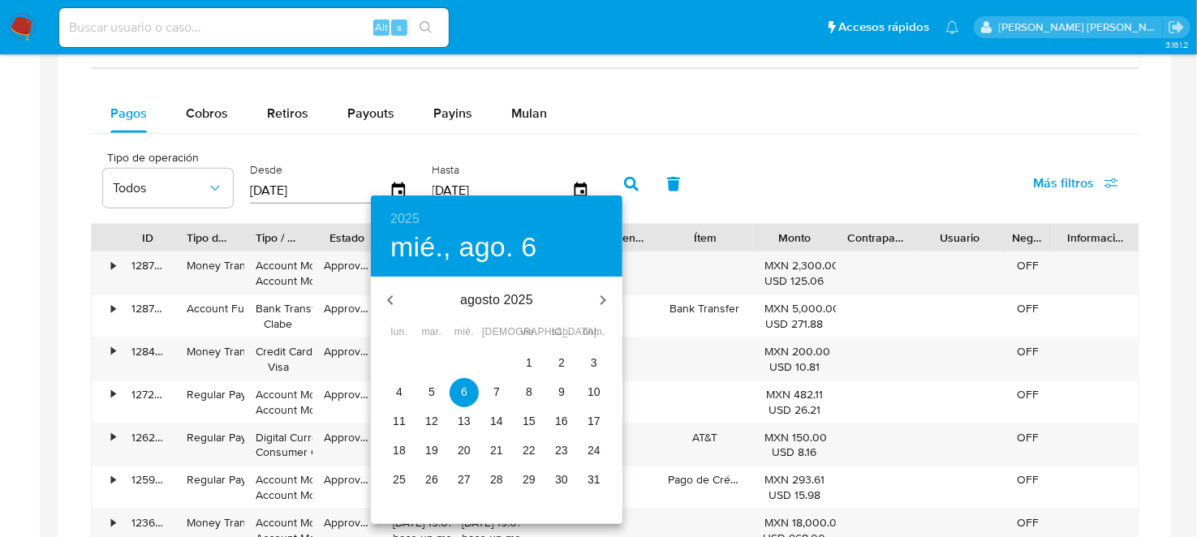
click at [601, 481] on span "31" at bounding box center [594, 480] width 29 height 16
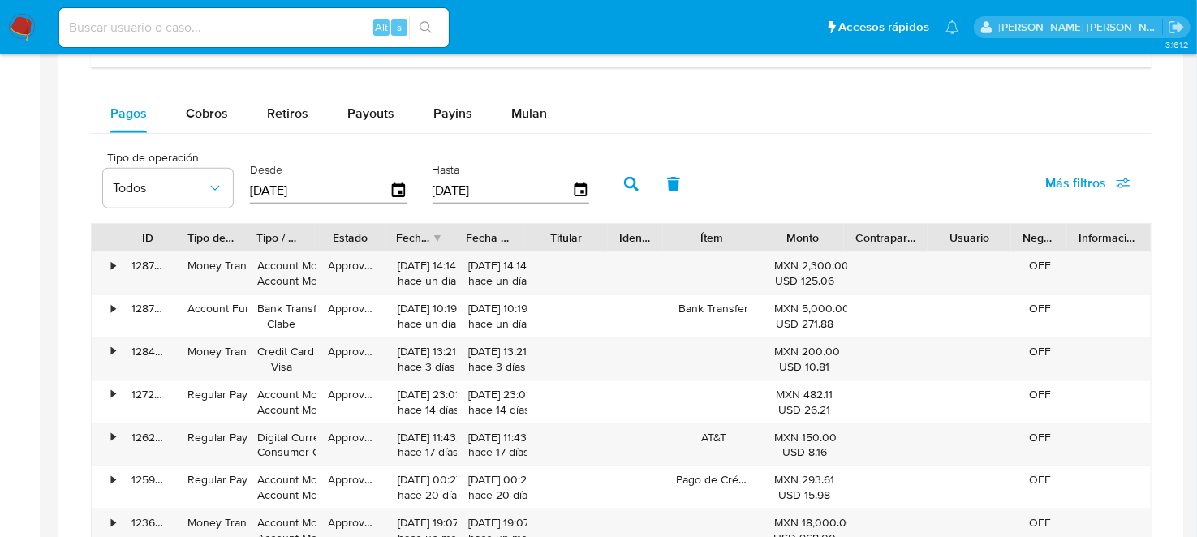
type input "31/08/2025"
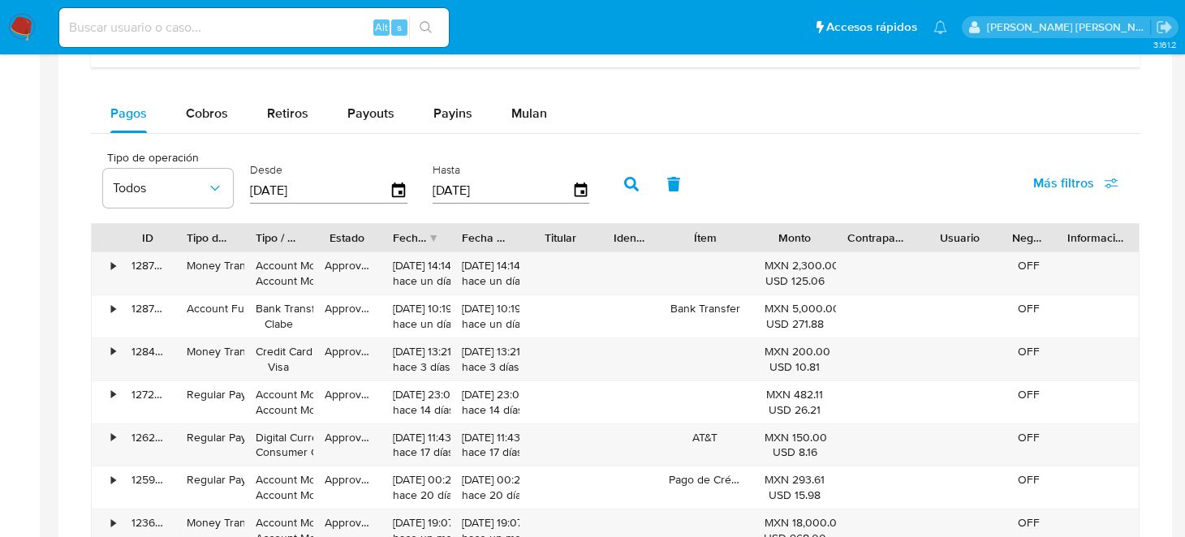
click at [627, 179] on icon "button" at bounding box center [631, 184] width 15 height 15
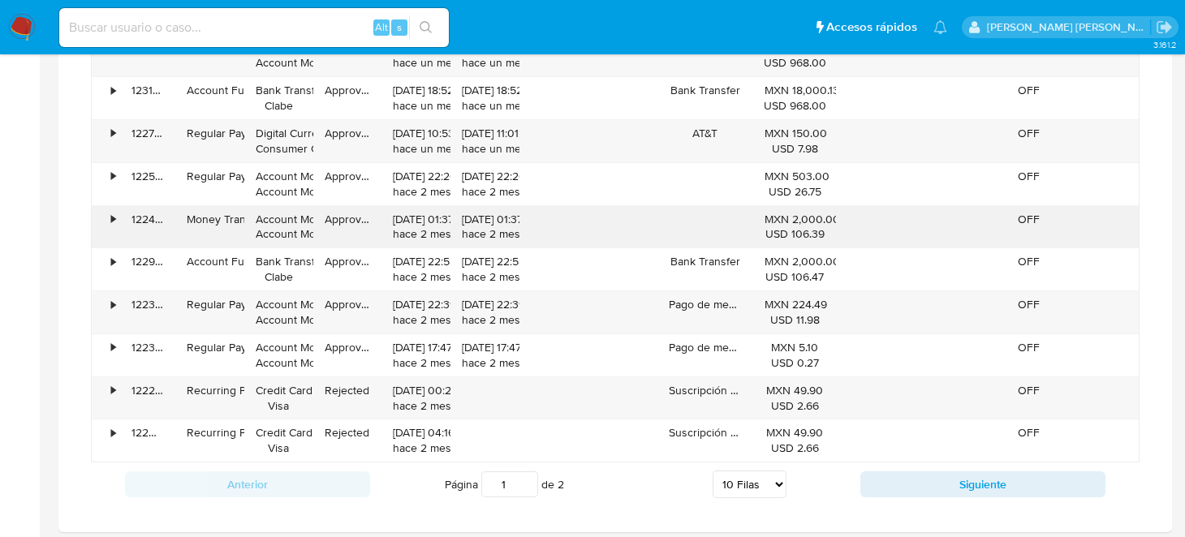
scroll to position [1298, 0]
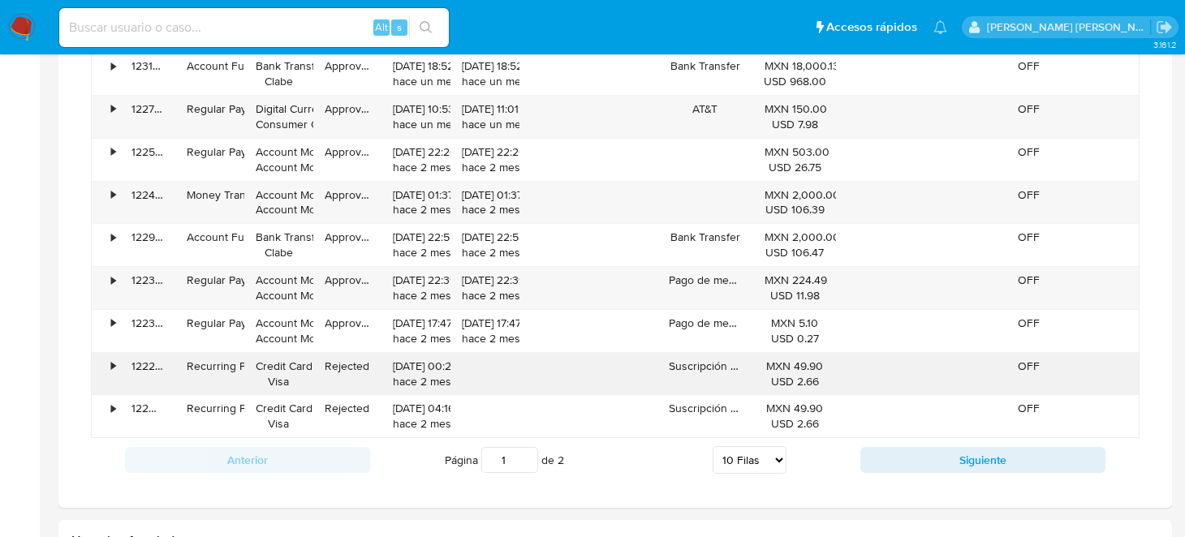
click at [114, 362] on div "•" at bounding box center [113, 366] width 4 height 15
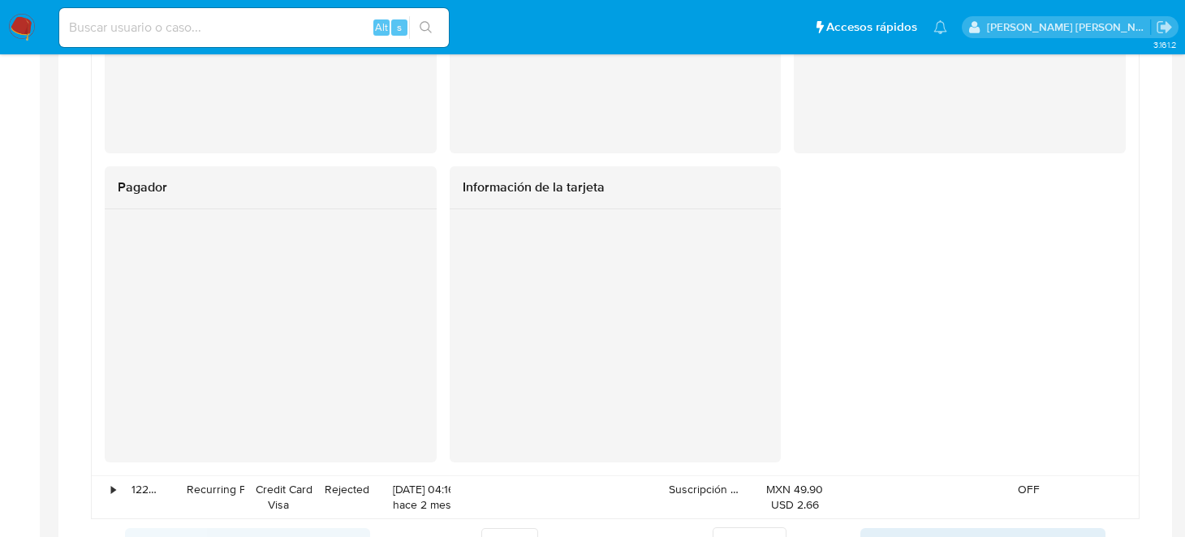
scroll to position [1867, 0]
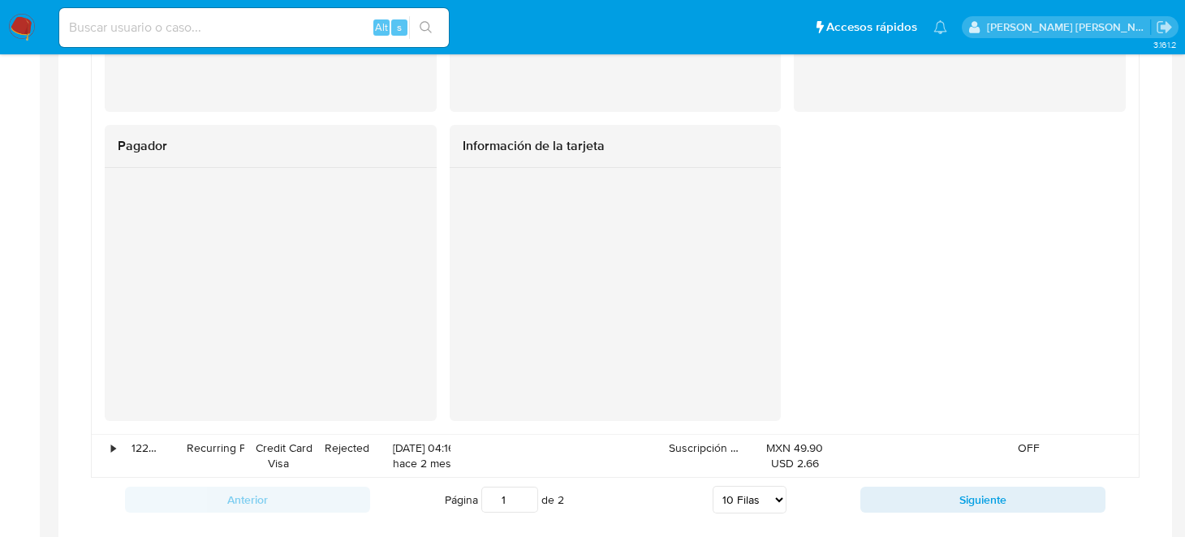
click at [920, 279] on div "Cobrador Pagador Información de la tarjeta" at bounding box center [615, 129] width 1021 height 583
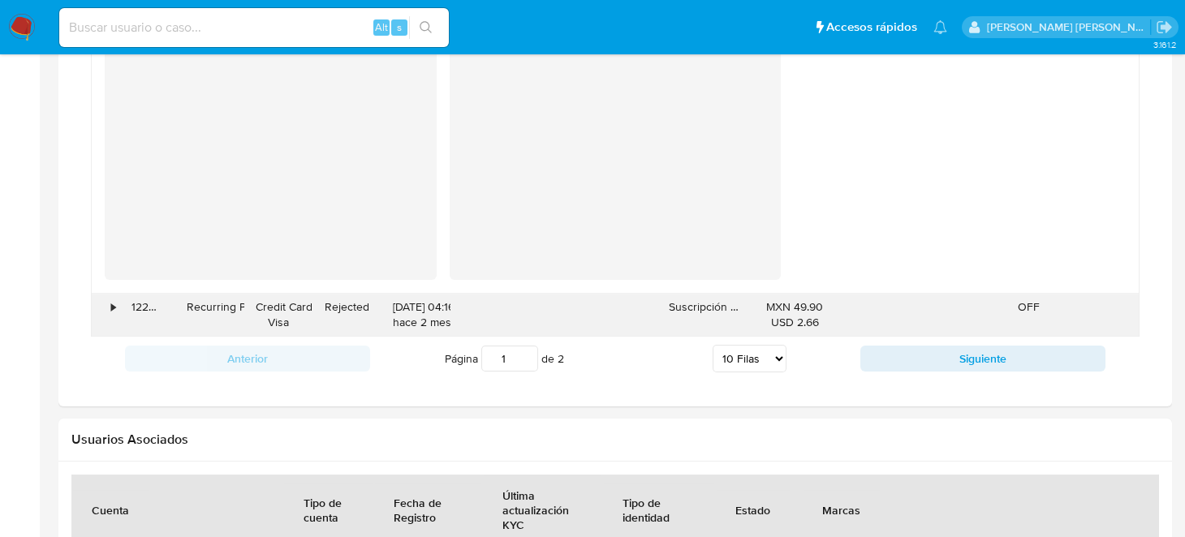
scroll to position [2028, 0]
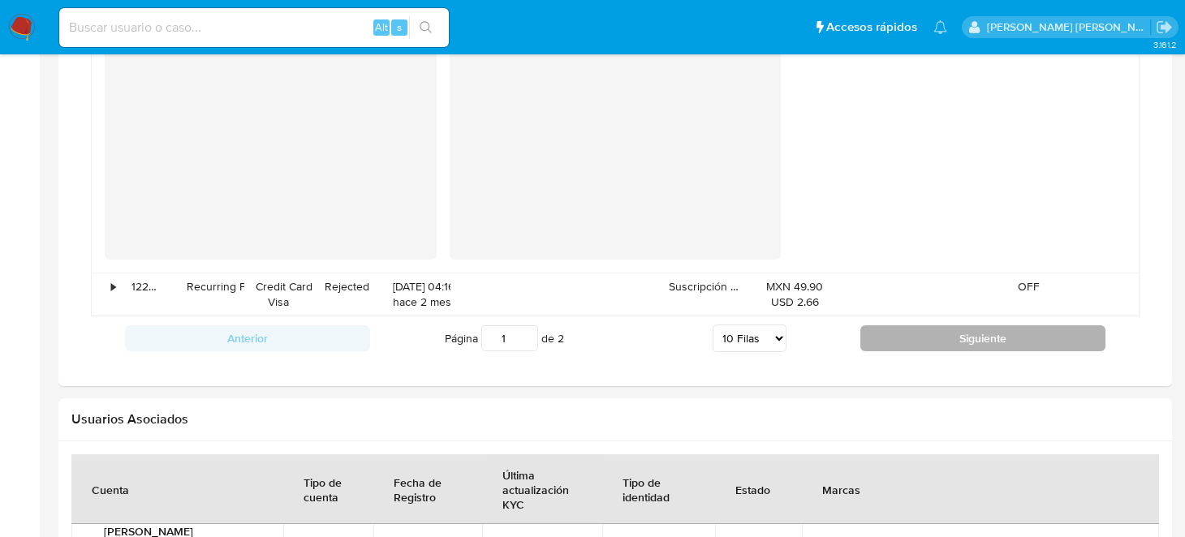
click at [1015, 334] on button "Siguiente" at bounding box center [982, 338] width 245 height 26
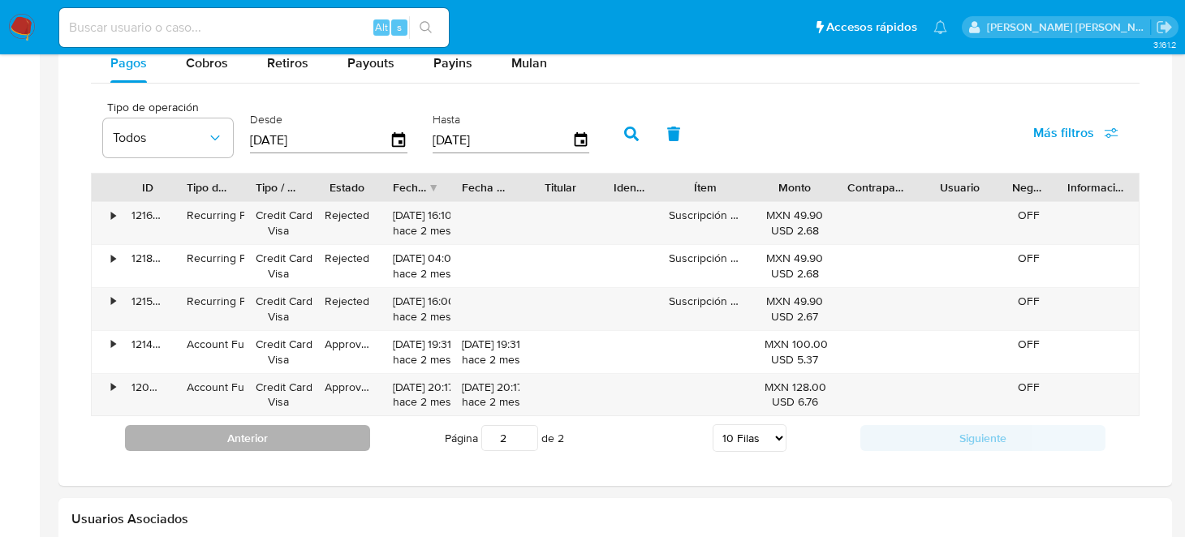
scroll to position [1080, 0]
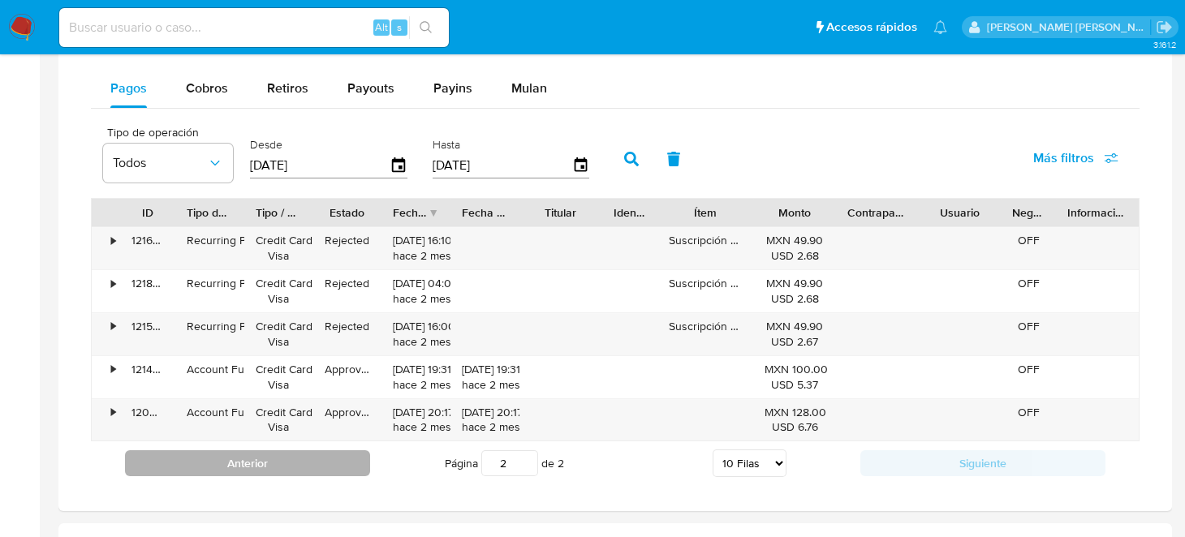
click at [304, 460] on button "Anterior" at bounding box center [247, 463] width 245 height 26
type input "1"
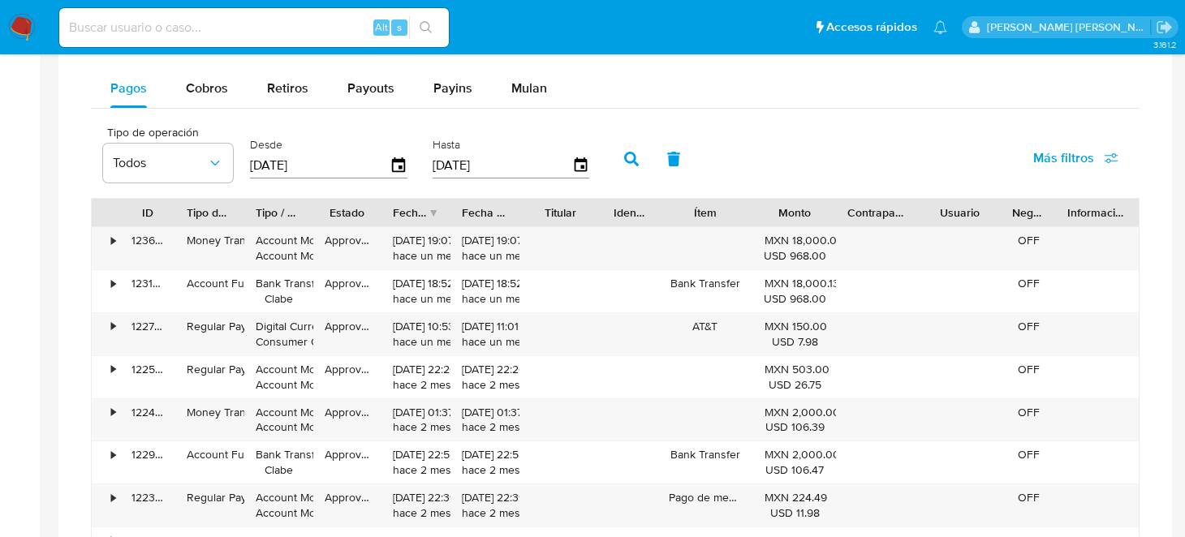
click at [558, 208] on div "Titular" at bounding box center [561, 213] width 60 height 16
click at [623, 165] on button "button" at bounding box center [631, 159] width 42 height 39
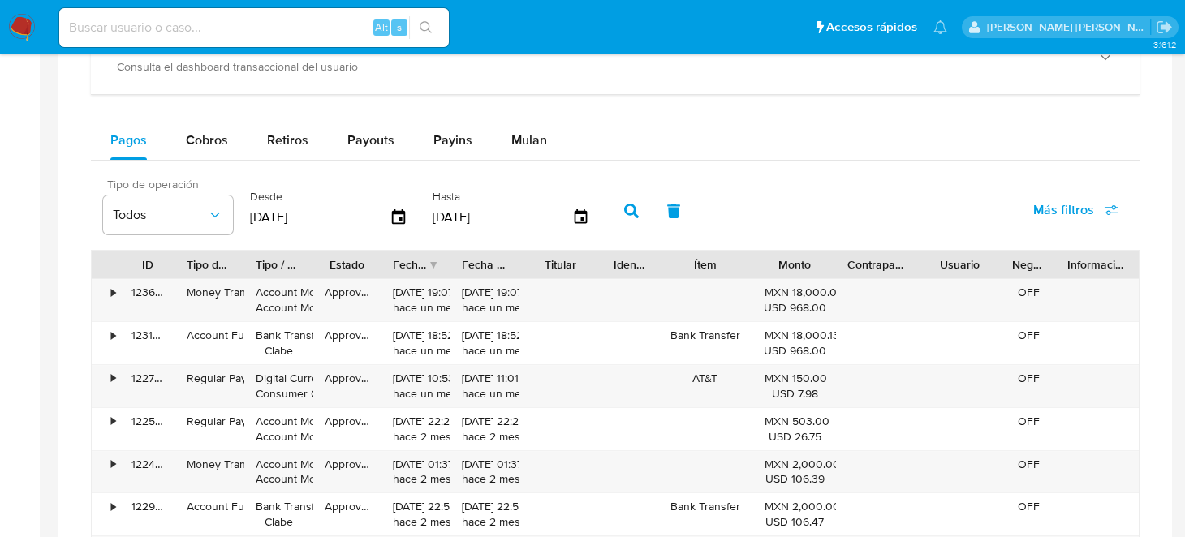
scroll to position [919, 0]
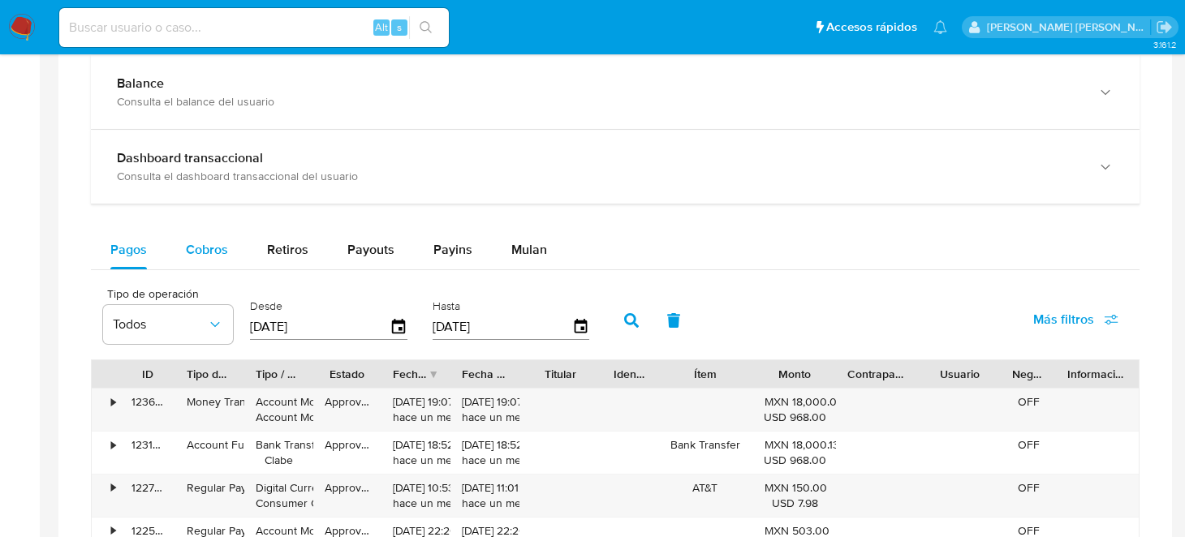
click at [191, 245] on span "Cobros" at bounding box center [207, 249] width 42 height 19
select select "10"
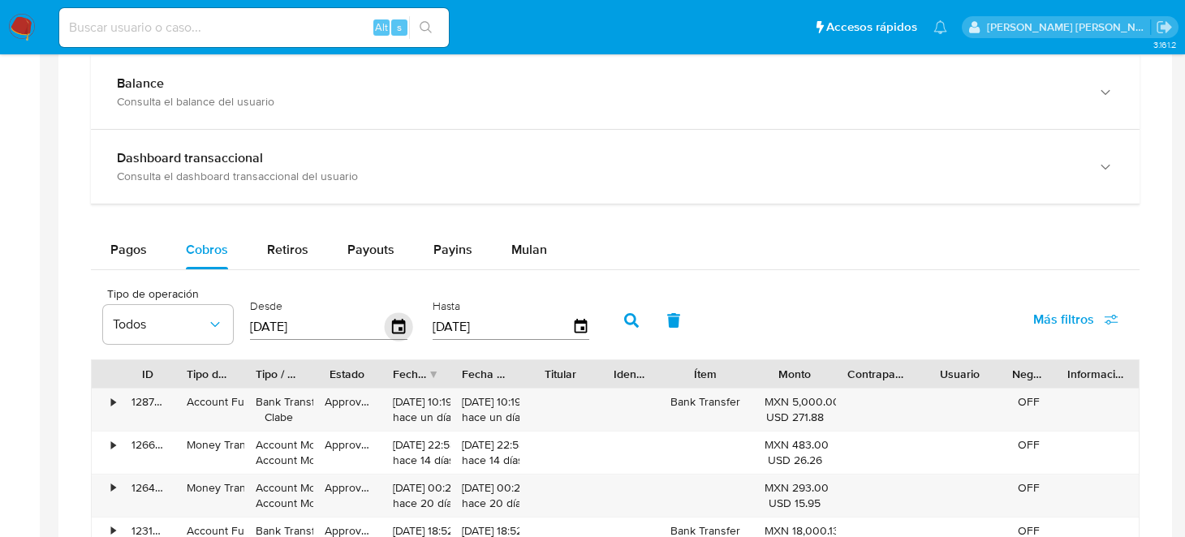
click at [394, 326] on icon "button" at bounding box center [399, 327] width 28 height 28
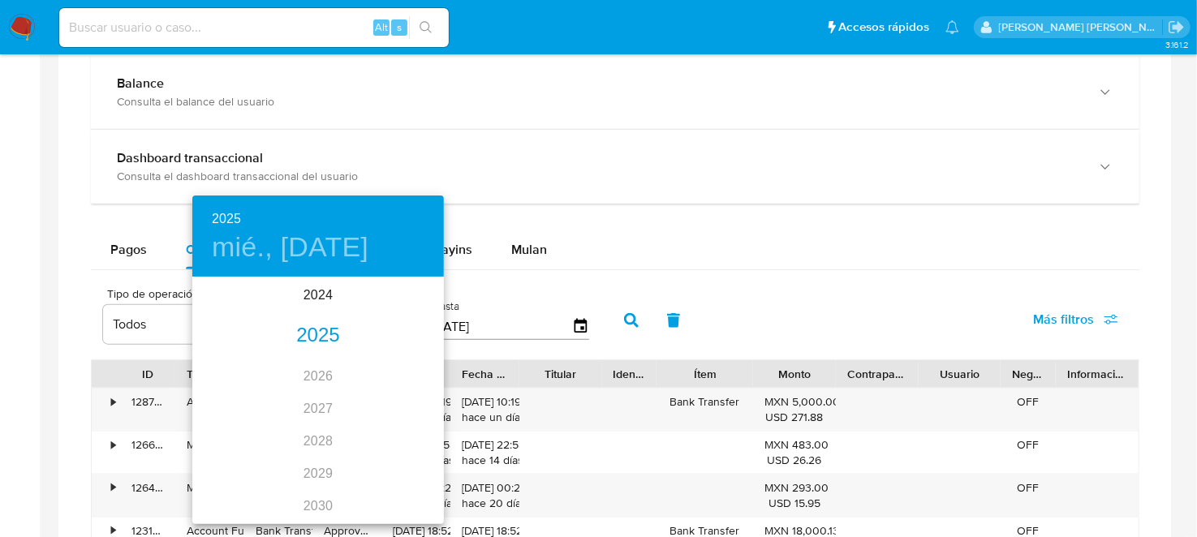
click at [303, 327] on div "2025" at bounding box center [318, 336] width 252 height 32
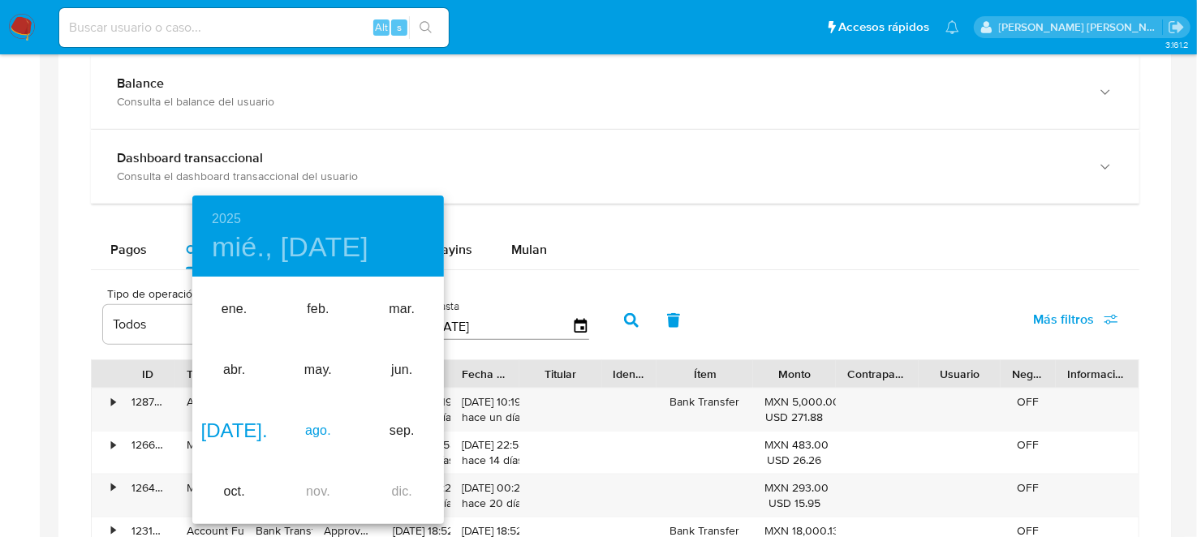
click at [298, 437] on div "ago." at bounding box center [318, 431] width 84 height 61
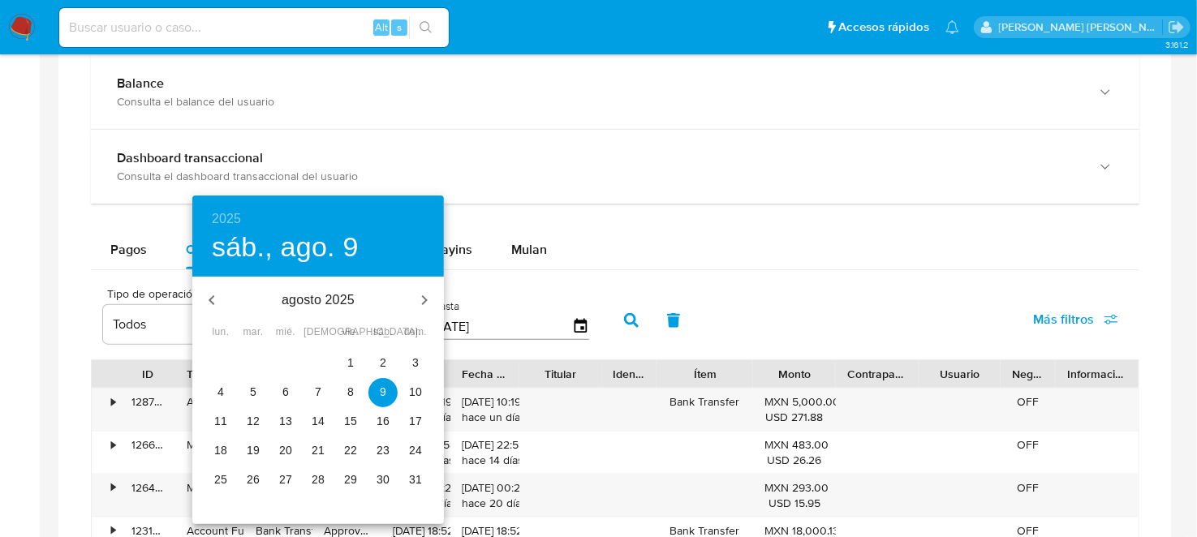
click at [341, 364] on span "1" at bounding box center [350, 363] width 29 height 16
type input "01/08/2025"
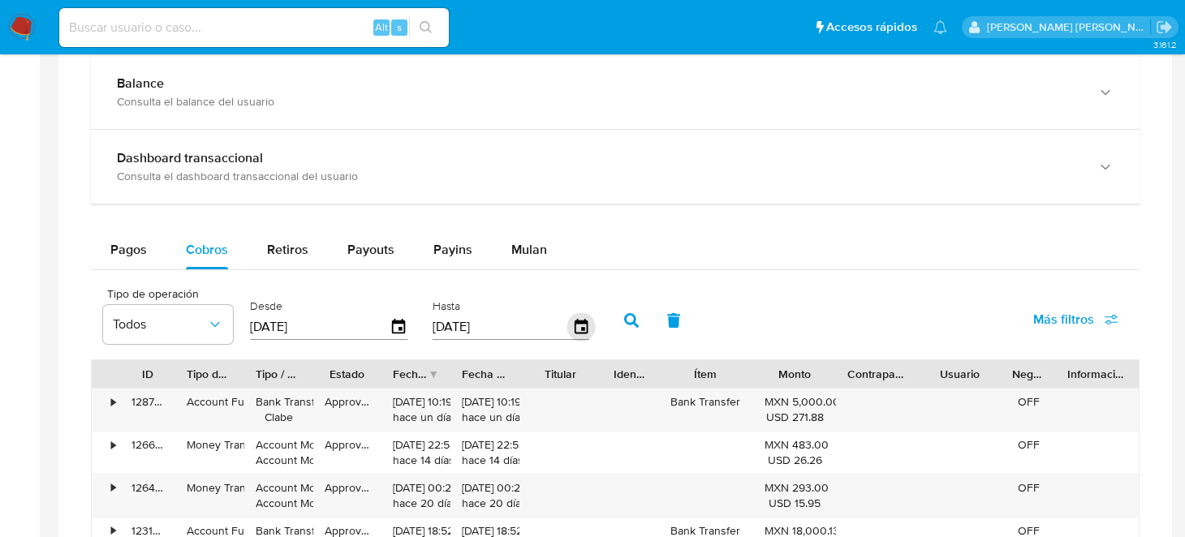
click at [577, 324] on icon "button" at bounding box center [581, 327] width 28 height 28
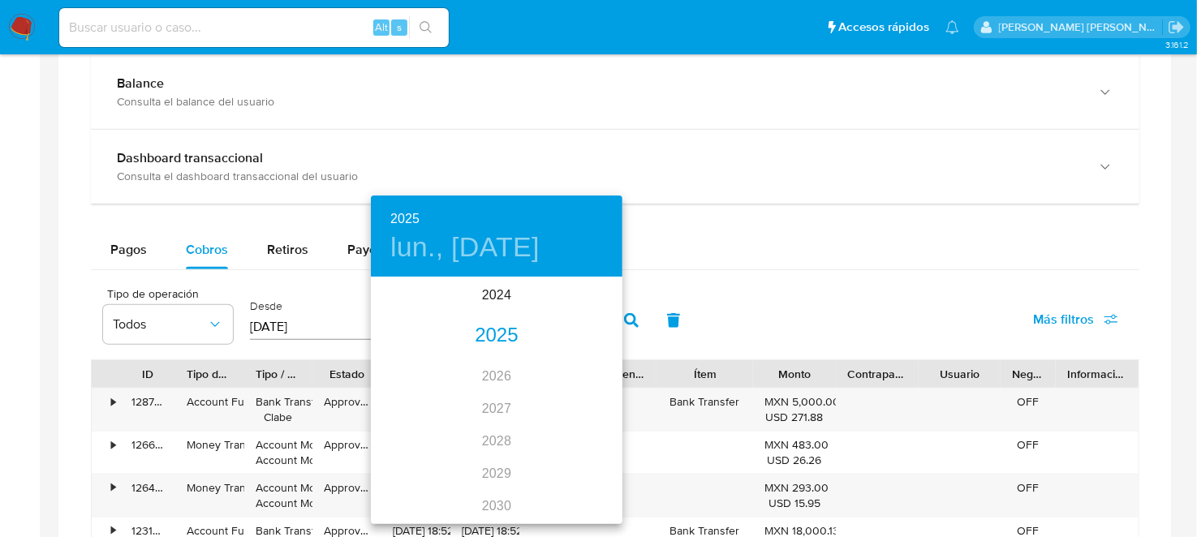
click at [485, 332] on div "2025" at bounding box center [497, 336] width 252 height 32
click at [491, 435] on div "ago." at bounding box center [497, 431] width 84 height 61
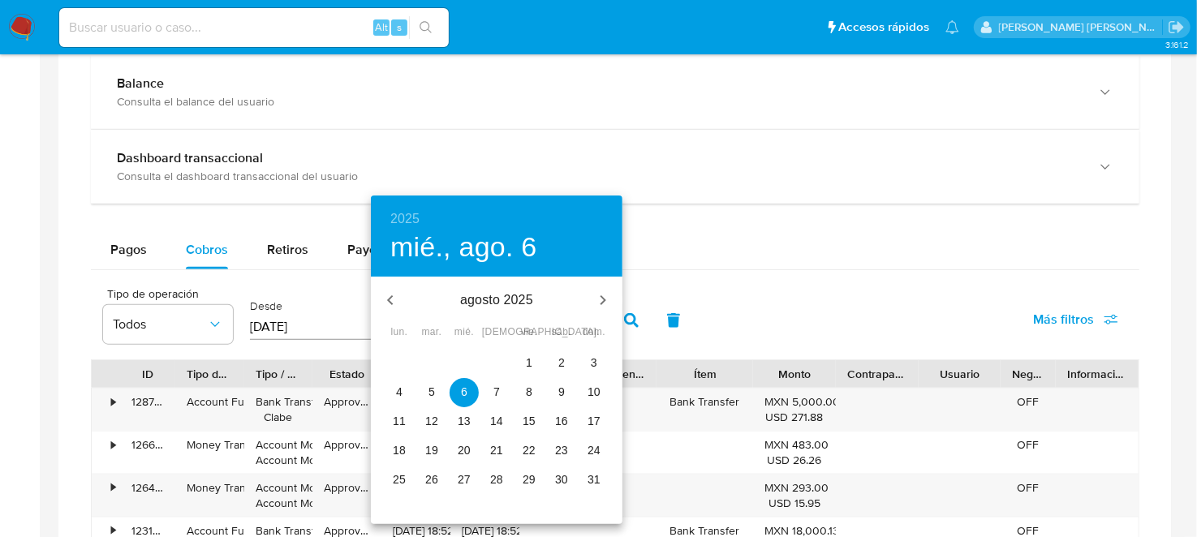
click at [596, 476] on p "31" at bounding box center [594, 480] width 13 height 16
type input "31/08/2025"
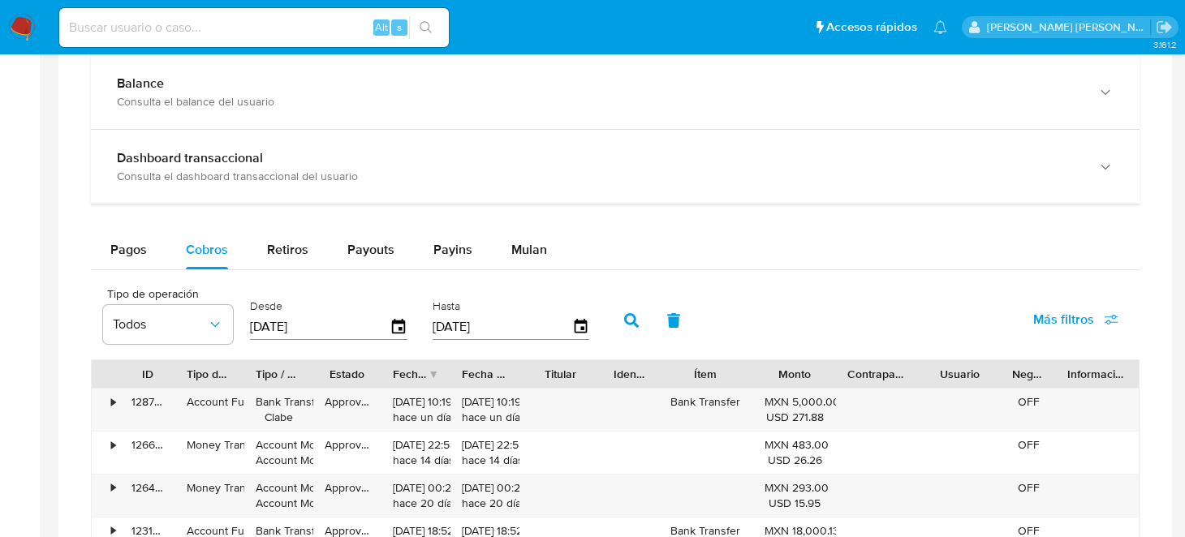
click at [624, 318] on icon "button" at bounding box center [631, 320] width 15 height 15
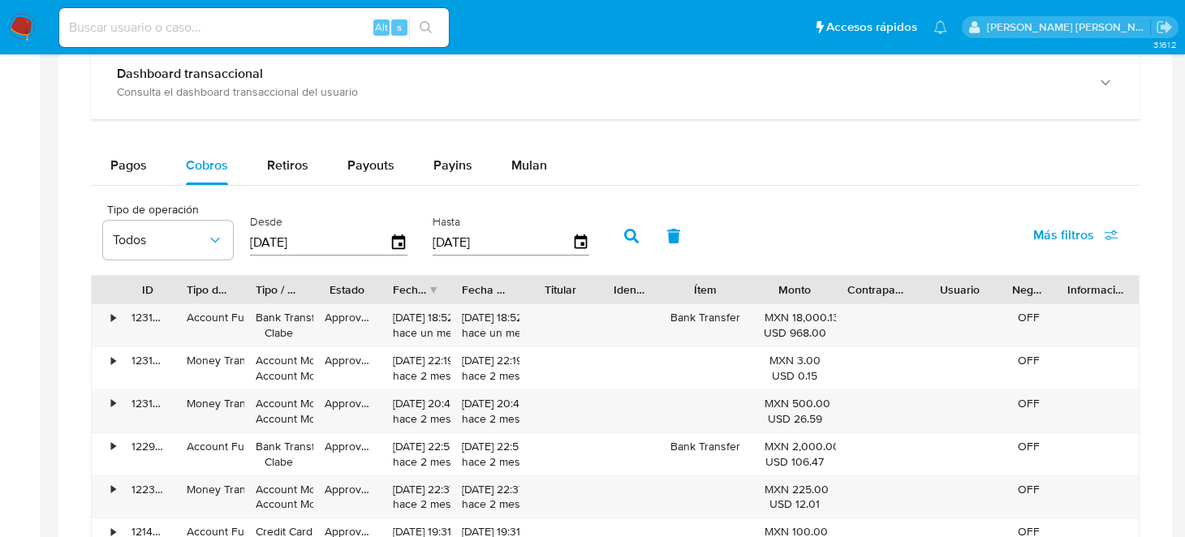
scroll to position [999, 0]
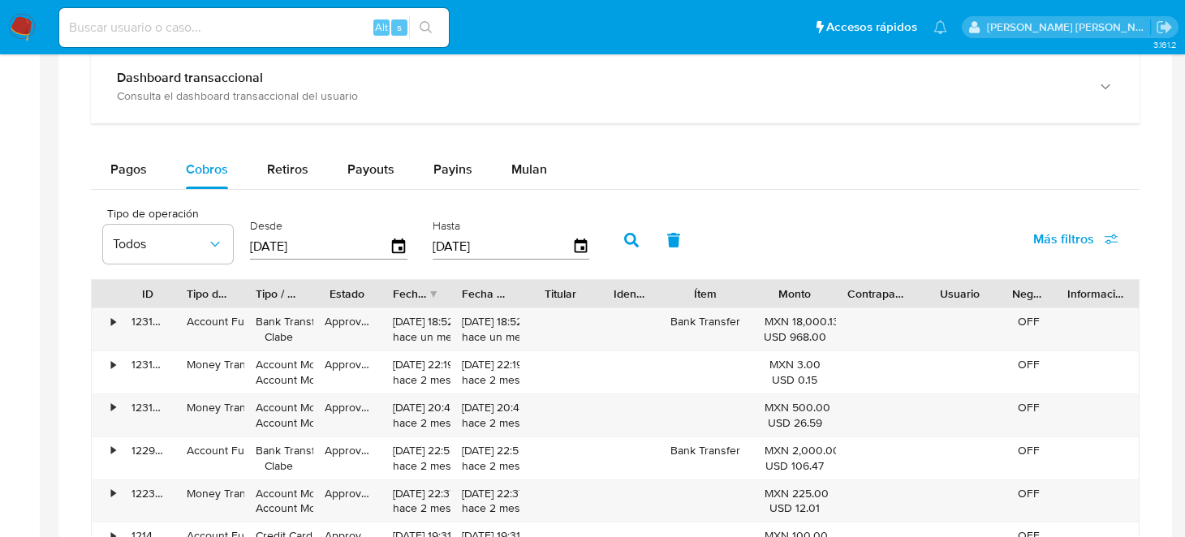
click at [251, 28] on input at bounding box center [254, 27] width 390 height 21
paste input "1285805976"
type input "1285805976"
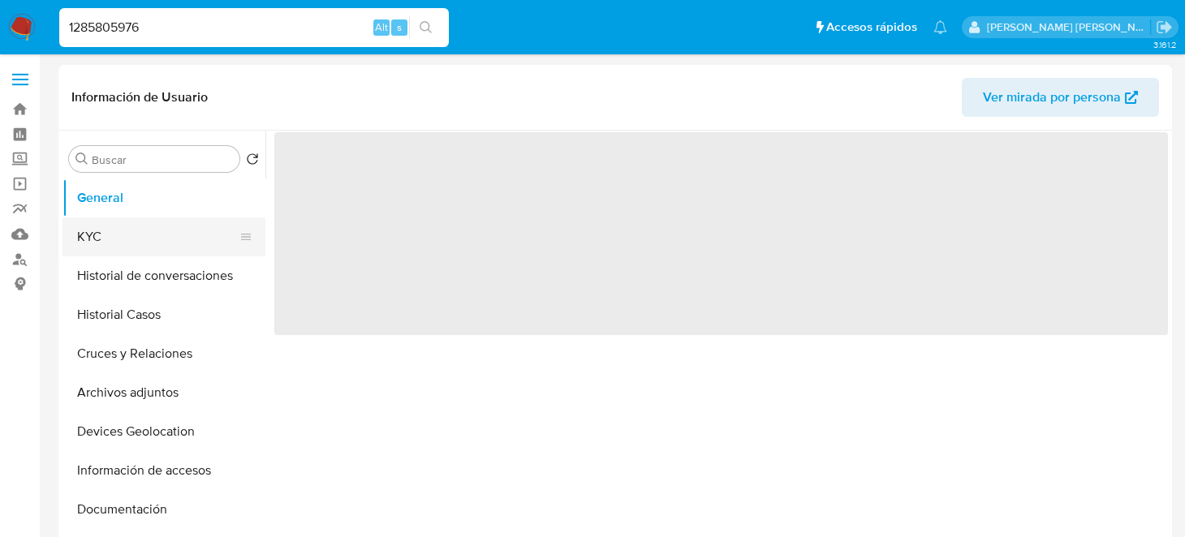
click at [127, 240] on button "KYC" at bounding box center [157, 237] width 190 height 39
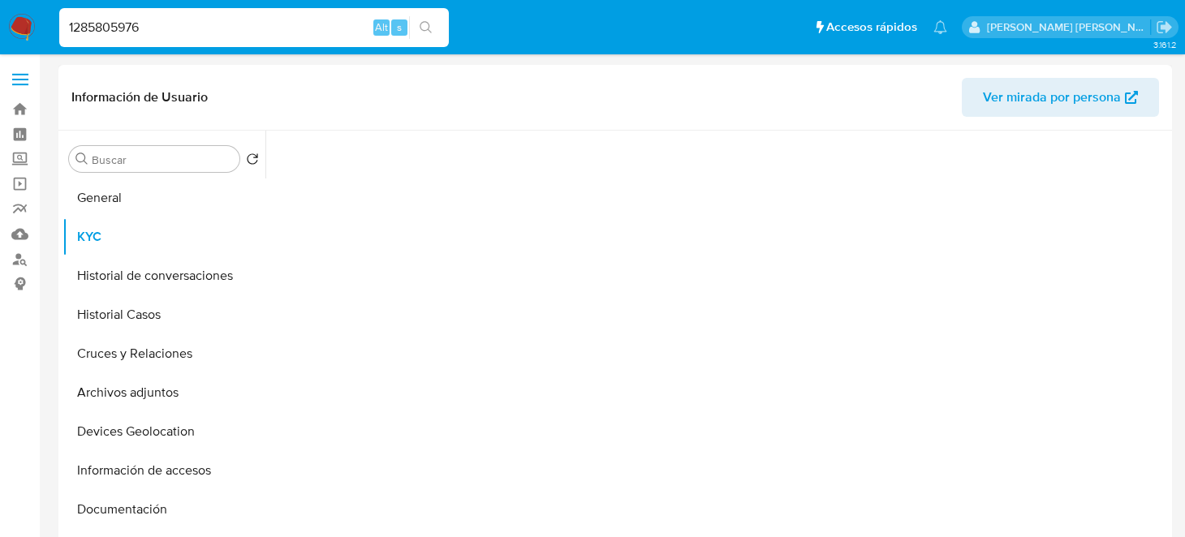
select select "10"
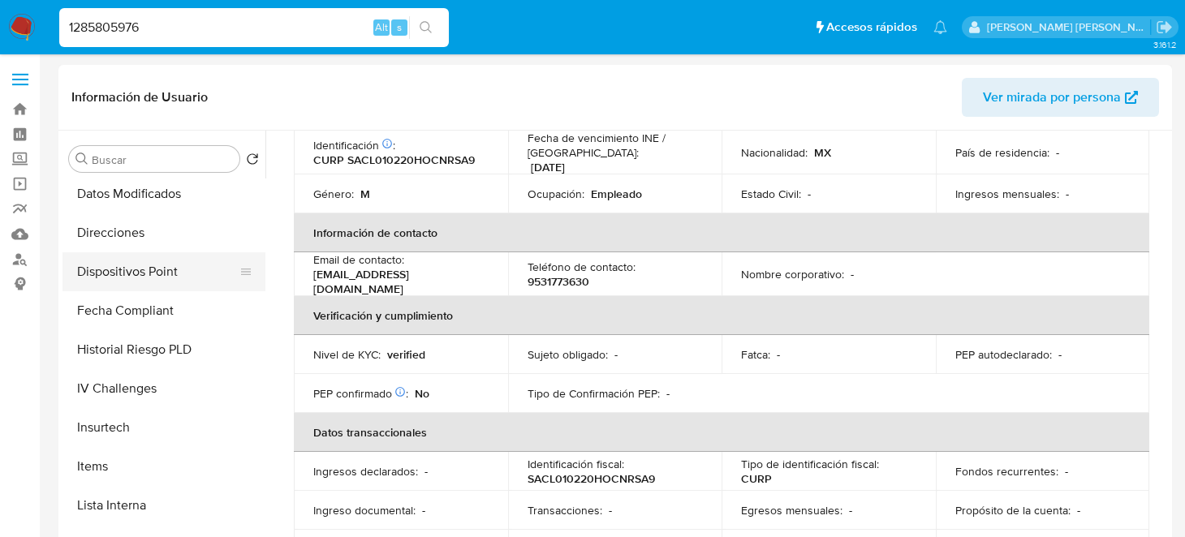
scroll to position [763, 0]
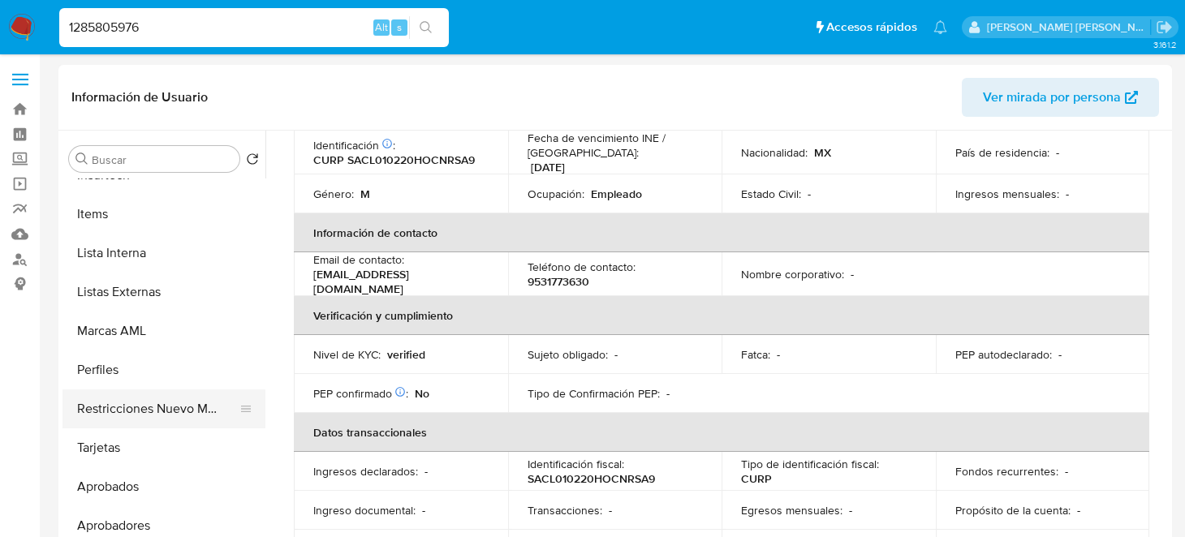
click at [152, 411] on button "Restricciones Nuevo Mundo" at bounding box center [157, 409] width 190 height 39
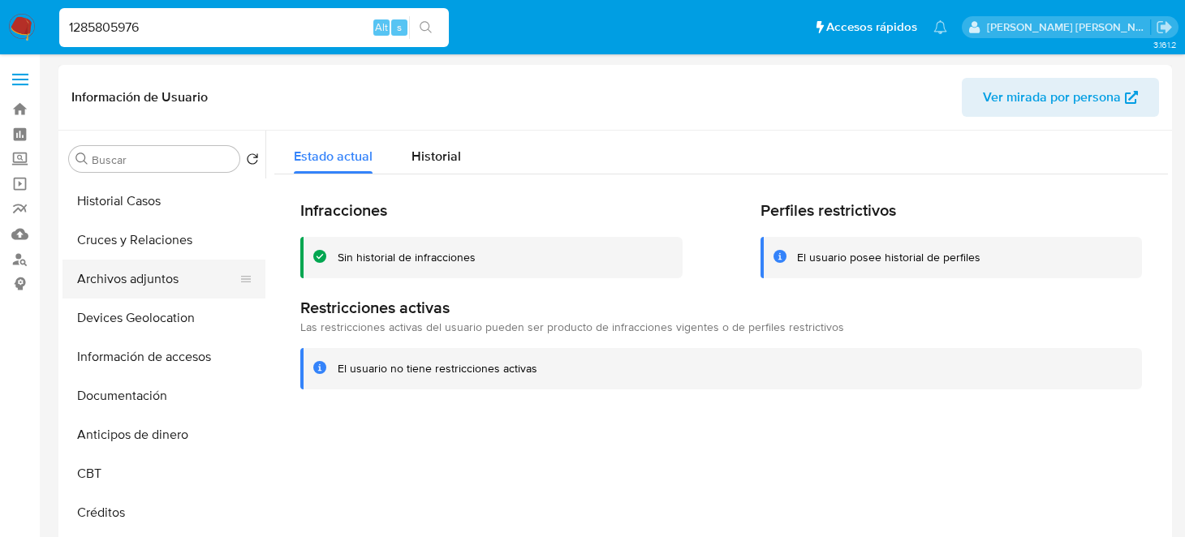
scroll to position [0, 0]
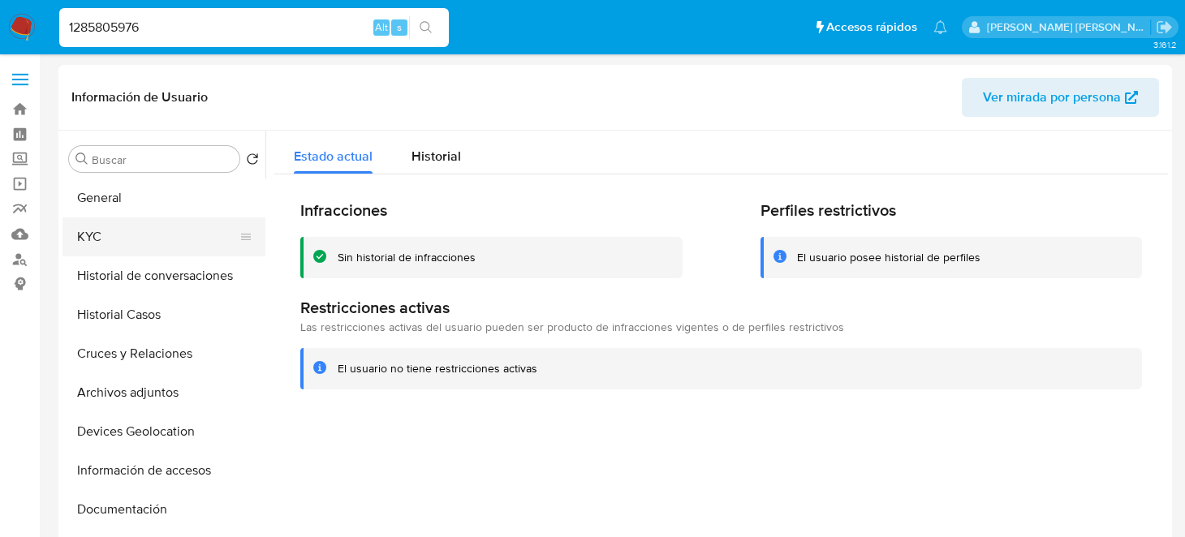
click at [118, 225] on button "KYC" at bounding box center [157, 237] width 190 height 39
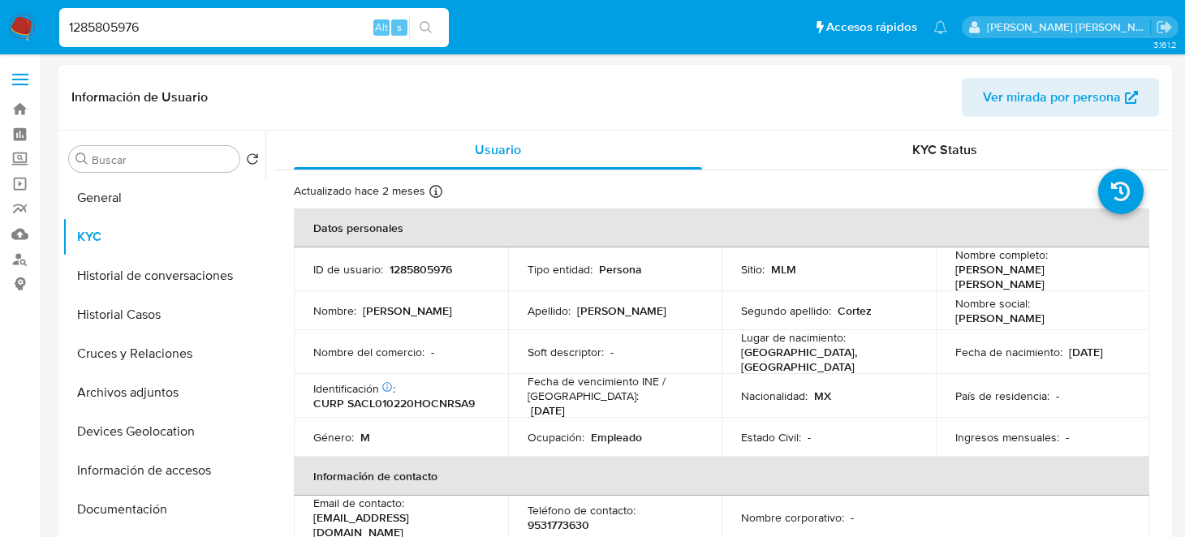
click at [135, 30] on input "1285805976" at bounding box center [254, 27] width 390 height 21
drag, startPoint x: 179, startPoint y: 30, endPoint x: 0, endPoint y: 30, distance: 178.6
click at [0, 30] on nav "Pausado Ver notificaciones 1285805976 Alt s Accesos rápidos Presiona las siguie…" at bounding box center [592, 27] width 1185 height 54
paste input "707951817"
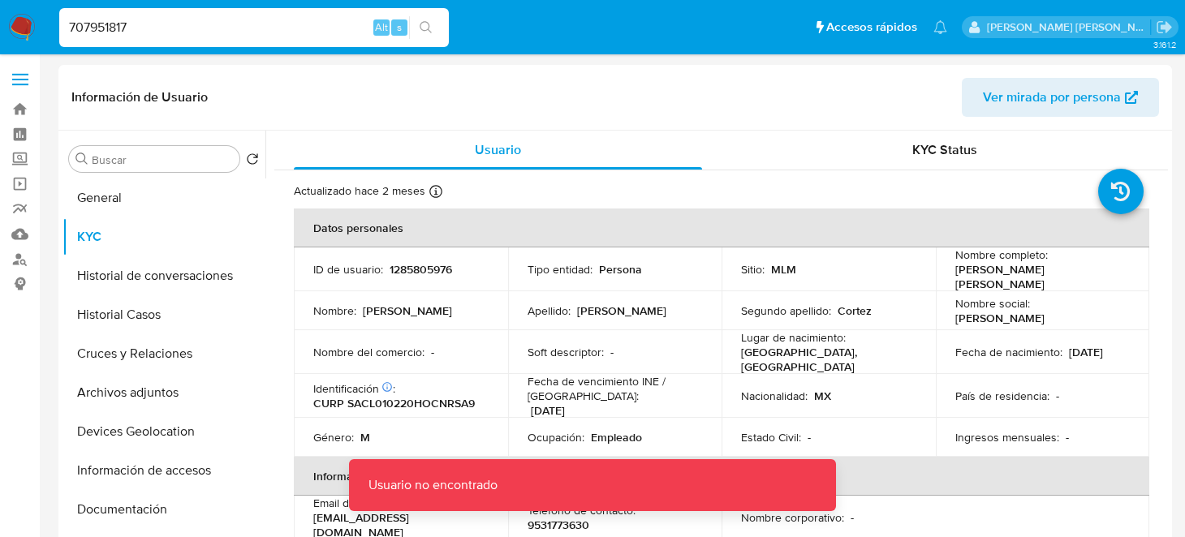
click at [230, 41] on div "707951817 Alt s" at bounding box center [254, 27] width 390 height 39
click at [261, 24] on input "707951817" at bounding box center [254, 27] width 390 height 21
type input "707951817"
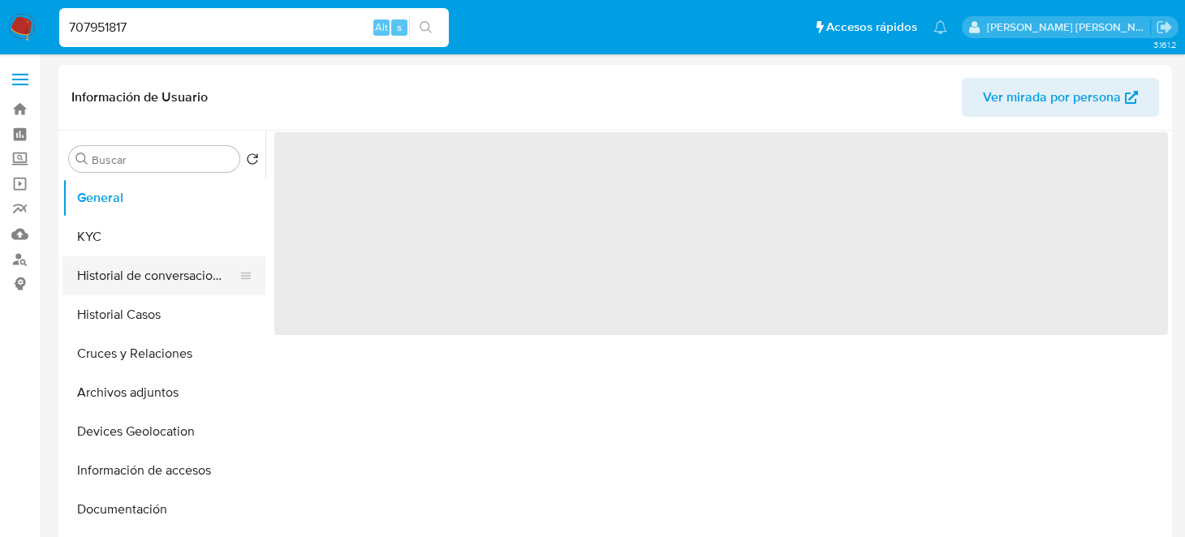
select select "10"
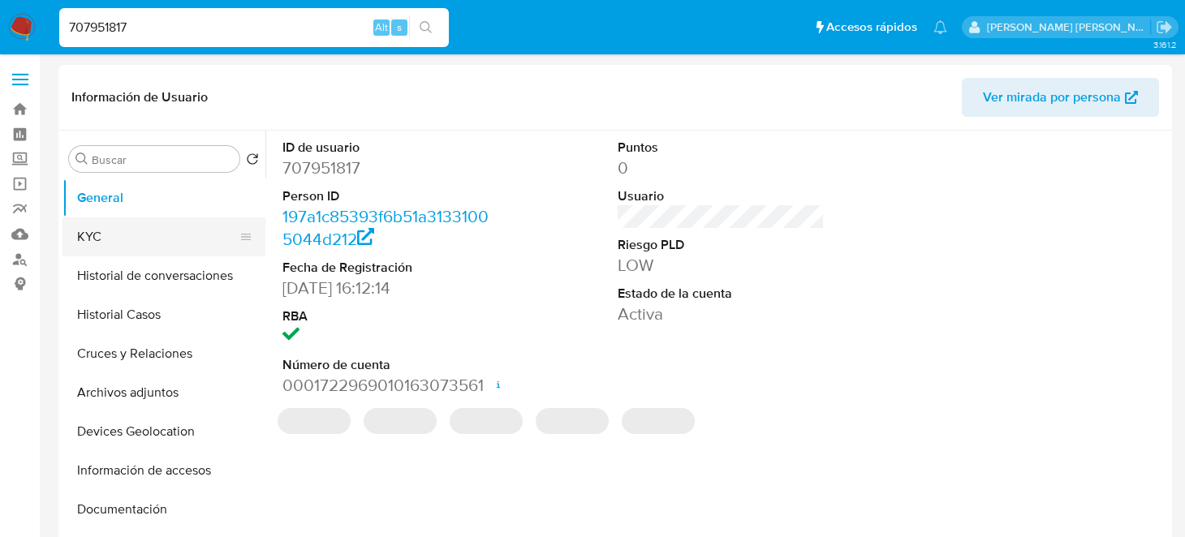
click at [121, 237] on button "KYC" at bounding box center [157, 237] width 190 height 39
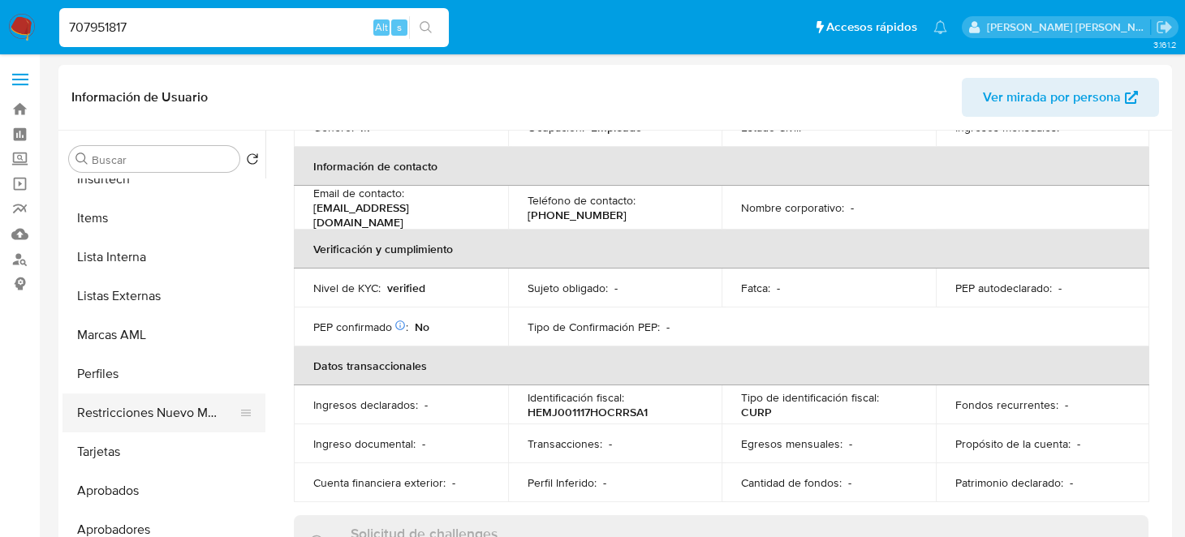
scroll to position [763, 0]
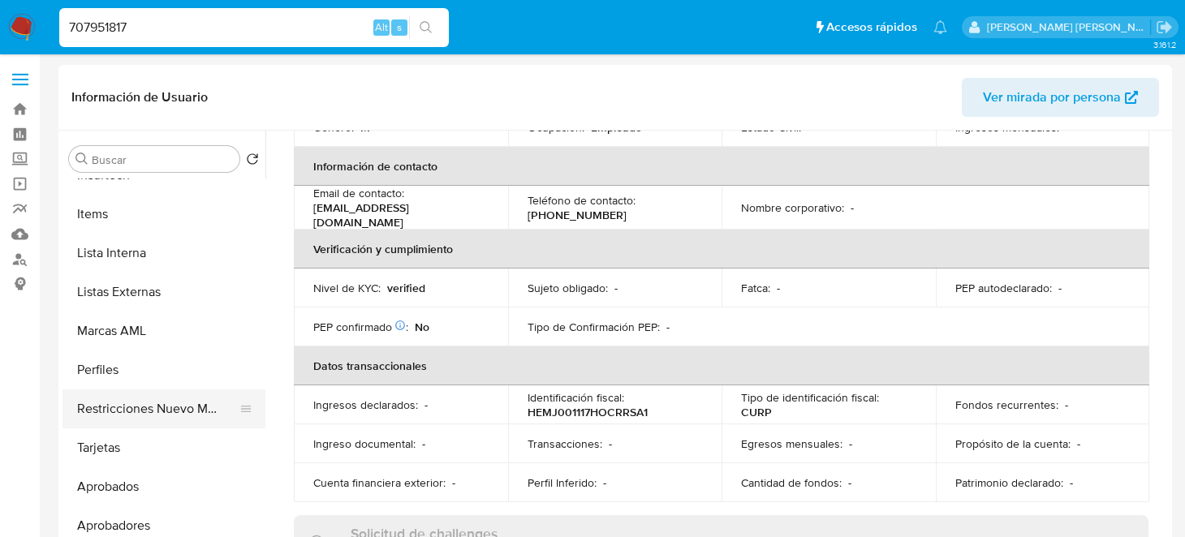
click at [157, 411] on button "Restricciones Nuevo Mundo" at bounding box center [157, 409] width 190 height 39
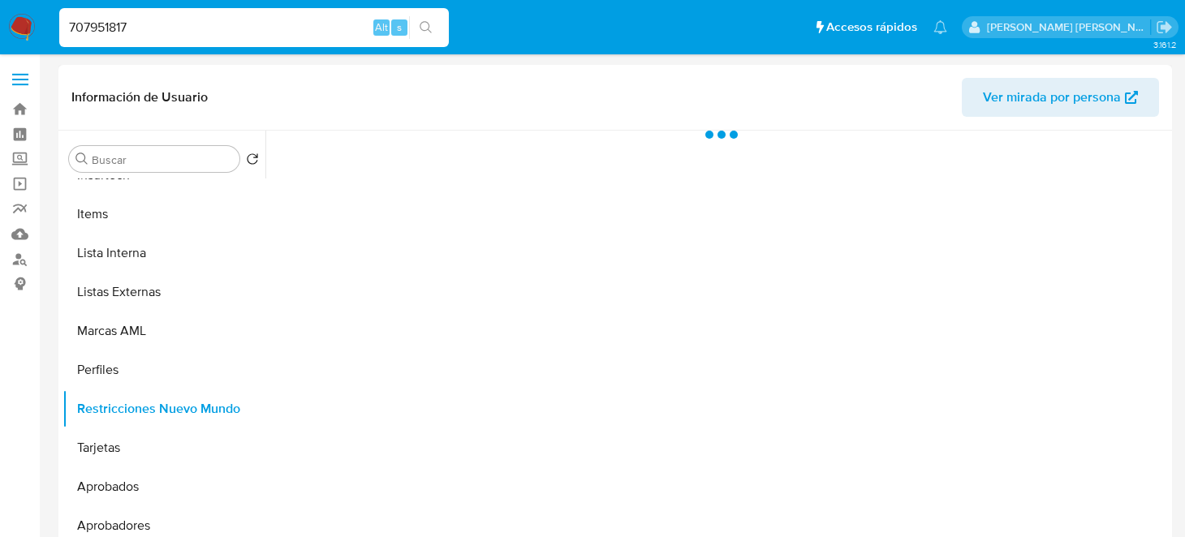
scroll to position [0, 0]
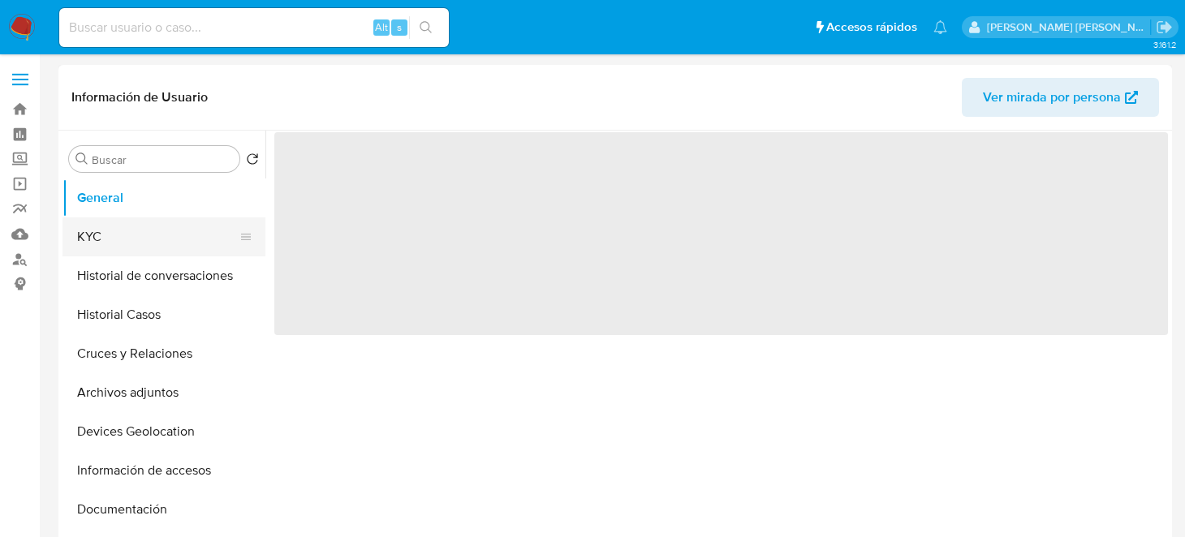
click at [148, 231] on button "KYC" at bounding box center [157, 237] width 190 height 39
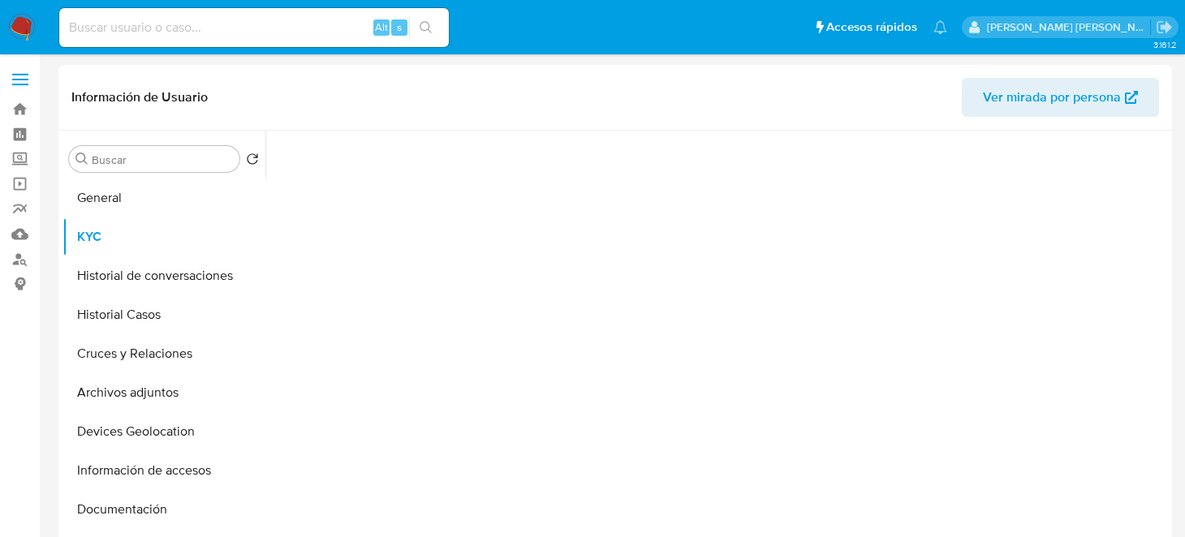
select select "10"
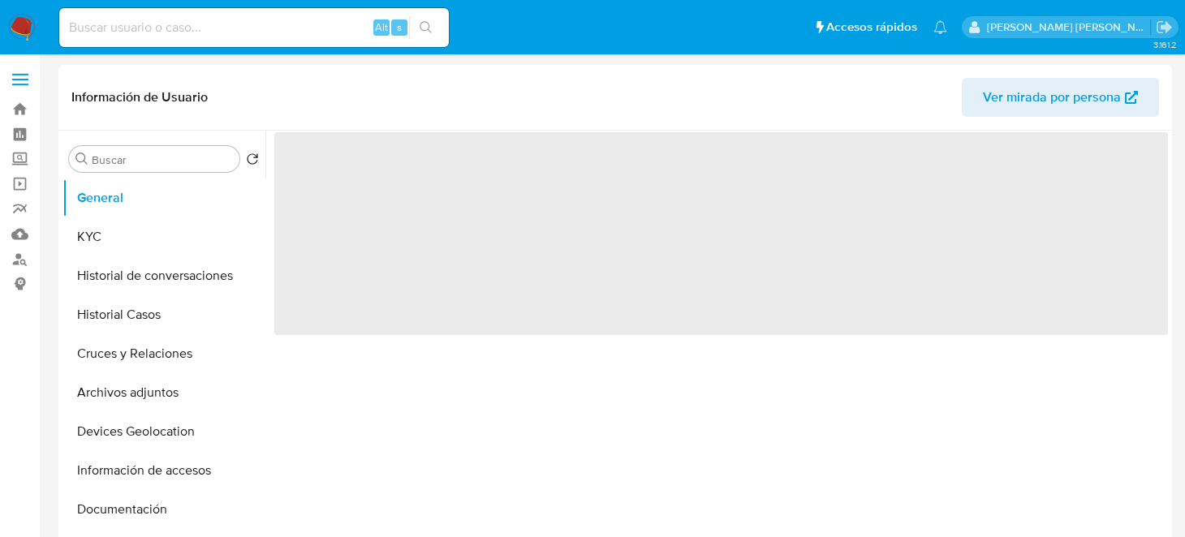
select select "10"
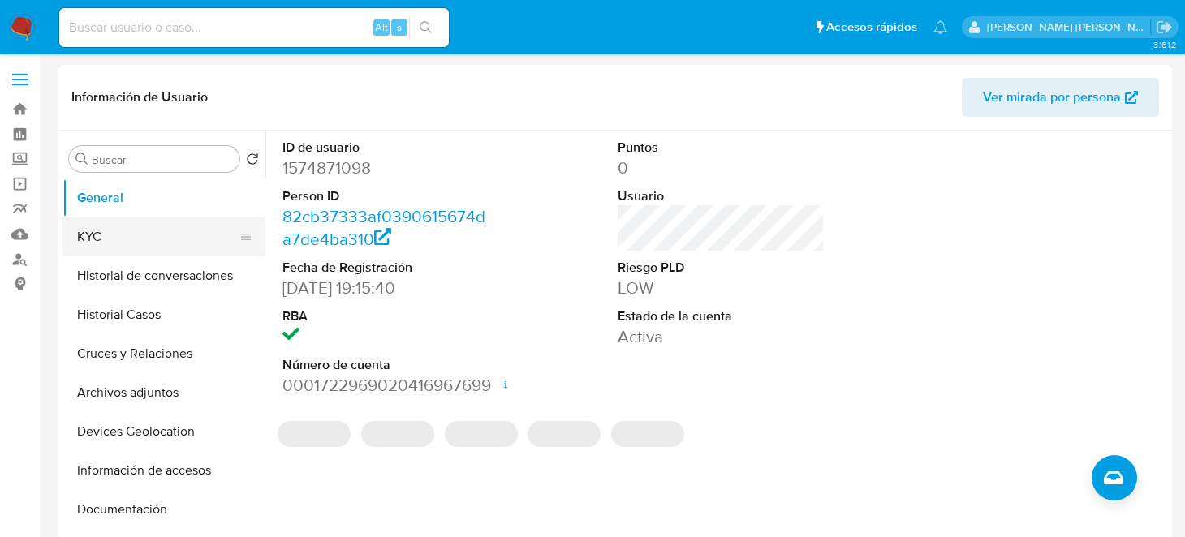
click at [107, 244] on button "KYC" at bounding box center [157, 237] width 190 height 39
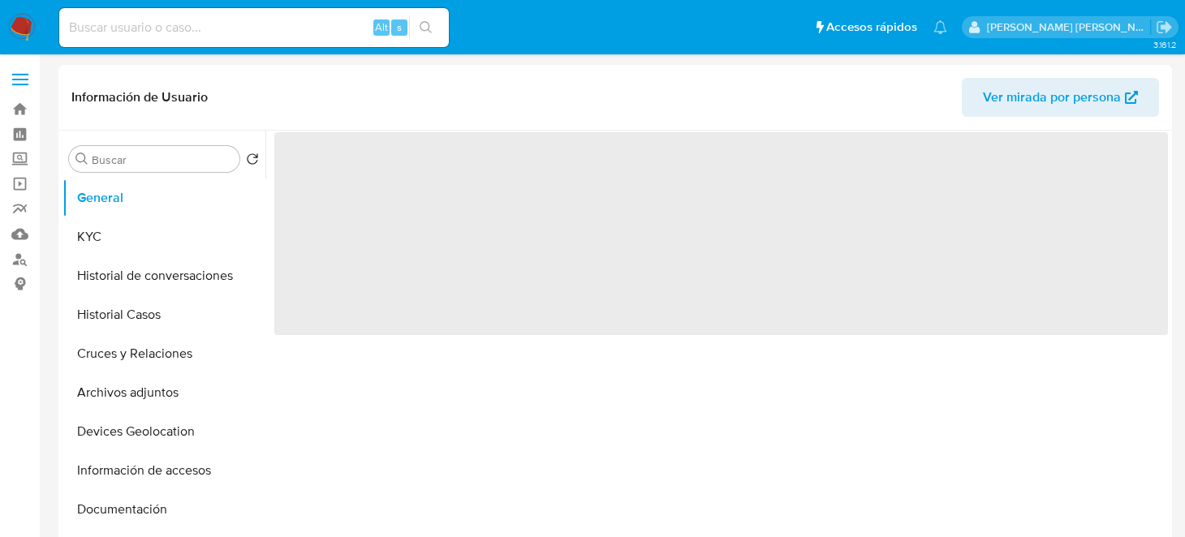
select select "10"
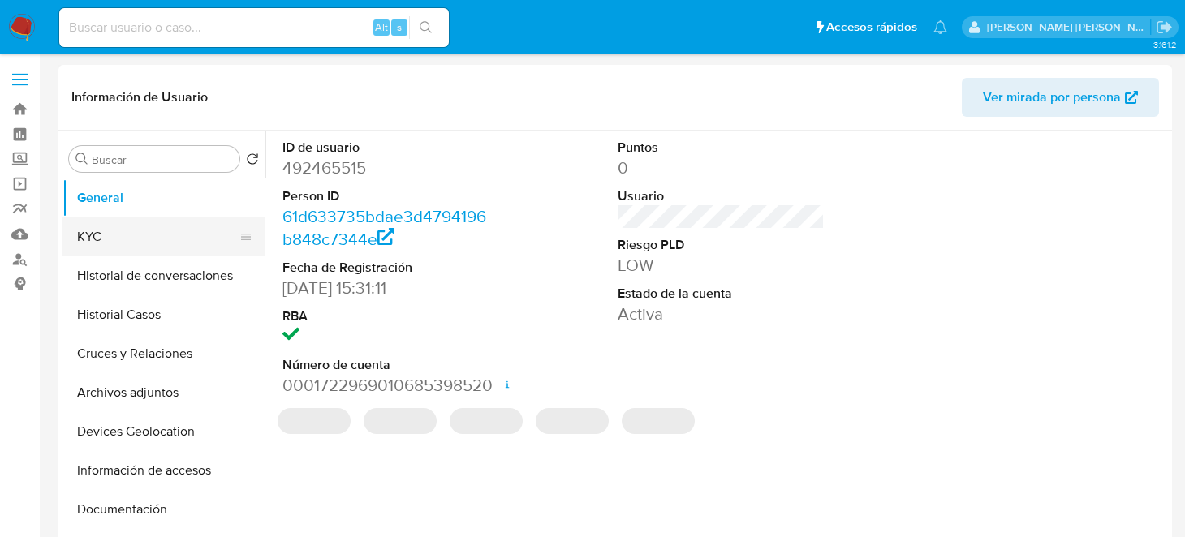
click at [131, 230] on button "KYC" at bounding box center [157, 237] width 190 height 39
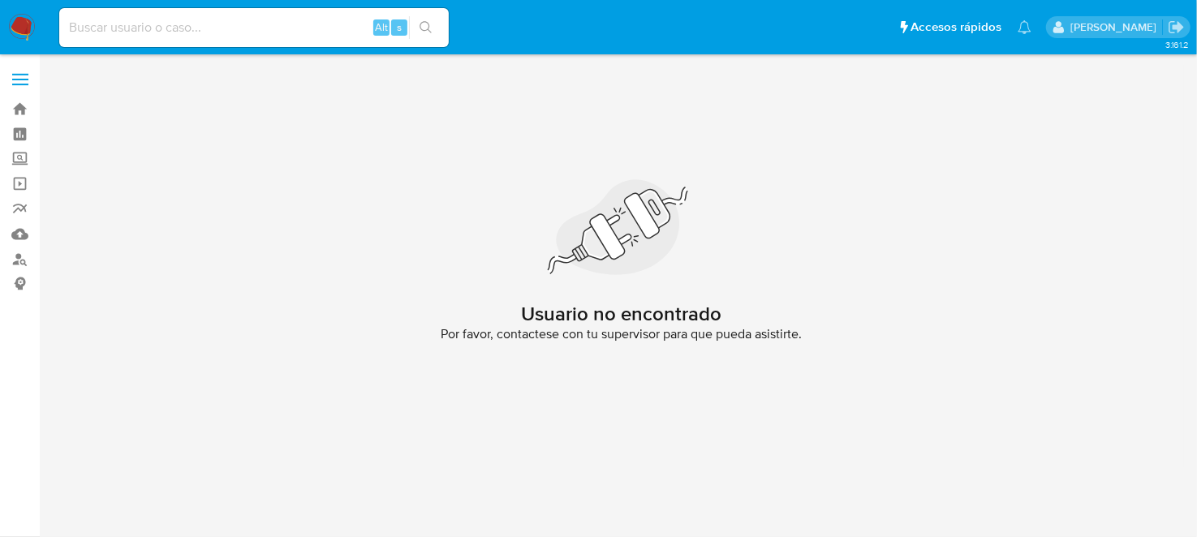
click at [308, 15] on div "Alt s" at bounding box center [254, 27] width 390 height 39
click at [304, 25] on input at bounding box center [254, 27] width 390 height 21
paste input "707951817"
type input "707951817"
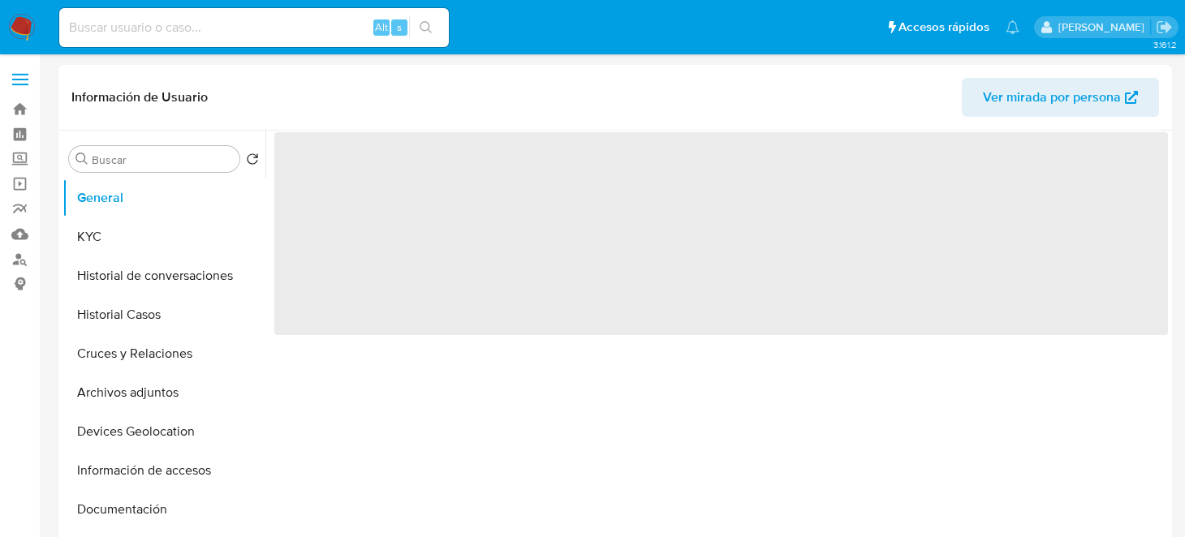
select select "10"
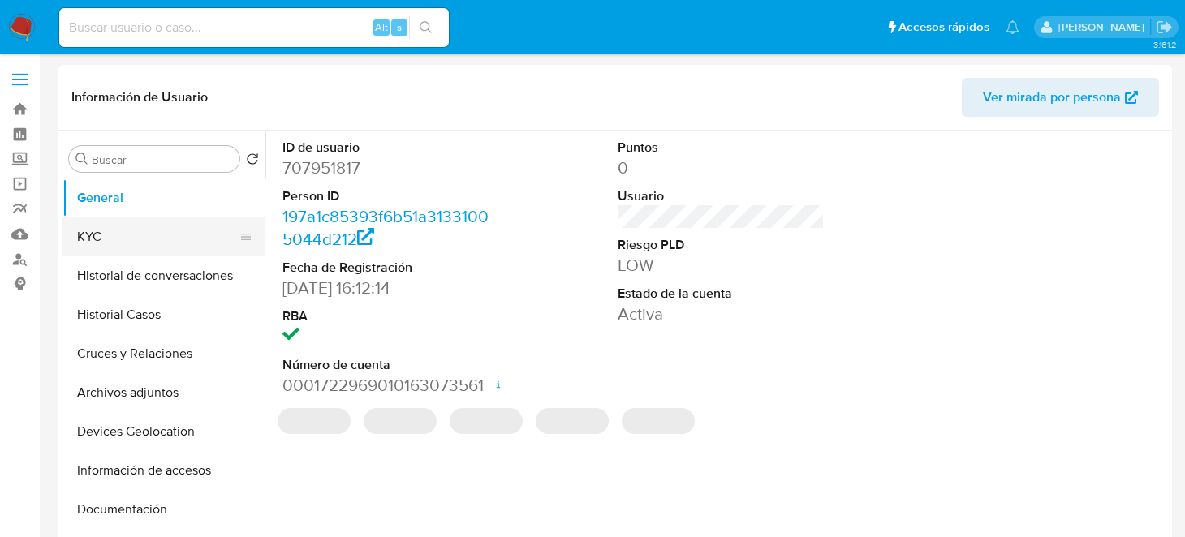
click at [130, 226] on button "KYC" at bounding box center [157, 237] width 190 height 39
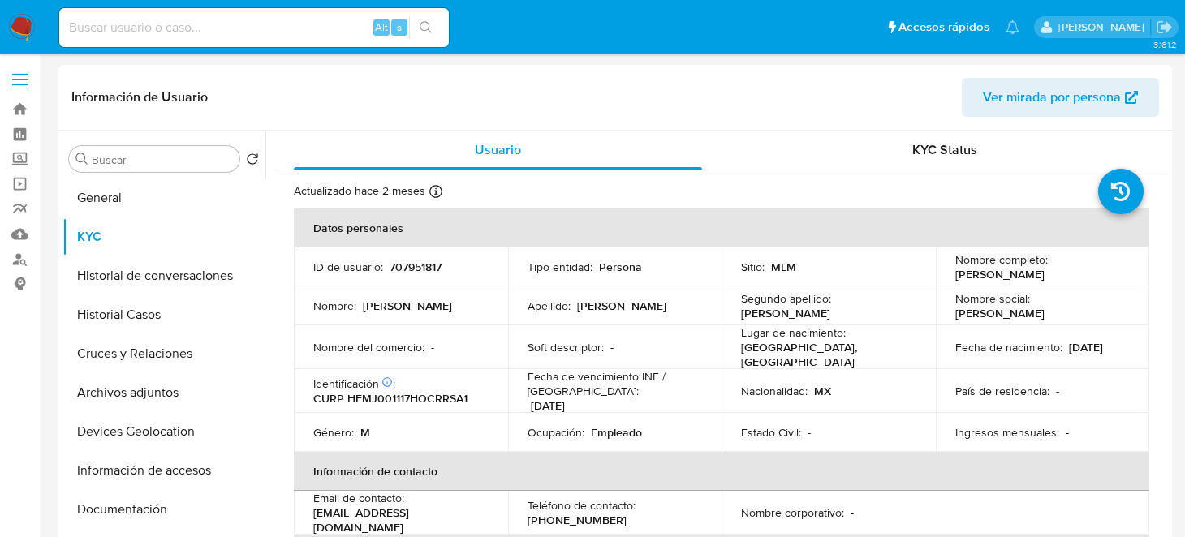
drag, startPoint x: 945, startPoint y: 266, endPoint x: 1020, endPoint y: 283, distance: 77.4
click at [1020, 283] on td "Nombre completo : [PERSON_NAME]" at bounding box center [1043, 267] width 214 height 39
